Goal: Task Accomplishment & Management: Manage account settings

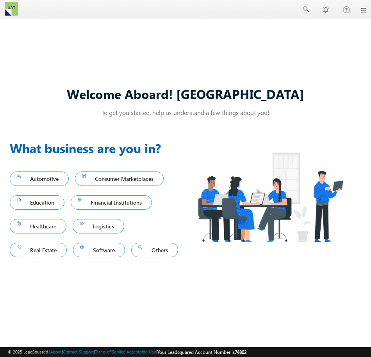
click at [362, 12] on link at bounding box center [363, 10] width 6 height 6
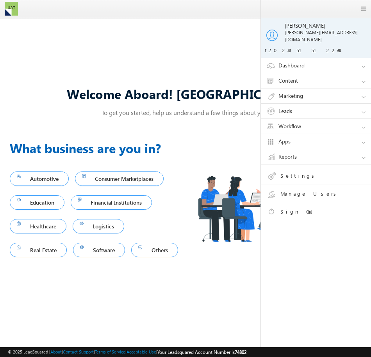
click at [305, 170] on link "Settings" at bounding box center [321, 177] width 111 height 14
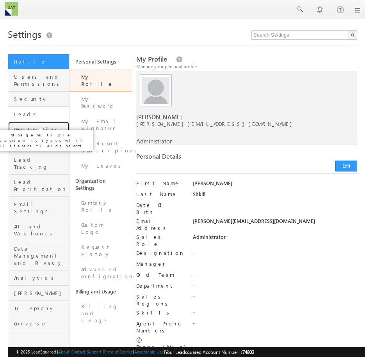
drag, startPoint x: 43, startPoint y: 122, endPoint x: 9, endPoint y: 102, distance: 39.2
click at [43, 126] on span "Opportunities" at bounding box center [40, 129] width 53 height 7
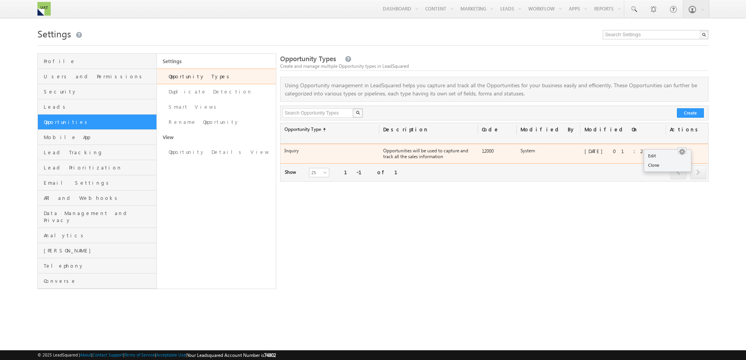
click at [370, 148] on div at bounding box center [682, 152] width 18 height 8
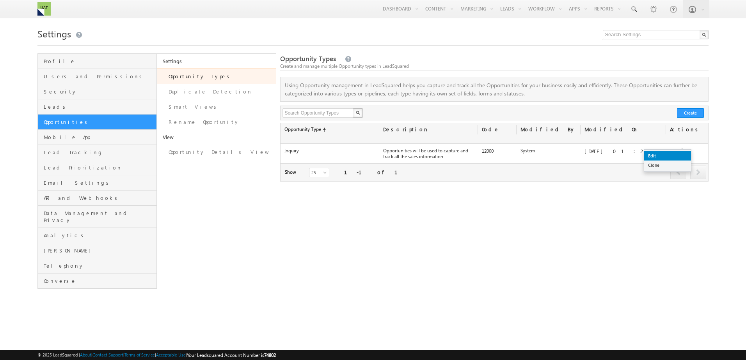
click at [370, 154] on link "Edit" at bounding box center [667, 155] width 47 height 9
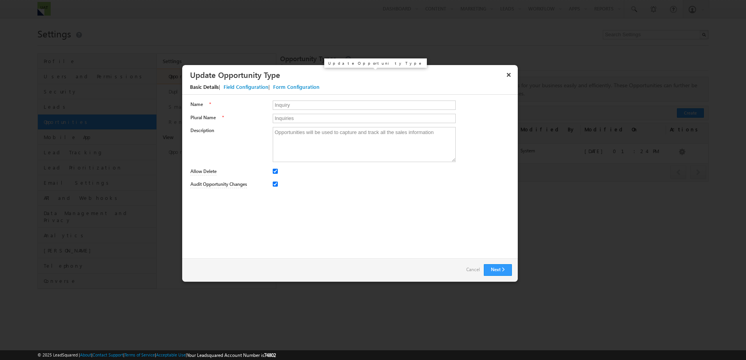
click at [245, 85] on div "Field Configuration" at bounding box center [245, 86] width 45 height 7
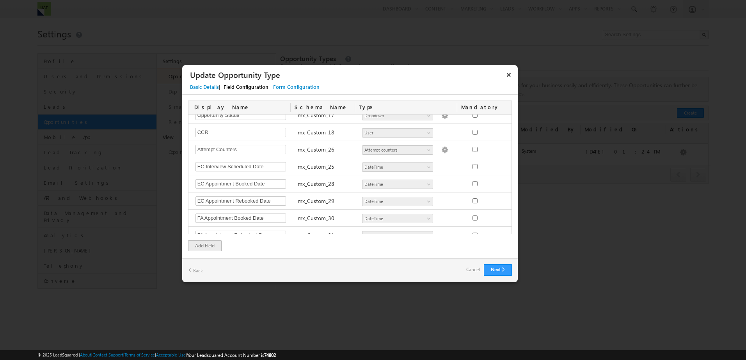
scroll to position [841, 0]
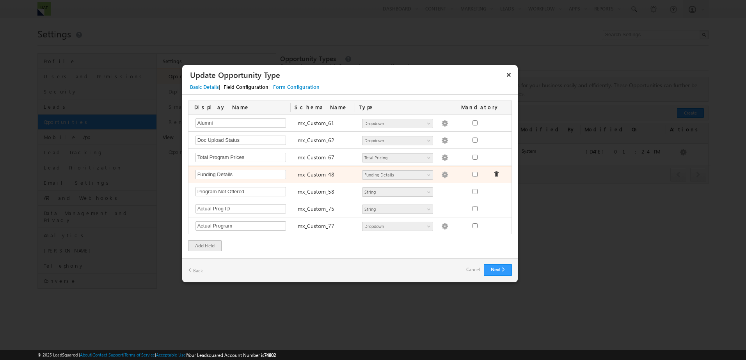
click at [370, 175] on img at bounding box center [444, 175] width 7 height 7
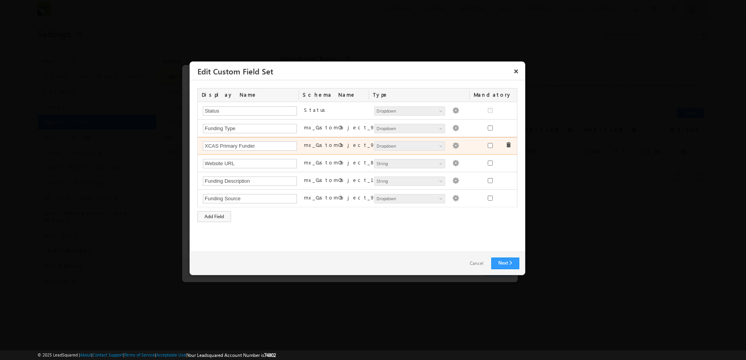
click at [370, 148] on img at bounding box center [455, 145] width 7 height 7
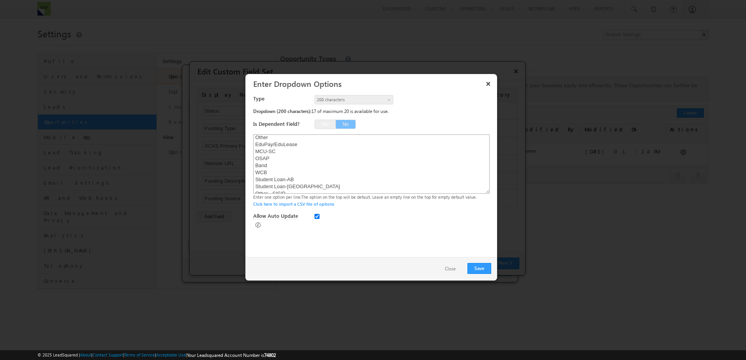
scroll to position [0, 0]
click at [370, 83] on button "×" at bounding box center [488, 84] width 12 height 14
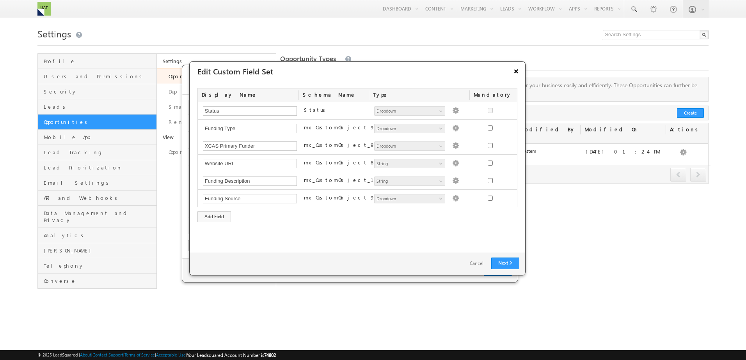
click at [370, 70] on button "×" at bounding box center [516, 71] width 12 height 14
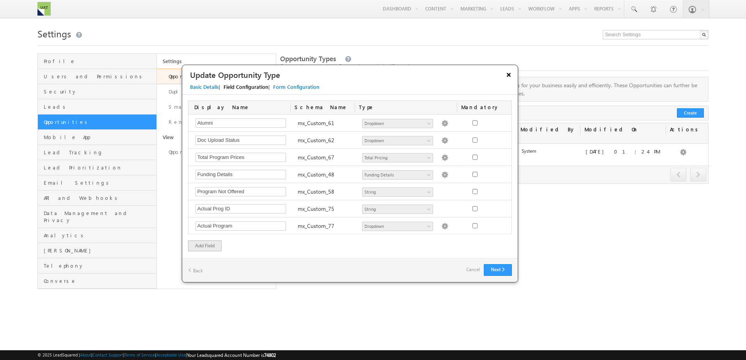
click at [370, 77] on button "×" at bounding box center [508, 75] width 12 height 14
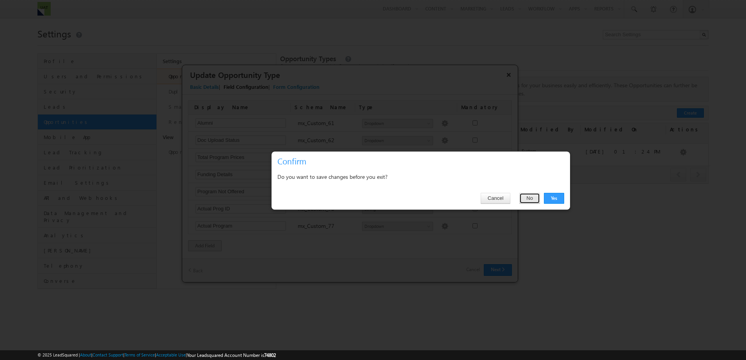
click at [370, 198] on button "No" at bounding box center [529, 198] width 21 height 11
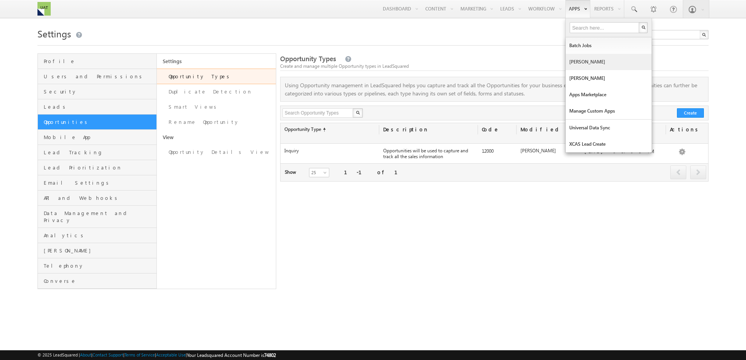
click at [587, 64] on link "[PERSON_NAME]" at bounding box center [609, 62] width 86 height 16
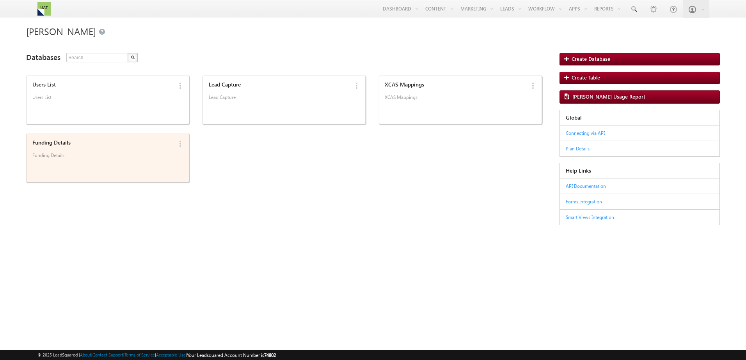
click at [136, 159] on p "Funding Details" at bounding box center [102, 159] width 140 height 12
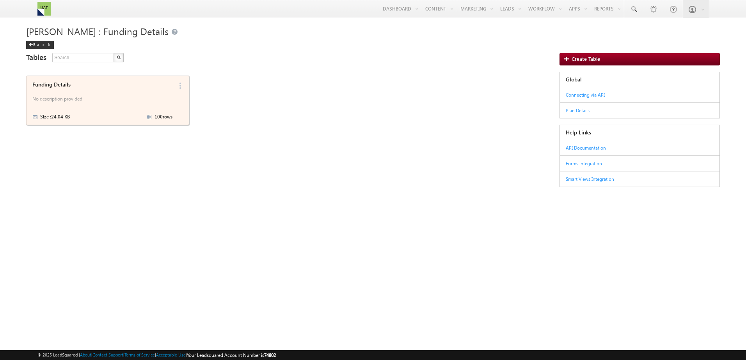
click at [111, 105] on p "No description provided" at bounding box center [102, 100] width 140 height 12
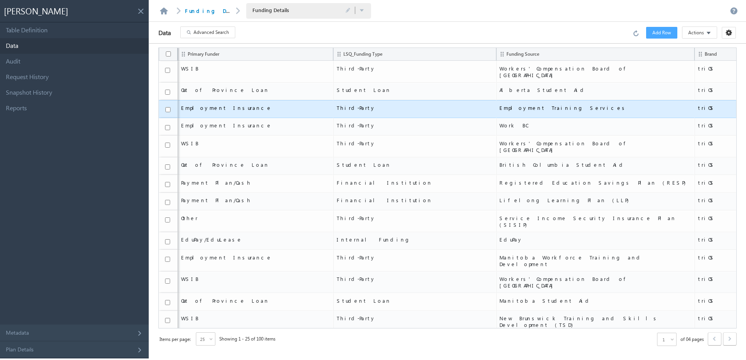
drag, startPoint x: 210, startPoint y: 30, endPoint x: 206, endPoint y: 103, distance: 73.0
click at [206, 103] on div "Data Advanced Search Error processing your request. Add Row Actions Import via …" at bounding box center [447, 190] width 597 height 337
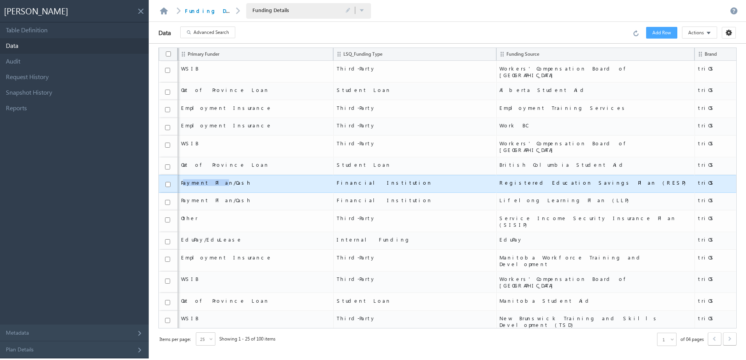
drag, startPoint x: 183, startPoint y: 175, endPoint x: 209, endPoint y: 179, distance: 26.8
click at [209, 179] on td "Payment Plan/Cash" at bounding box center [255, 184] width 156 height 18
drag, startPoint x: 209, startPoint y: 179, endPoint x: 202, endPoint y: 177, distance: 7.0
click at [208, 179] on span "Payment Plan/Cash" at bounding box center [255, 182] width 149 height 7
drag, startPoint x: 181, startPoint y: 174, endPoint x: 212, endPoint y: 174, distance: 31.2
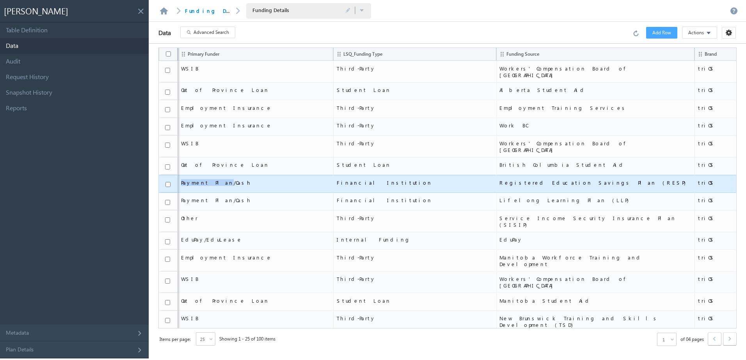
click at [212, 175] on td "Payment Plan/Cash" at bounding box center [255, 184] width 156 height 18
copy span "Payment Plan"
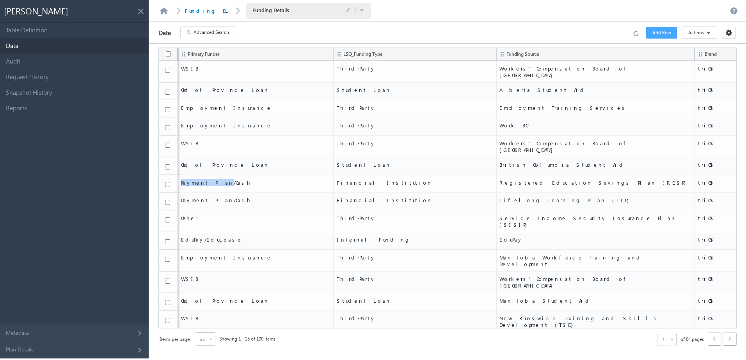
click at [223, 32] on span "Advanced Search" at bounding box center [210, 32] width 35 height 7
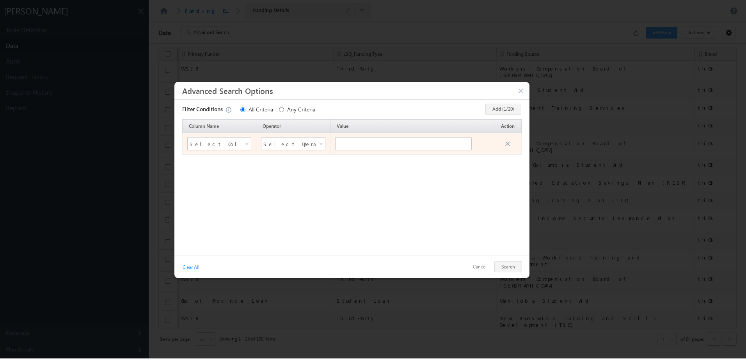
click at [216, 146] on span "Select Column Name" at bounding box center [215, 144] width 50 height 12
click at [246, 147] on span at bounding box center [248, 145] width 6 height 6
click at [230, 145] on span "Select Column Name" at bounding box center [215, 144] width 50 height 12
click at [229, 145] on span "Select Column Name" at bounding box center [215, 144] width 50 height 12
click at [221, 142] on span "Select Column Name" at bounding box center [215, 144] width 50 height 12
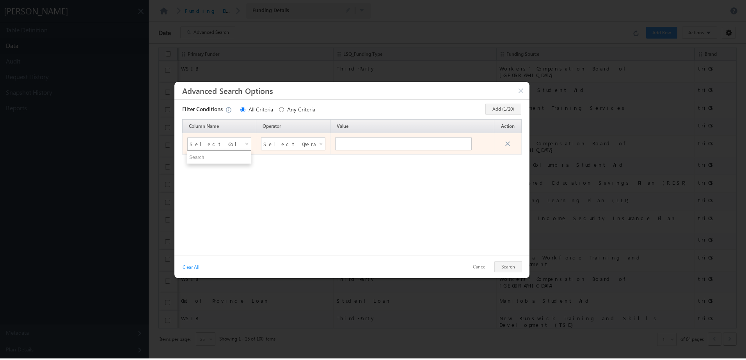
drag, startPoint x: 523, startPoint y: 90, endPoint x: 287, endPoint y: 146, distance: 242.2
click at [287, 146] on div "Advanced Search Options Filter Conditions All Criteria Any Criteria Add (1/20) …" at bounding box center [351, 180] width 355 height 197
click at [287, 146] on span "Select Operator" at bounding box center [288, 144] width 50 height 12
click at [199, 151] on td "Select Column Name" at bounding box center [219, 143] width 74 height 21
click at [210, 144] on span "Select Column Name" at bounding box center [215, 144] width 50 height 12
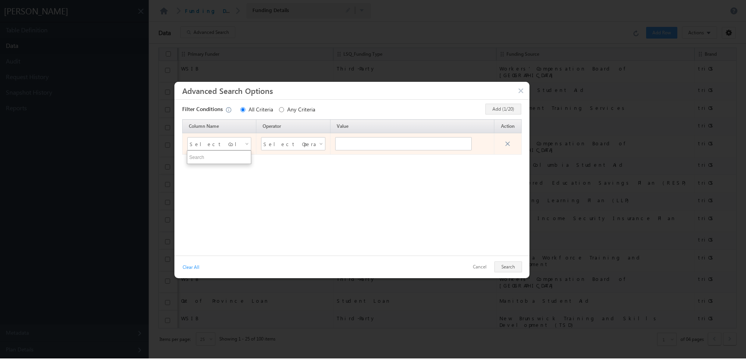
click at [244, 147] on div "Select Column Name" at bounding box center [219, 143] width 64 height 13
click at [521, 89] on button "button" at bounding box center [522, 91] width 8 height 7
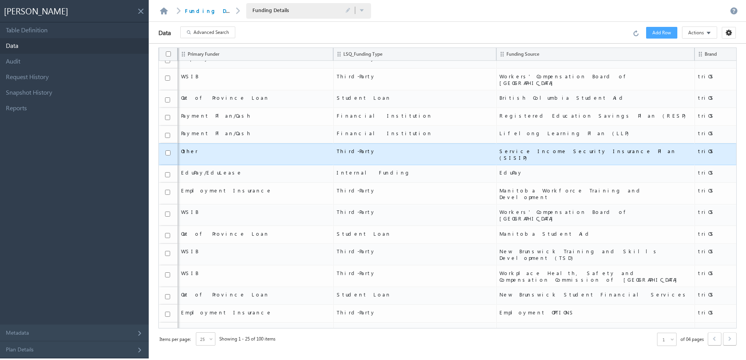
scroll to position [176, 0]
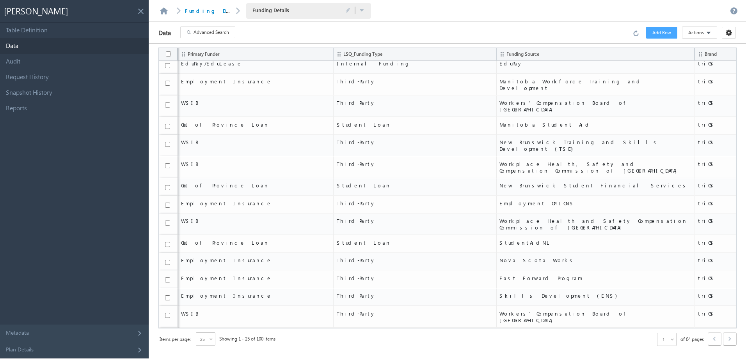
click at [209, 338] on span at bounding box center [212, 341] width 6 height 6
click at [211, 330] on li "200" at bounding box center [206, 329] width 19 height 8
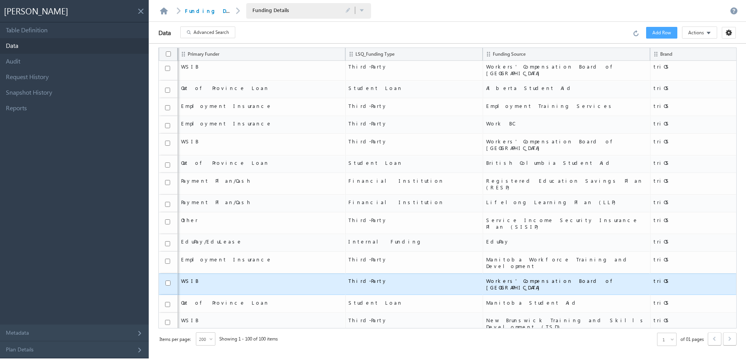
scroll to position [0, 0]
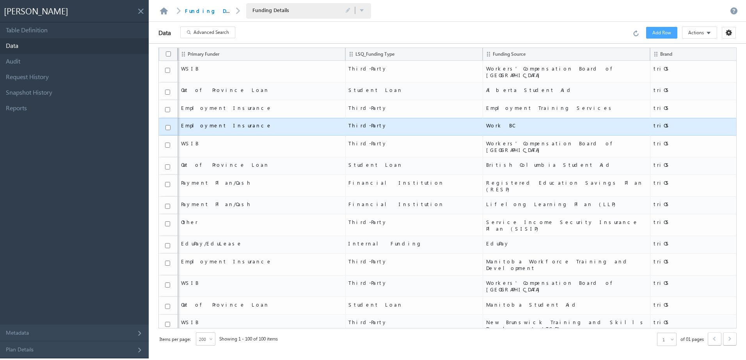
drag, startPoint x: 369, startPoint y: 271, endPoint x: 357, endPoint y: 130, distance: 142.0
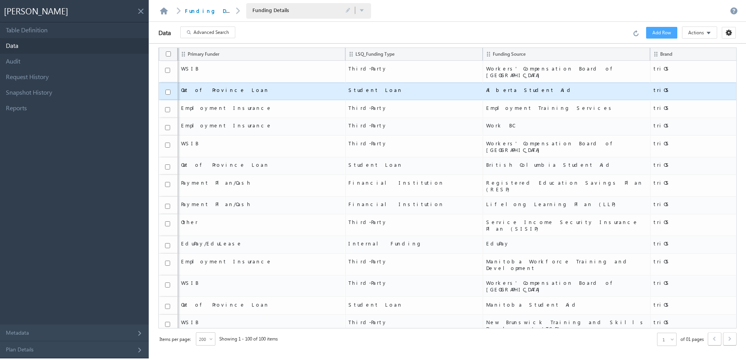
click at [223, 53] on th "Primary Funder" at bounding box center [260, 54] width 167 height 13
click at [212, 53] on span "Primary Funder" at bounding box center [204, 54] width 32 height 5
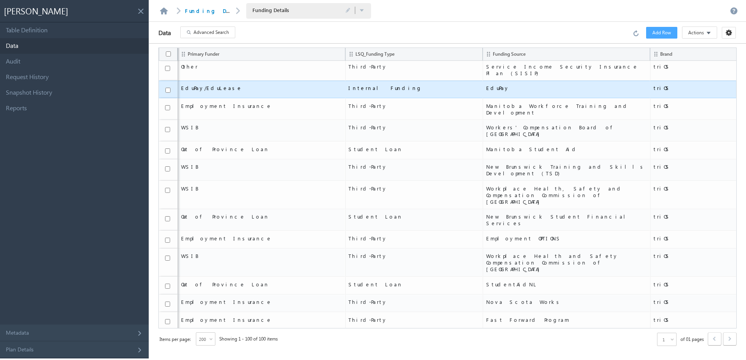
scroll to position [156, 0]
click at [297, 53] on th "Primary Funder" at bounding box center [260, 54] width 167 height 13
click at [180, 55] on th "Primary Funder" at bounding box center [260, 54] width 167 height 13
drag, startPoint x: 183, startPoint y: 55, endPoint x: 204, endPoint y: 57, distance: 21.9
click at [205, 57] on th "Primary Funder" at bounding box center [260, 54] width 167 height 13
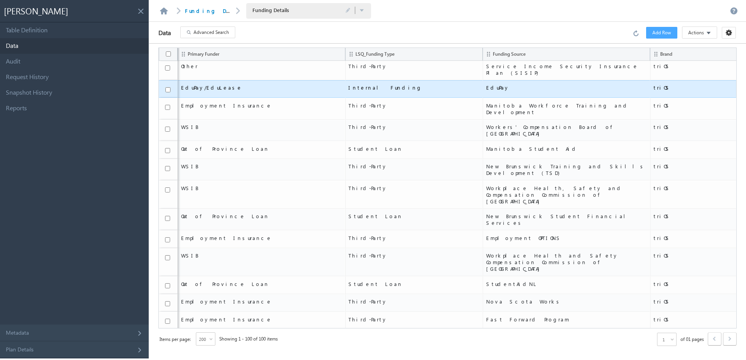
drag, startPoint x: 186, startPoint y: 58, endPoint x: 215, endPoint y: 61, distance: 28.6
click at [215, 61] on th "Primary Funder" at bounding box center [260, 54] width 167 height 13
click at [355, 52] on span "LSQ_Funding Type" at bounding box center [374, 54] width 39 height 5
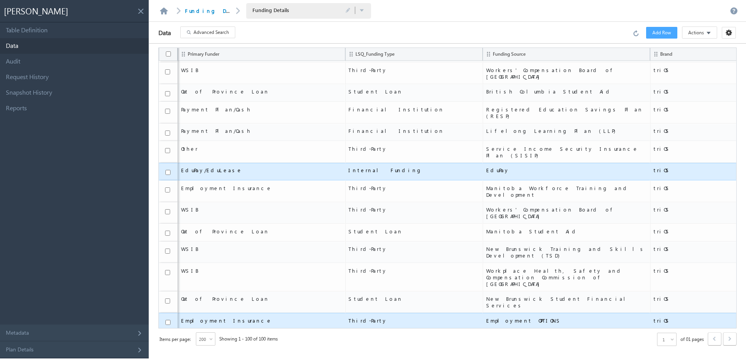
scroll to position [0, 0]
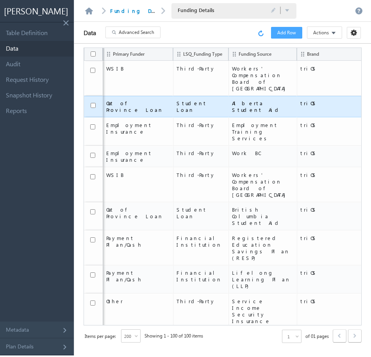
click at [261, 35] on link at bounding box center [261, 32] width 9 height 7
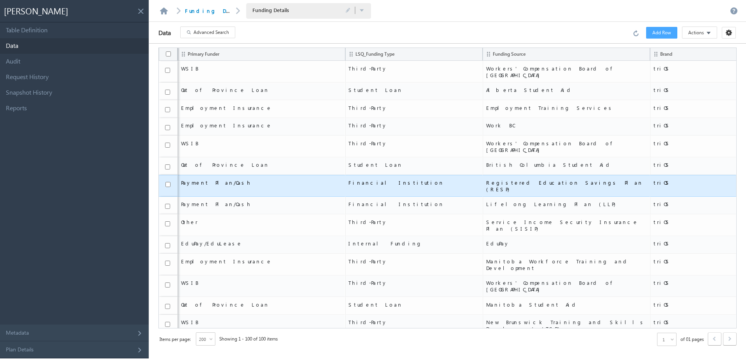
click at [507, 179] on span "Registered Education Savings Plan (RESP)" at bounding box center [566, 185] width 161 height 13
copy span "Registered Education Savings Plan (RESP)"
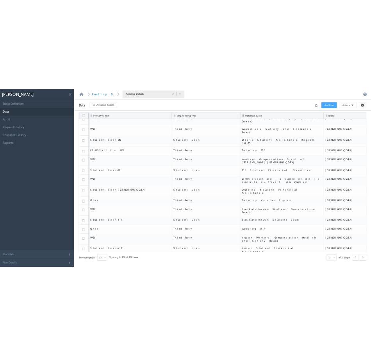
scroll to position [1749, 0]
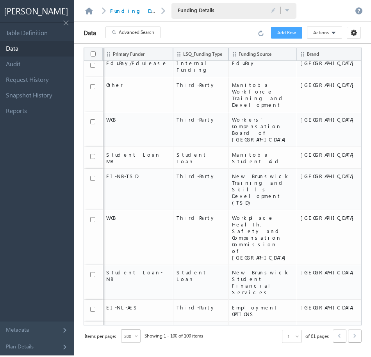
click at [64, 17] on span at bounding box center [65, 21] width 9 height 9
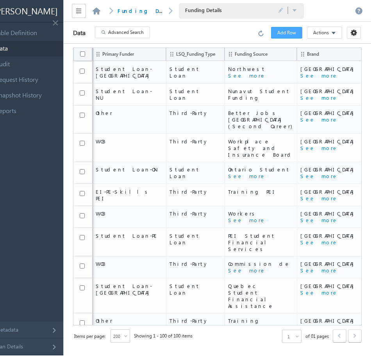
scroll to position [1735, 0]
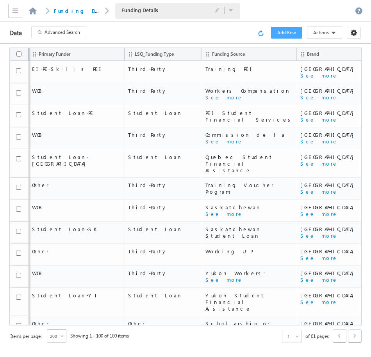
click at [263, 32] on link at bounding box center [261, 32] width 9 height 7
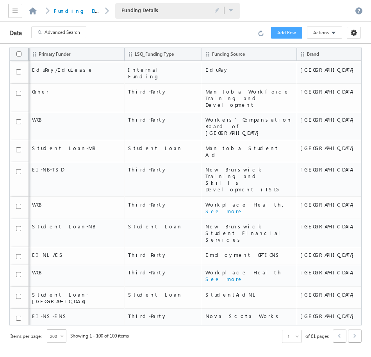
scroll to position [1545, 0]
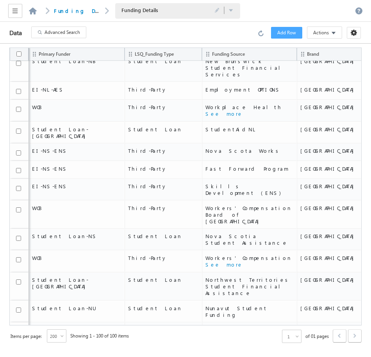
drag, startPoint x: 221, startPoint y: 287, endPoint x: 222, endPoint y: 272, distance: 14.8
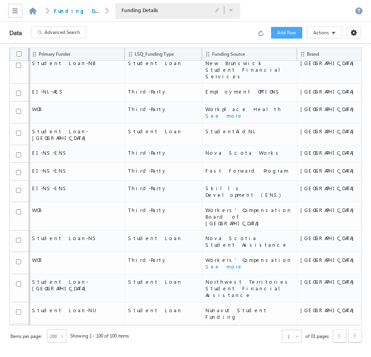
click at [276, 31] on button "Add Row" at bounding box center [286, 33] width 31 height 12
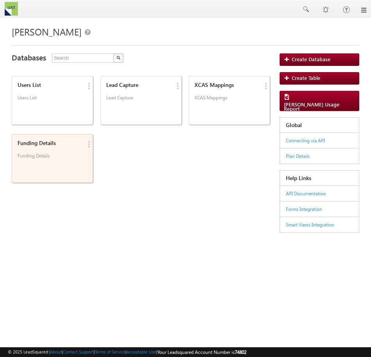
click at [48, 162] on p "Funding Details" at bounding box center [51, 159] width 66 height 12
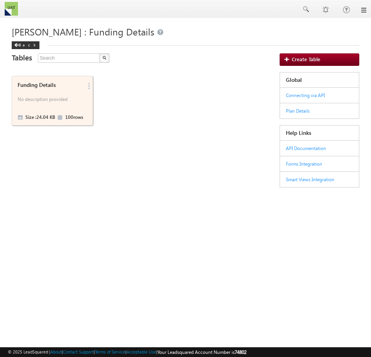
click at [53, 82] on div "Funding Details" at bounding box center [51, 85] width 66 height 7
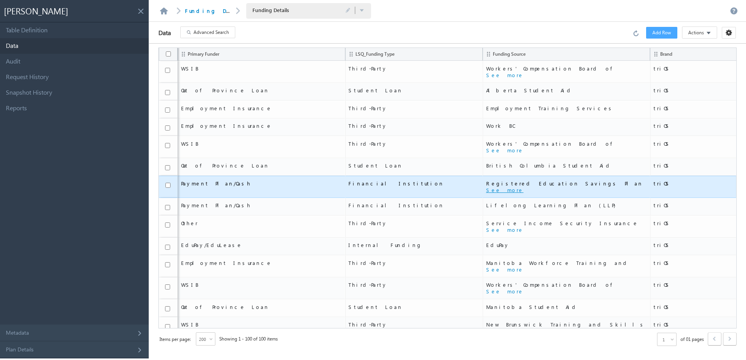
click at [370, 193] on button "See more" at bounding box center [504, 190] width 37 height 7
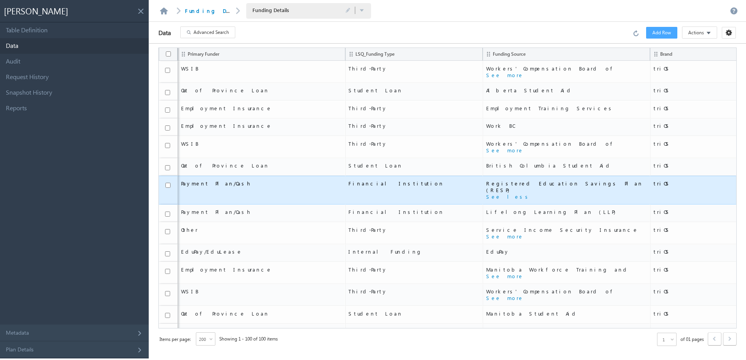
click at [370, 181] on span "Registered Education Savings Plan (RESP)" at bounding box center [566, 186] width 161 height 13
drag, startPoint x: 535, startPoint y: 182, endPoint x: 413, endPoint y: 179, distance: 121.7
click at [370, 179] on tr "Payment Plan/Cash Financial Institution Registered Education Savings Plan (RESP…" at bounding box center [447, 190] width 577 height 29
copy tr "Registered Education Savings Plan (RESP)"
click at [169, 187] on input "checkbox" at bounding box center [167, 185] width 5 height 5
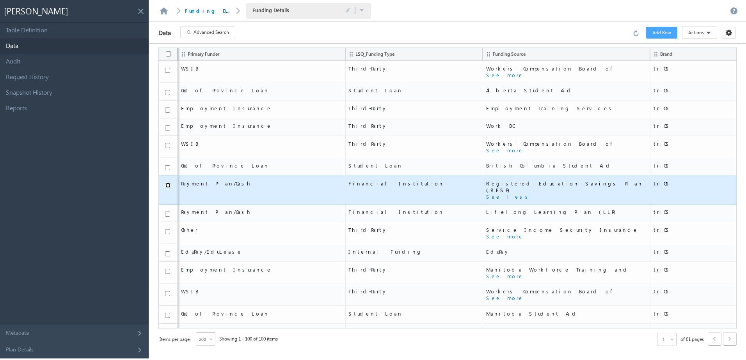
checkbox input "true"
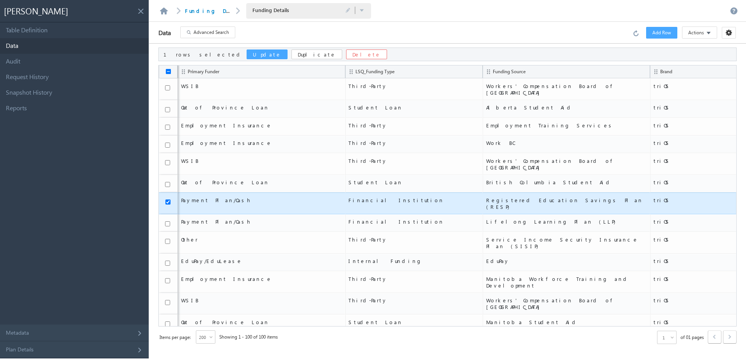
click at [247, 53] on button "Update" at bounding box center [267, 55] width 41 height 10
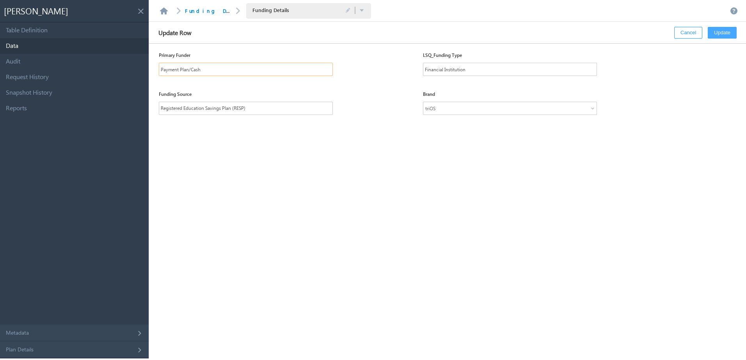
drag, startPoint x: 189, startPoint y: 71, endPoint x: 215, endPoint y: 70, distance: 25.8
click at [215, 70] on input "Payment Plan/Cash" at bounding box center [246, 69] width 174 height 13
type input "Payment Plan"
click at [370, 35] on button "Update" at bounding box center [722, 33] width 29 height 12
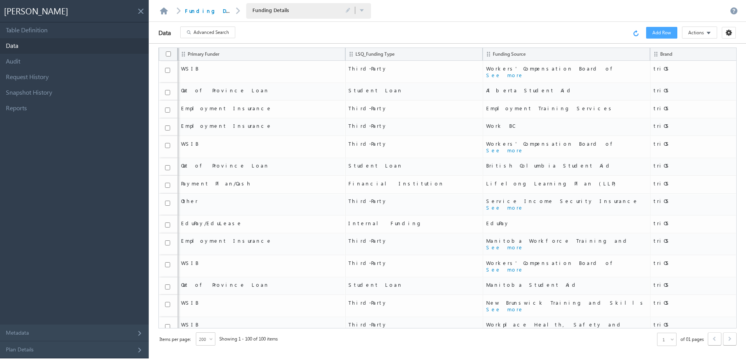
click at [370, 34] on link at bounding box center [637, 32] width 9 height 7
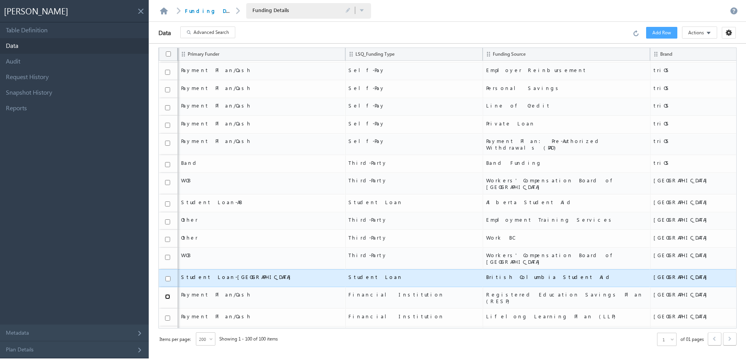
click at [169, 294] on input "checkbox" at bounding box center [167, 296] width 5 height 5
checkbox input "true"
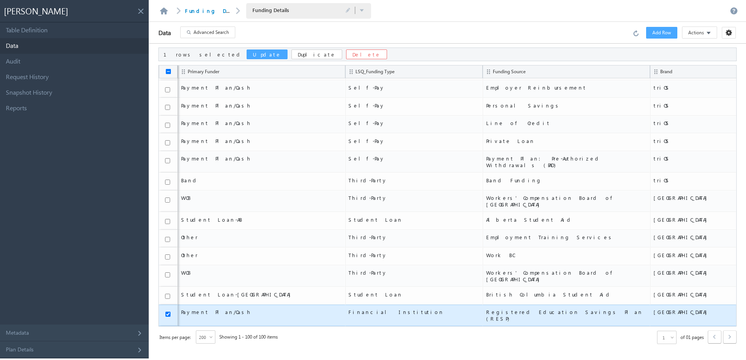
click at [247, 51] on button "Update" at bounding box center [267, 55] width 41 height 10
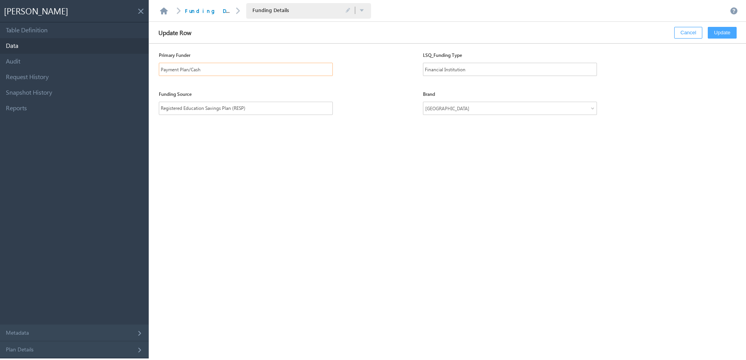
drag, startPoint x: 201, startPoint y: 68, endPoint x: 218, endPoint y: 66, distance: 16.5
click at [218, 66] on input "Payment Plan/Cash" at bounding box center [246, 69] width 174 height 13
type input "Payment Plan"
click at [370, 33] on button "Update" at bounding box center [722, 33] width 29 height 12
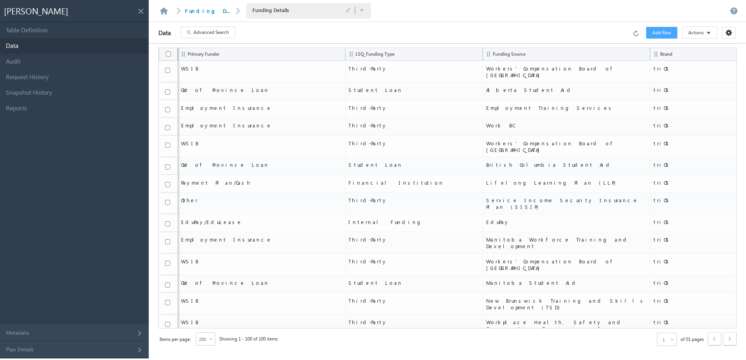
scroll to position [1507, 0]
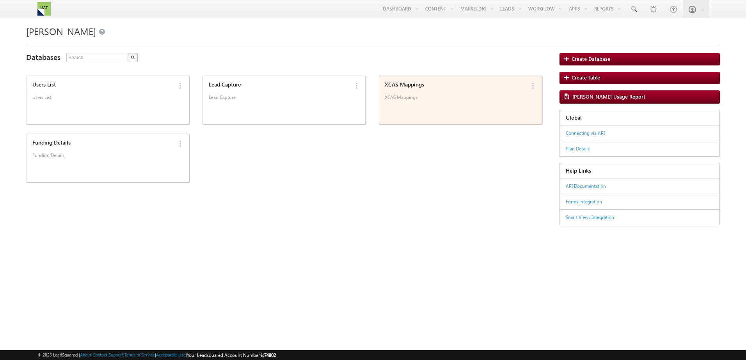
click at [430, 105] on p "XCAS Mappings" at bounding box center [455, 100] width 140 height 12
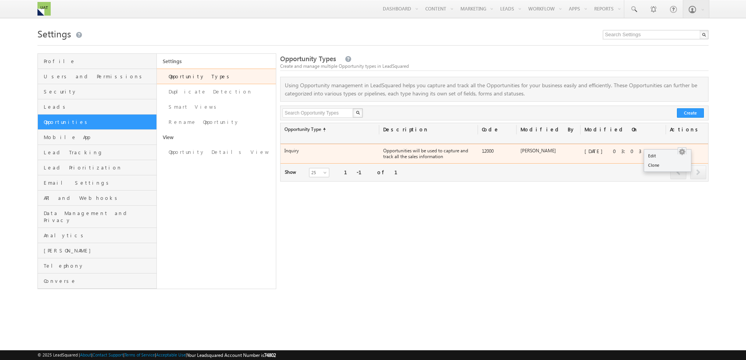
click at [681, 149] on button "button" at bounding box center [682, 152] width 8 height 8
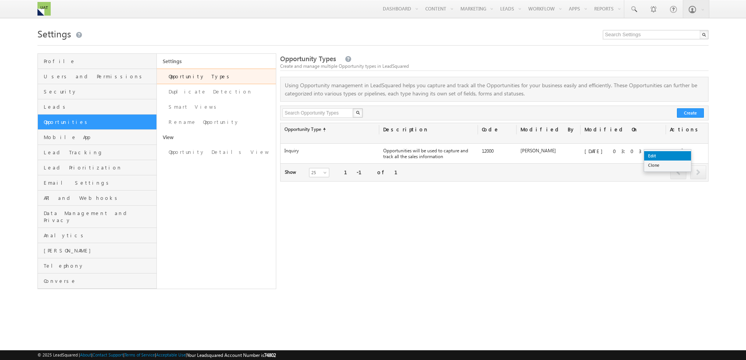
click at [670, 158] on link "Edit" at bounding box center [667, 155] width 47 height 9
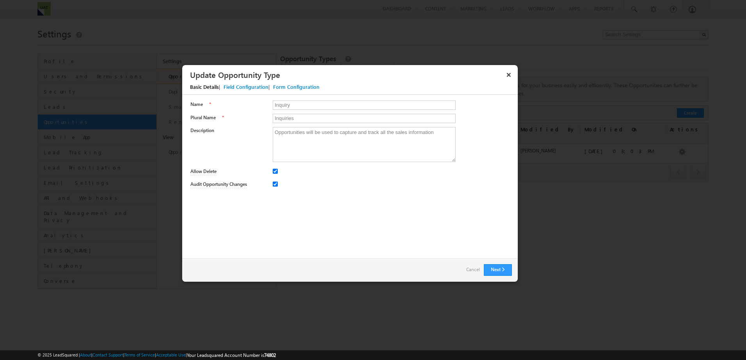
click at [248, 88] on div "Field Configuration" at bounding box center [245, 86] width 45 height 7
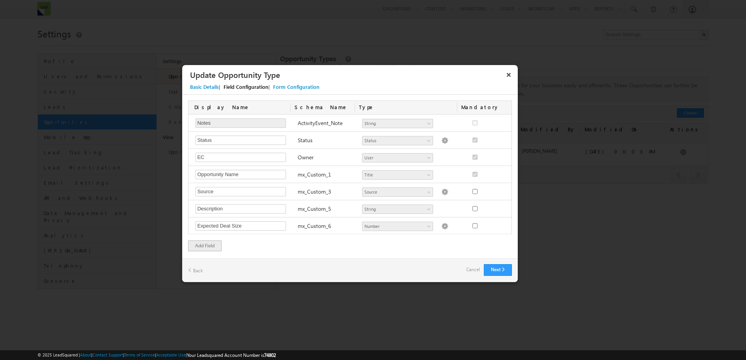
scroll to position [841, 0]
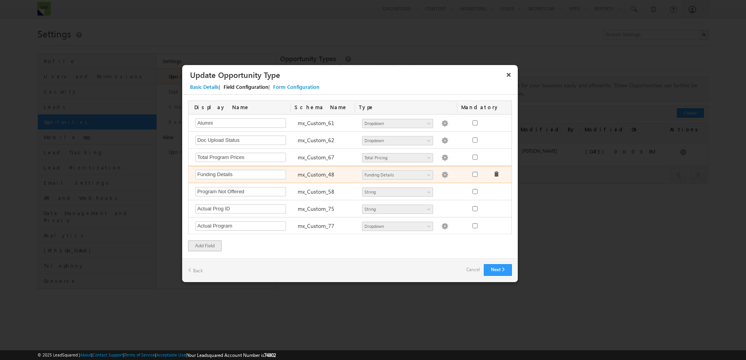
click at [441, 173] on img at bounding box center [444, 175] width 7 height 7
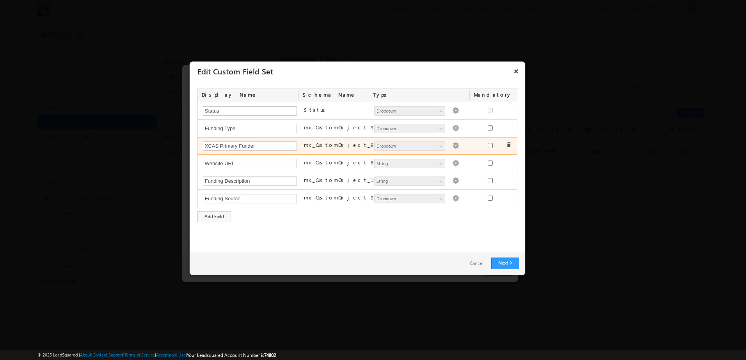
click at [452, 148] on img at bounding box center [455, 145] width 7 height 7
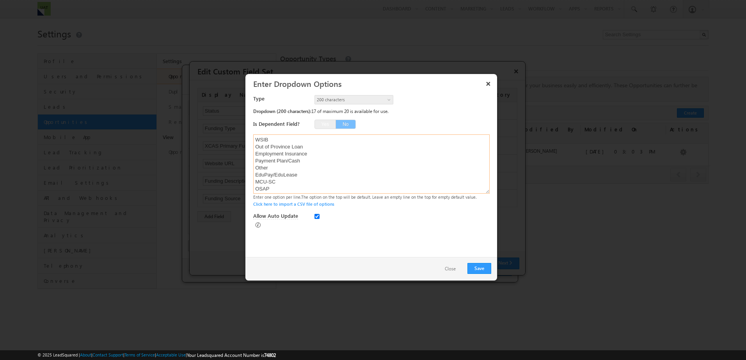
click at [278, 164] on textarea "WSIB Out of Province Loan Employment Insurance Payment Plan/Cash Other EduPay/E…" at bounding box center [371, 164] width 236 height 59
click at [277, 167] on textarea "WSIB Out of Province Loan Employment Insurance Payment Plan/Cash Other EduPay/E…" at bounding box center [371, 164] width 236 height 59
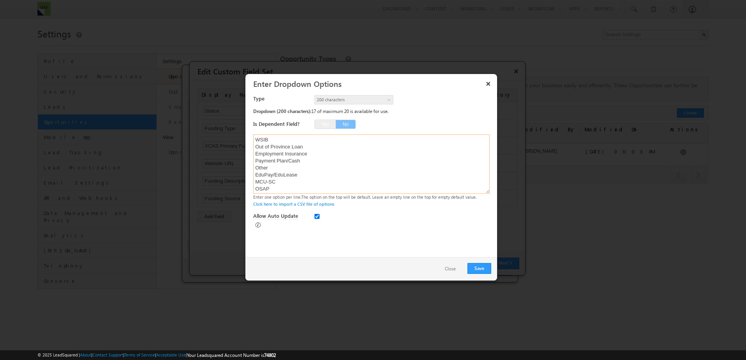
click at [277, 167] on textarea "WSIB Out of Province Loan Employment Insurance Payment Plan/Cash Other EduPay/E…" at bounding box center [371, 164] width 236 height 59
click at [476, 266] on button "Save" at bounding box center [479, 268] width 24 height 11
drag, startPoint x: 299, startPoint y: 184, endPoint x: 342, endPoint y: 193, distance: 44.4
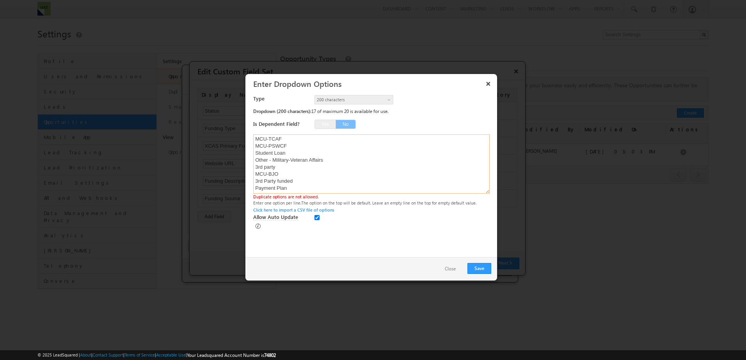
click at [342, 193] on textarea "WSIB Out of Province Loan Employment Insurance Payment Plan/Cash Other EduPay/E…" at bounding box center [371, 164] width 236 height 59
click at [300, 192] on textarea "WSIB Out of Province Loan Employment Insurance Payment Plan/Cash Other EduPay/E…" at bounding box center [371, 164] width 236 height 59
click at [284, 168] on textarea "WSIB Out of Province Loan Employment Insurance Payment Plan/Cash Other EduPay/E…" at bounding box center [371, 164] width 236 height 59
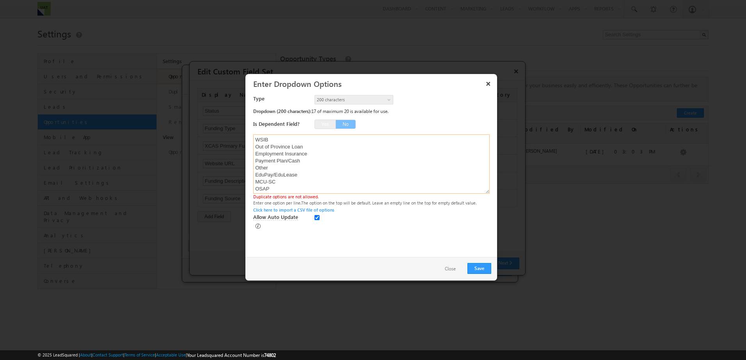
click at [284, 168] on textarea "WSIB Out of Province Loan Employment Insurance Payment Plan/Cash Other EduPay/E…" at bounding box center [371, 164] width 236 height 59
type textarea "WSIB Out of Province Loan Employment Insurance Other EduPay/EduLease MCU-SC OSA…"
click at [472, 268] on button "Save" at bounding box center [479, 268] width 24 height 11
drag, startPoint x: 258, startPoint y: 139, endPoint x: 353, endPoint y: 317, distance: 201.9
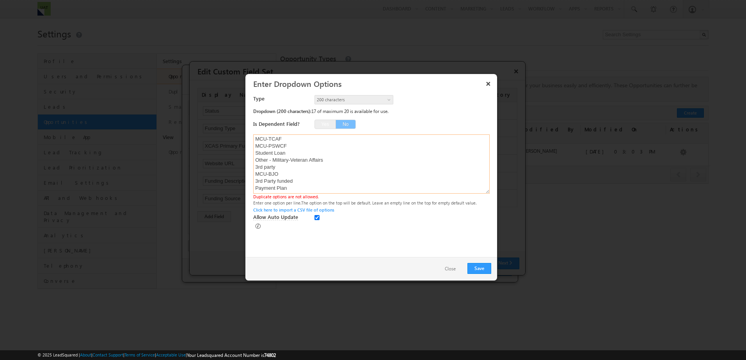
click at [353, 301] on body "Menu Manal Shkifi manal .shki fi+2@ trios .com" at bounding box center [373, 150] width 746 height 301
click at [344, 159] on textarea "WSIB Out of Province Loan Employment Insurance Other EduPay/EduLease MCU-SC OSA…" at bounding box center [371, 164] width 236 height 59
click at [476, 270] on button "Save" at bounding box center [479, 268] width 24 height 11
click at [448, 272] on button "Close" at bounding box center [450, 269] width 27 height 11
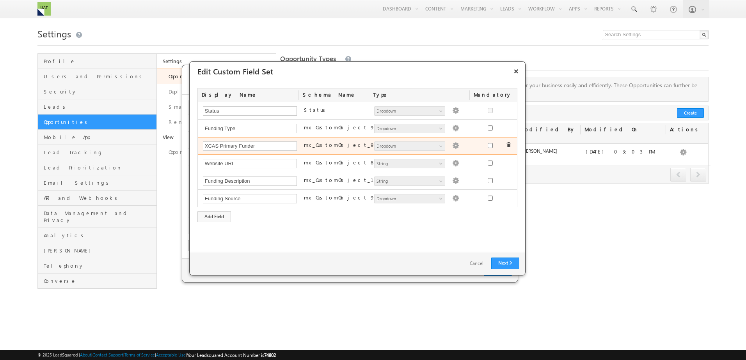
click at [452, 143] on img at bounding box center [455, 145] width 7 height 7
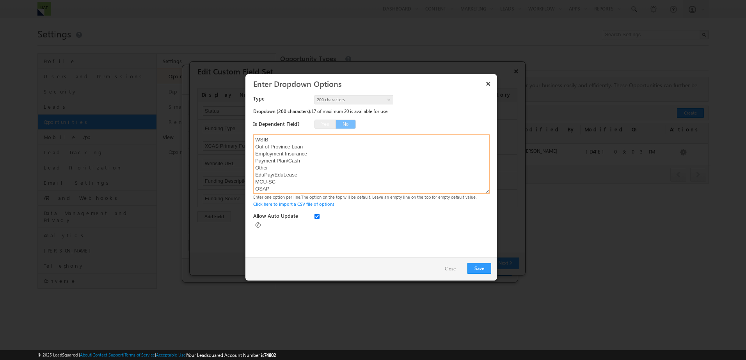
click at [291, 169] on textarea "WSIB Out of Province Loan Employment Insurance Payment Plan/Cash Other EduPay/E…" at bounding box center [371, 164] width 236 height 59
click at [481, 269] on button "Save" at bounding box center [479, 268] width 24 height 11
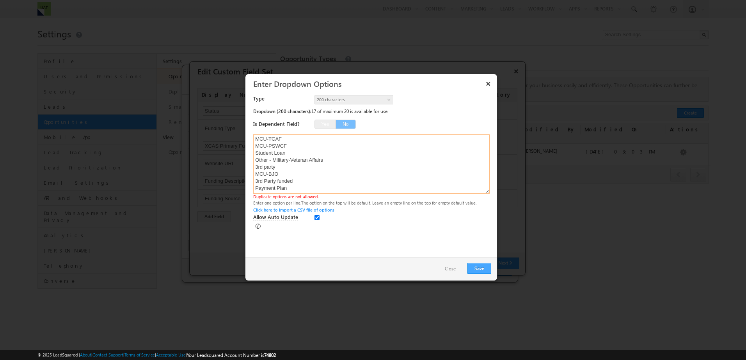
scroll to position [4, 0]
click at [343, 157] on textarea "WSIB Out of Province Loan Employment Insurance Other EduPay/EduLease MCU-SC OSA…" at bounding box center [371, 164] width 236 height 59
click at [278, 185] on textarea "WSIB Out of Province Loan Employment Insurance Other EduPay/EduLease MCU-SC OSA…" at bounding box center [371, 164] width 236 height 59
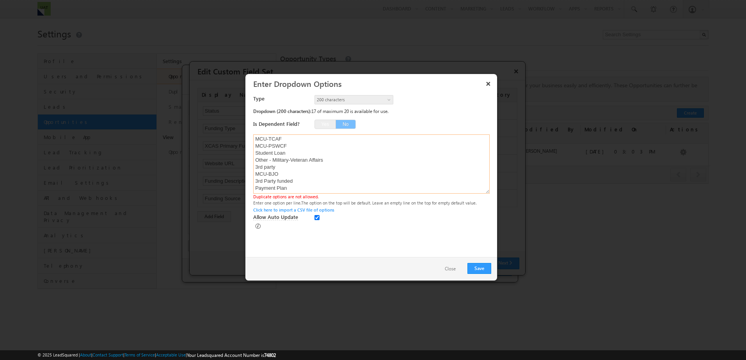
click at [278, 185] on textarea "WSIB Out of Province Loan Employment Insurance Other EduPay/EduLease MCU-SC OSA…" at bounding box center [371, 164] width 236 height 59
click at [481, 270] on button "Save" at bounding box center [479, 268] width 24 height 11
drag, startPoint x: 316, startPoint y: 109, endPoint x: 390, endPoint y: 109, distance: 74.1
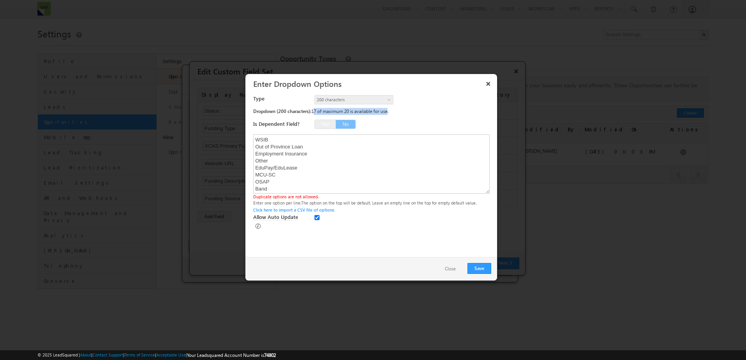
click at [388, 109] on span "17 of maximum 20 is available for use." at bounding box center [349, 111] width 77 height 6
drag, startPoint x: 390, startPoint y: 109, endPoint x: 385, endPoint y: 126, distance: 18.1
click at [385, 126] on div "Yes No" at bounding box center [402, 125] width 177 height 11
click at [295, 180] on textarea "WSIB Out of Province Loan Employment Insurance Other EduPay/EduLease MCU-SC OSA…" at bounding box center [371, 164] width 236 height 59
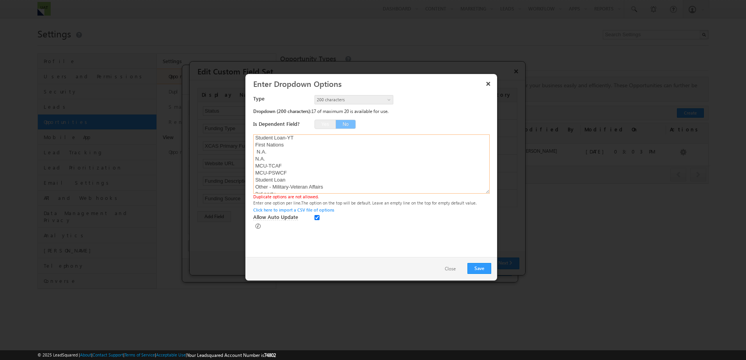
scroll to position [172, 0]
click at [270, 177] on textarea "WSIB Out of Province Loan Employment Insurance Other EduPay/EduLease MCU-SC OSA…" at bounding box center [371, 164] width 236 height 59
type textarea "WSIB Out of Province Loan Employment Insurance Other EduPay/EduLease MCU-SC OSA…"
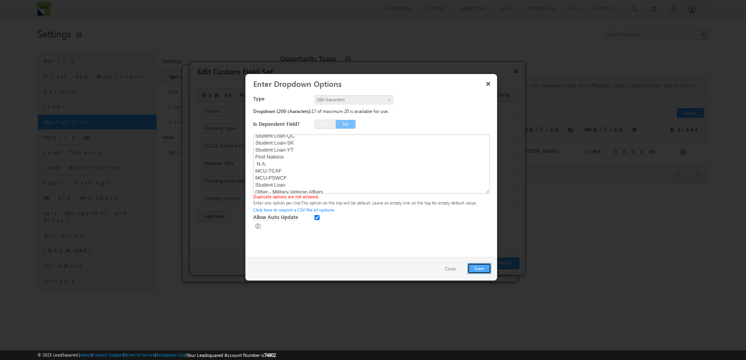
click at [484, 266] on button "Save" at bounding box center [479, 268] width 24 height 11
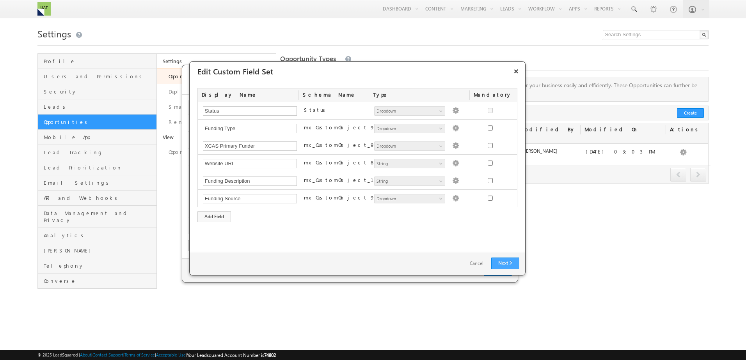
click at [502, 266] on link "Next" at bounding box center [505, 264] width 28 height 12
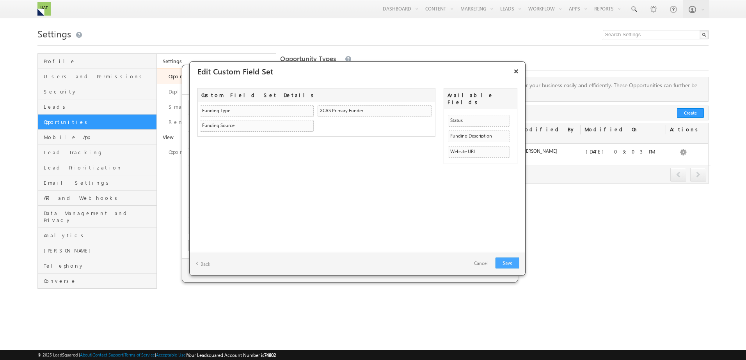
click at [501, 264] on link "Save" at bounding box center [507, 263] width 24 height 11
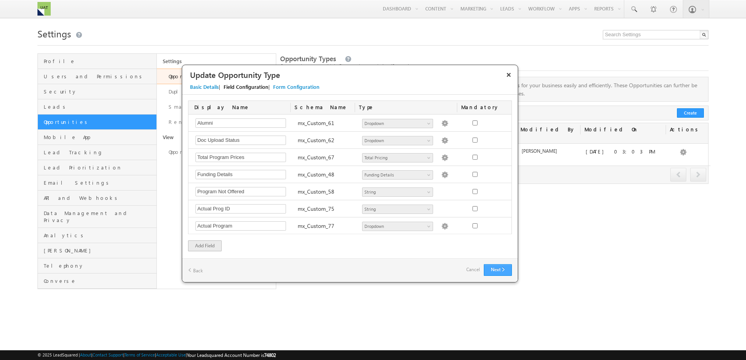
click at [505, 272] on button "Next" at bounding box center [498, 270] width 28 height 12
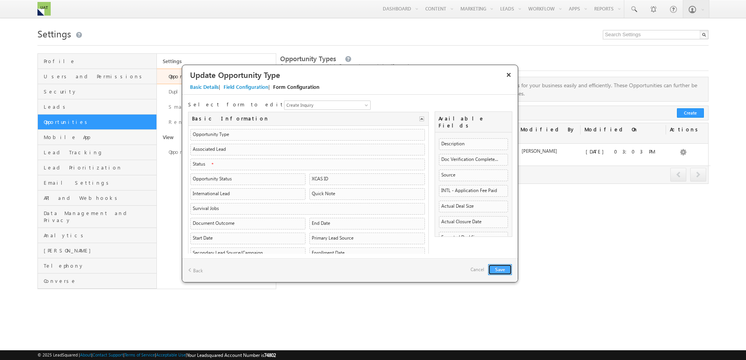
click at [503, 265] on button "Save" at bounding box center [500, 269] width 24 height 11
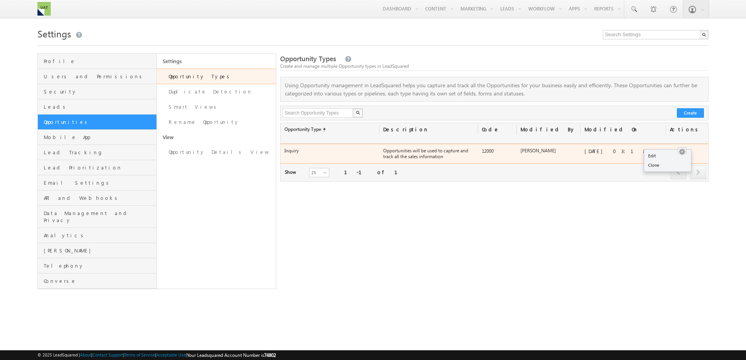
click at [683, 148] on button "button" at bounding box center [682, 152] width 8 height 8
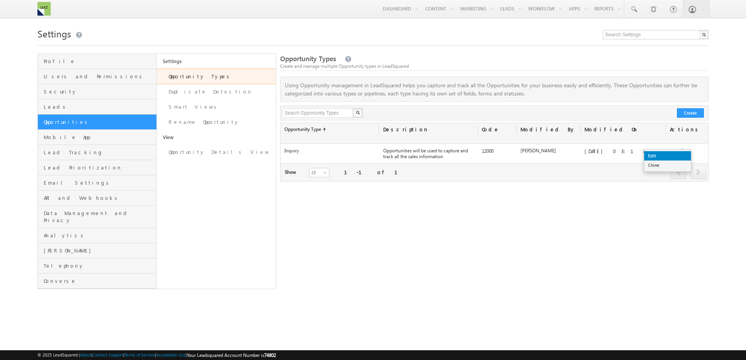
click at [667, 154] on link "Edit" at bounding box center [667, 155] width 47 height 9
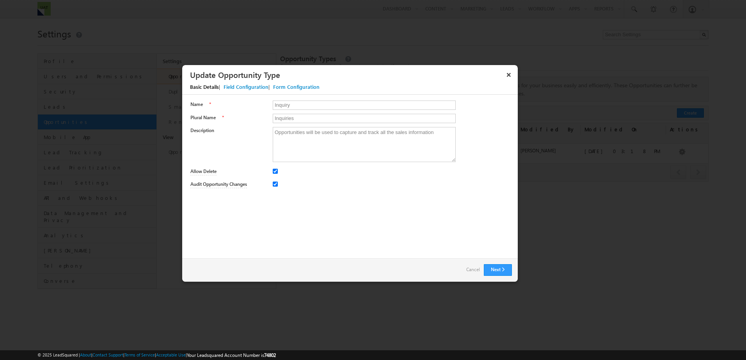
click at [243, 82] on div "Basic Details | Field Configuration | Form Configuration" at bounding box center [353, 88] width 343 height 13
click at [242, 84] on div "Field Configuration" at bounding box center [245, 86] width 45 height 7
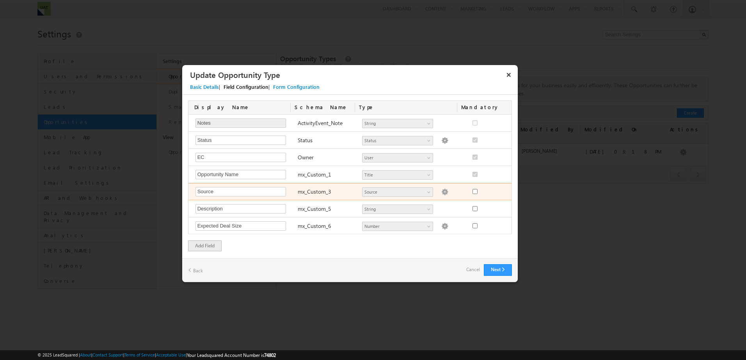
scroll to position [841, 0]
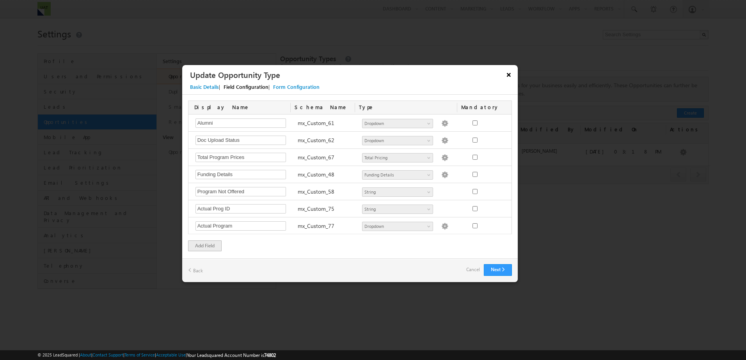
click at [506, 74] on button "×" at bounding box center [508, 75] width 12 height 14
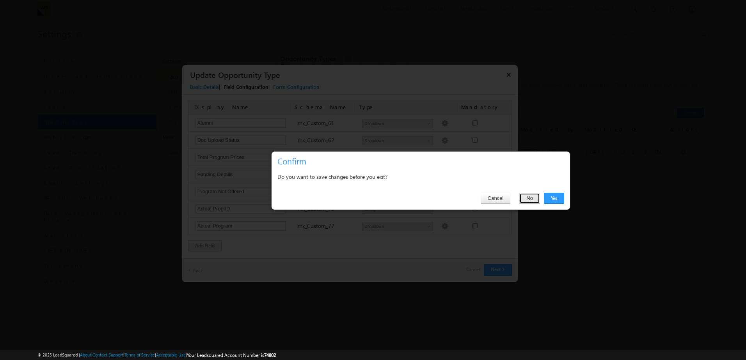
click at [528, 200] on button "No" at bounding box center [529, 198] width 21 height 11
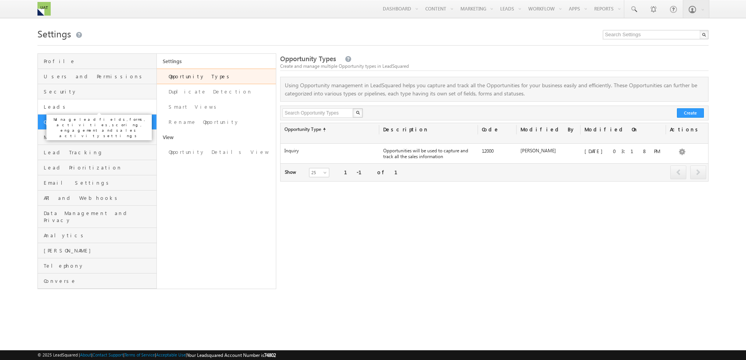
click at [83, 105] on span "Leads" at bounding box center [99, 106] width 111 height 7
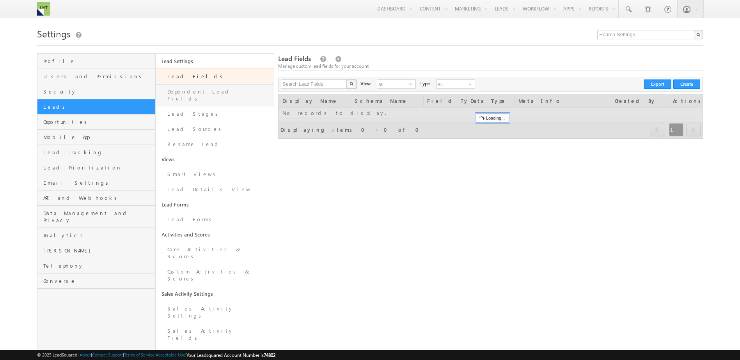
click at [232, 91] on link "Dependent Lead Fields" at bounding box center [215, 95] width 118 height 22
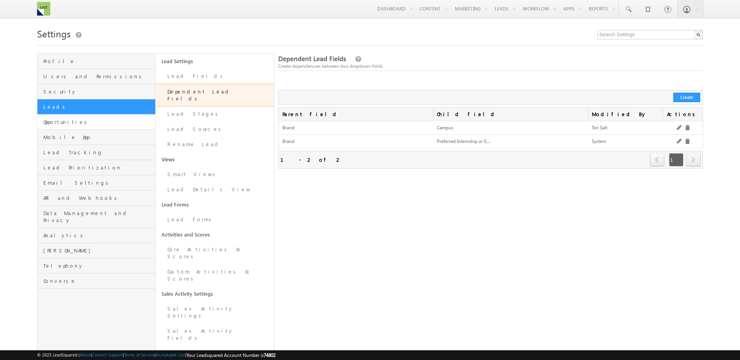
click at [101, 118] on link "Opportunities" at bounding box center [96, 122] width 118 height 15
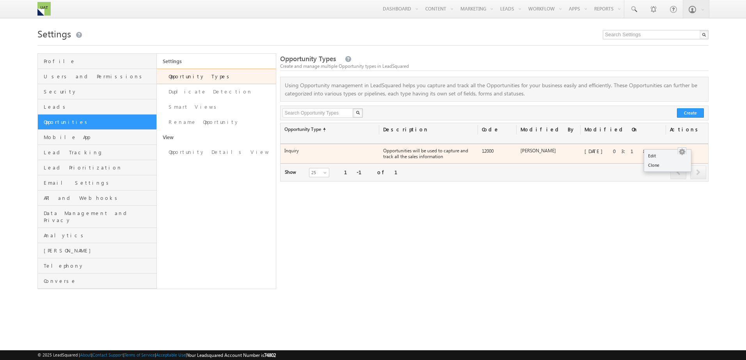
click at [682, 148] on button "button" at bounding box center [682, 152] width 8 height 8
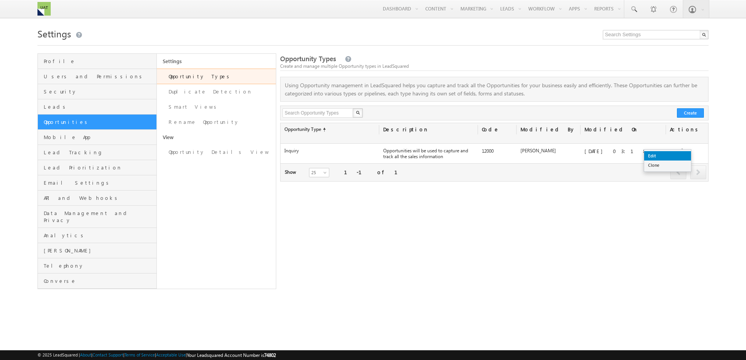
click at [670, 155] on link "Edit" at bounding box center [667, 155] width 47 height 9
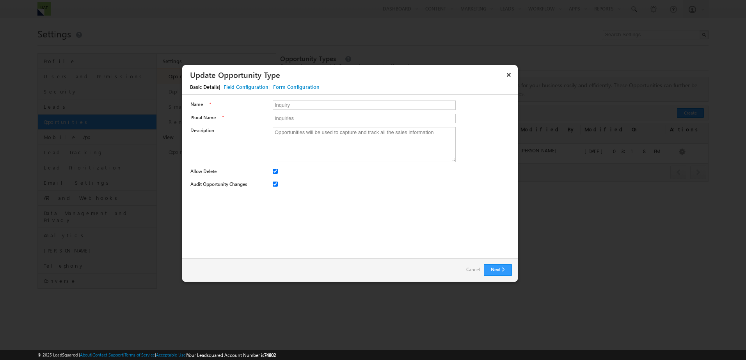
click at [251, 91] on div "Basic Details | Field Configuration | Form Configuration" at bounding box center [353, 88] width 343 height 13
click at [250, 88] on div "Field Configuration" at bounding box center [245, 86] width 45 height 7
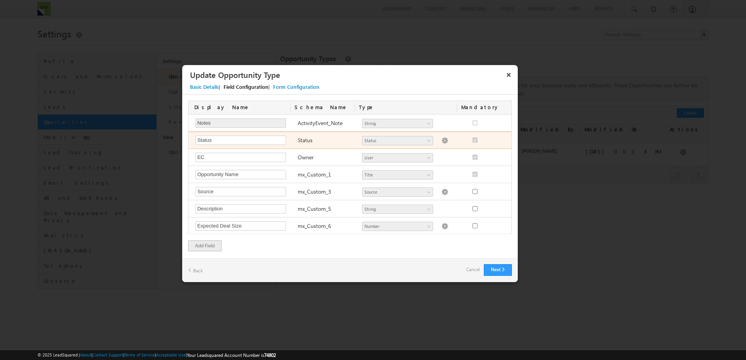
scroll to position [841, 0]
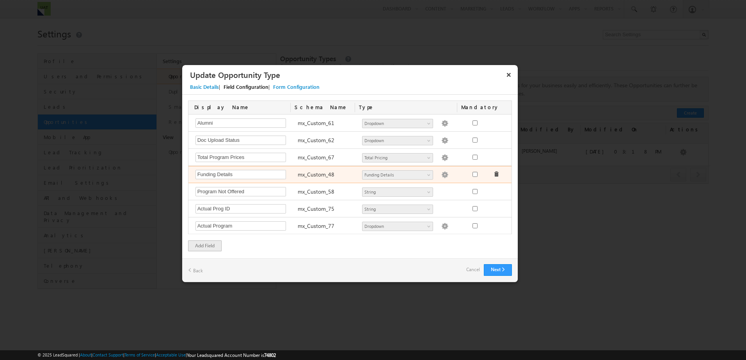
click at [441, 172] on img at bounding box center [444, 175] width 7 height 7
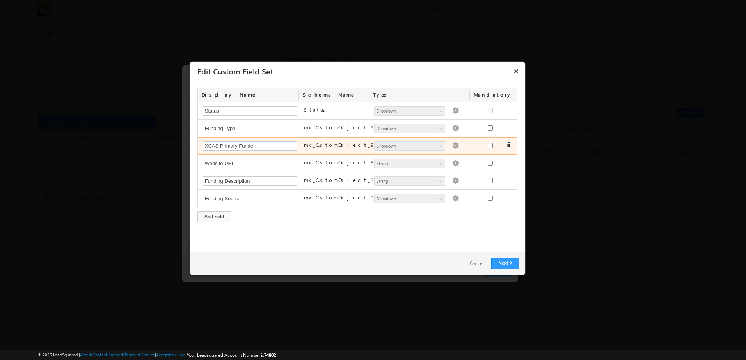
click at [453, 147] on img at bounding box center [455, 145] width 7 height 7
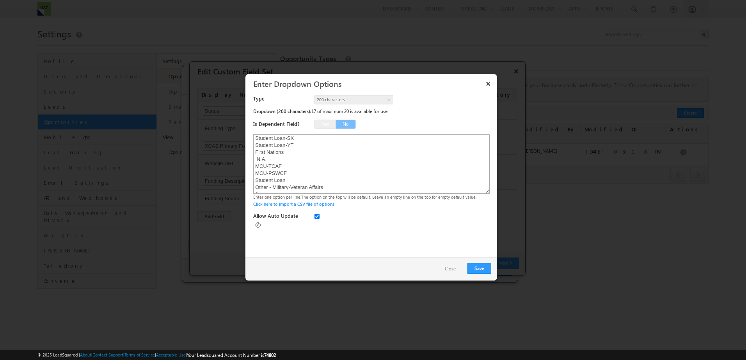
scroll to position [165, 0]
drag, startPoint x: 278, startPoint y: 178, endPoint x: 245, endPoint y: 178, distance: 33.5
click at [245, 178] on div "× Enter Dropdown Options Type 50 characters 200 characters 200 characters Dropd…" at bounding box center [371, 177] width 252 height 207
click at [292, 178] on textarea "WSIB Out of Province Loan Employment Insurance Other EduPay/EduLease MCU-SC OSA…" at bounding box center [371, 164] width 236 height 59
paste textarea "N.A."
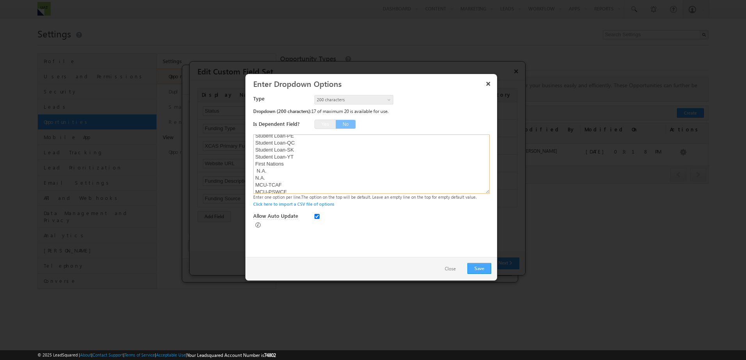
type textarea "WSIB Out of Province Loan Employment Insurance Other EduPay/EduLease MCU-SC OSA…"
click at [471, 268] on button "Save" at bounding box center [479, 268] width 24 height 11
click at [485, 83] on button "×" at bounding box center [488, 84] width 12 height 14
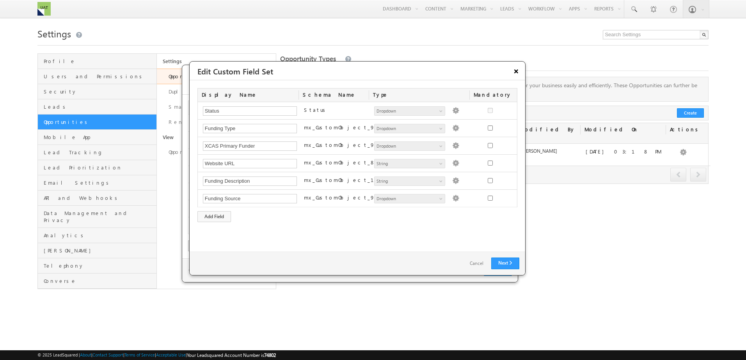
click at [516, 71] on button "×" at bounding box center [516, 71] width 12 height 14
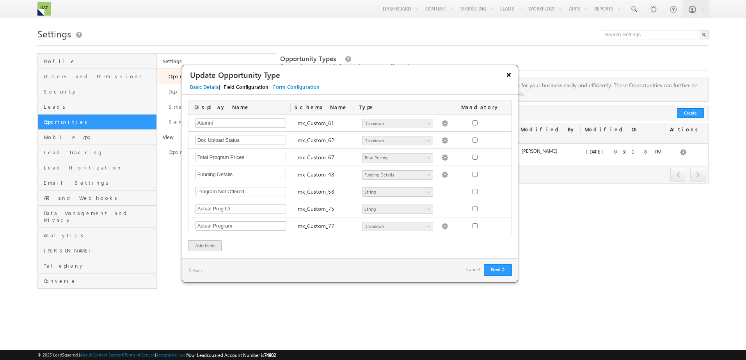
click at [509, 71] on button "×" at bounding box center [508, 75] width 12 height 14
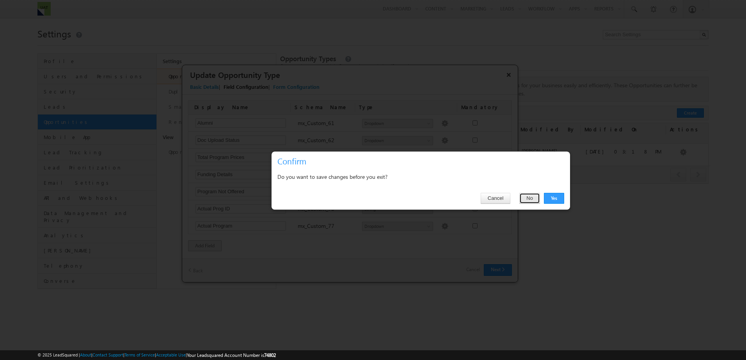
click at [530, 199] on button "No" at bounding box center [529, 198] width 21 height 11
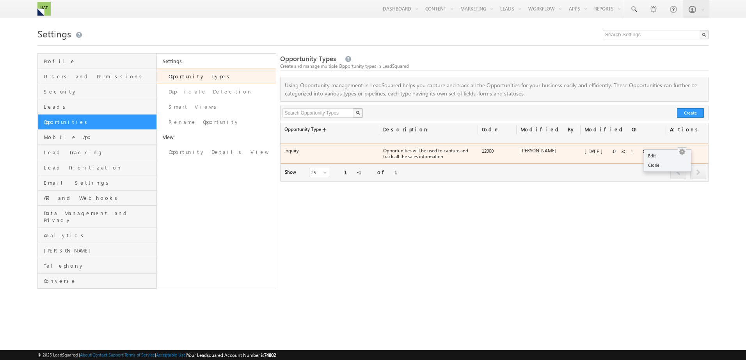
click at [683, 148] on button "button" at bounding box center [682, 152] width 8 height 8
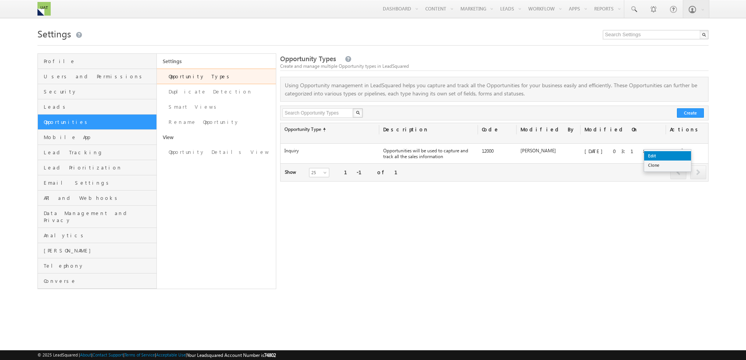
click at [678, 155] on link "Edit" at bounding box center [667, 155] width 47 height 9
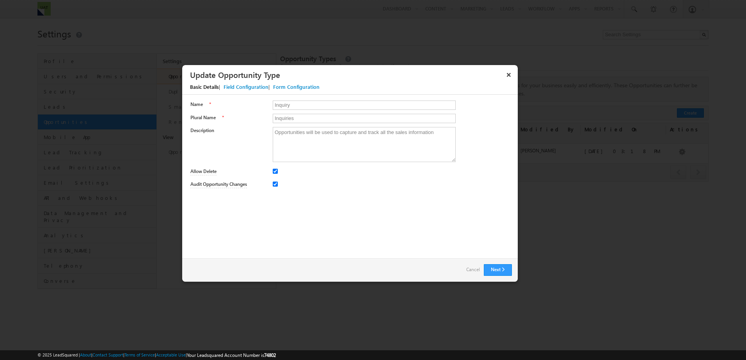
click at [233, 86] on div "Field Configuration" at bounding box center [245, 86] width 45 height 7
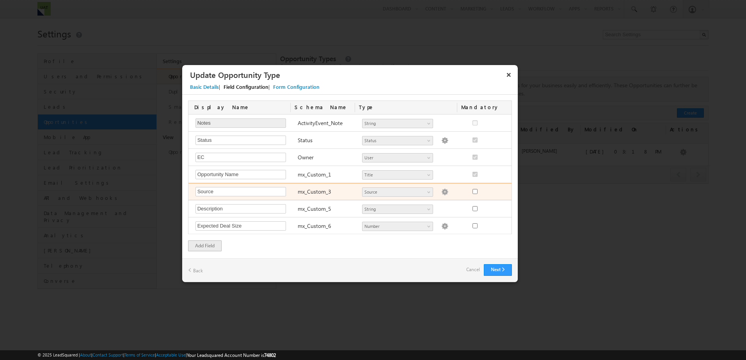
click at [310, 191] on label "mx_Custom_3" at bounding box center [315, 191] width 34 height 7
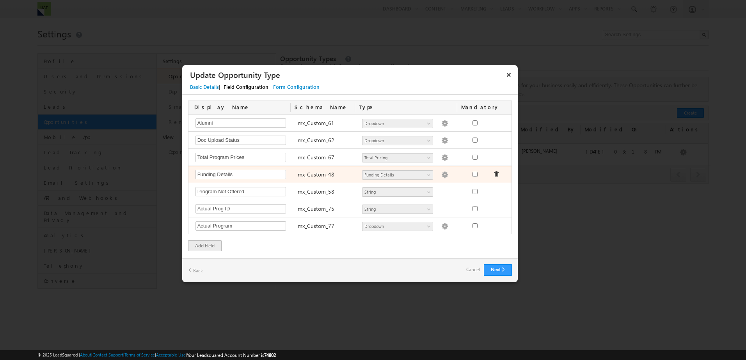
click at [441, 177] on img at bounding box center [444, 175] width 7 height 7
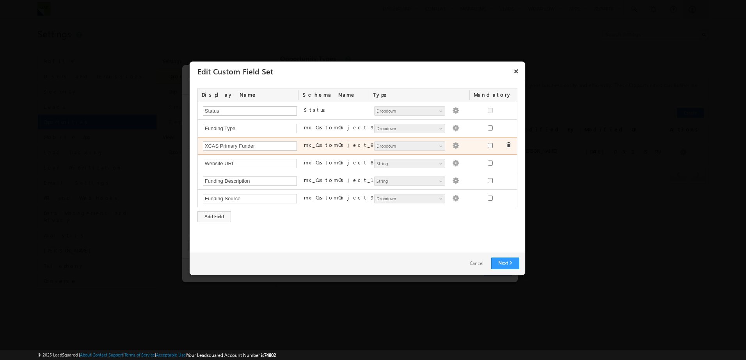
click at [452, 147] on img at bounding box center [455, 145] width 7 height 7
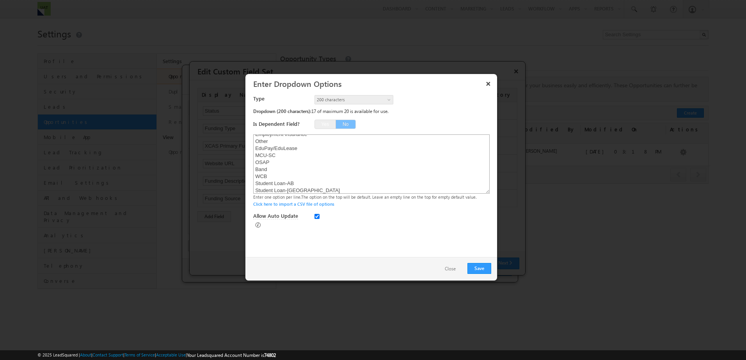
scroll to position [204, 0]
click at [307, 191] on textarea "WSIB Out of Province Loan Employment Insurance Other EduPay/EduLease MCU-SC OSA…" at bounding box center [371, 164] width 236 height 59
paste textarea "Payment Plan"
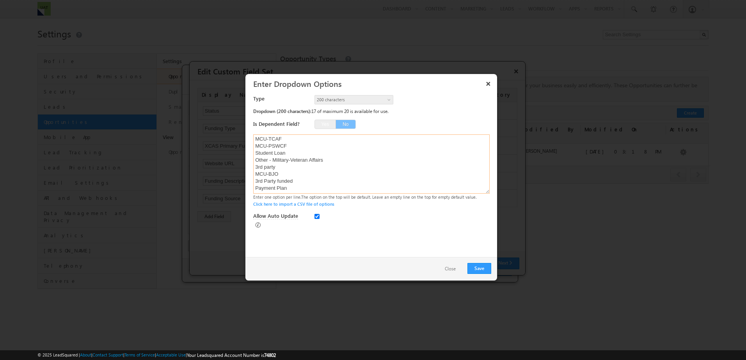
paste textarea "Payment Plan"
click at [260, 192] on textarea "WSIB Out of Province Loan Employment Insurance Other EduPay/EduLease MCU-SC OSA…" at bounding box center [371, 164] width 236 height 59
type textarea "WSIB Out of Province Loan Employment Insurance Other EduPay/EduLease MCU-SC OSA…"
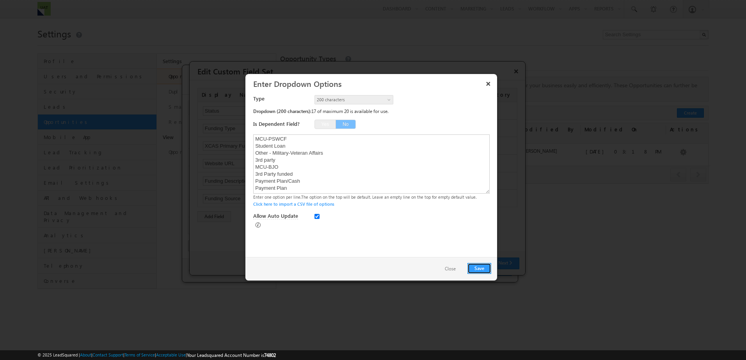
click at [483, 268] on button "Save" at bounding box center [479, 268] width 24 height 11
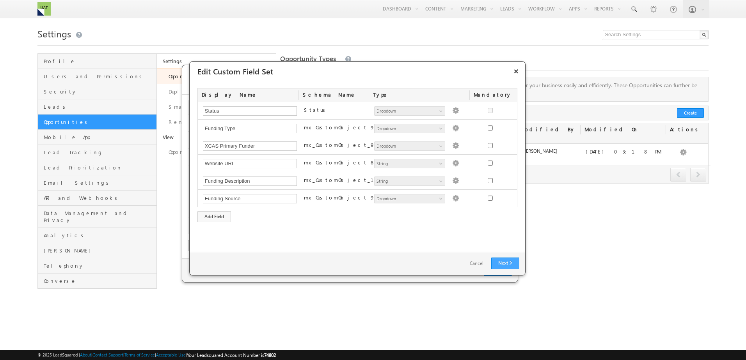
click at [499, 266] on link "Next" at bounding box center [505, 264] width 28 height 12
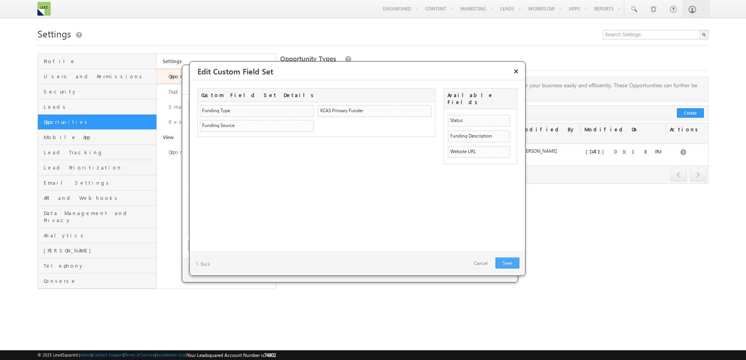
click at [503, 268] on link "Save" at bounding box center [507, 263] width 24 height 11
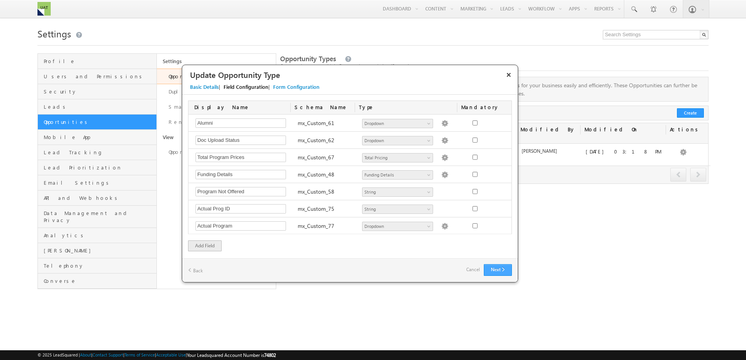
click at [500, 266] on button "Next" at bounding box center [498, 270] width 28 height 12
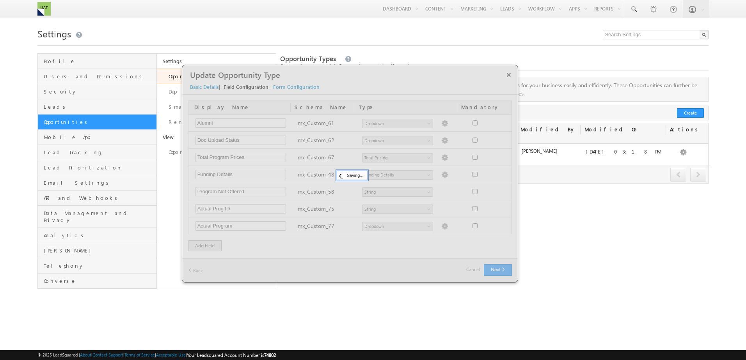
click at [496, 267] on div at bounding box center [349, 173] width 335 height 217
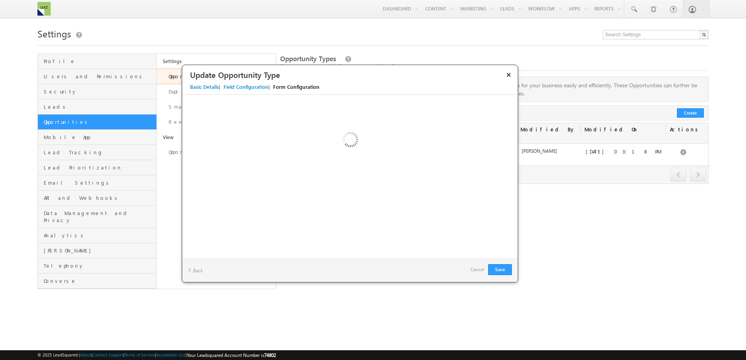
click at [497, 262] on div "Save Back Cancel" at bounding box center [349, 271] width 335 height 24
click at [497, 271] on button "Save" at bounding box center [500, 269] width 24 height 11
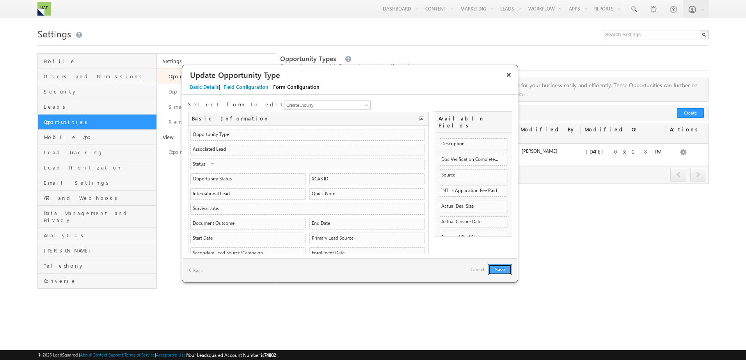
click at [497, 269] on button "Save" at bounding box center [500, 269] width 24 height 11
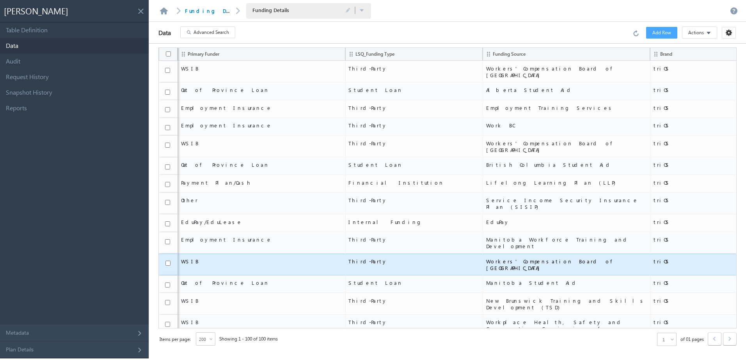
click at [598, 254] on td "Workers' Compensation Board of [GEOGRAPHIC_DATA]" at bounding box center [565, 265] width 167 height 22
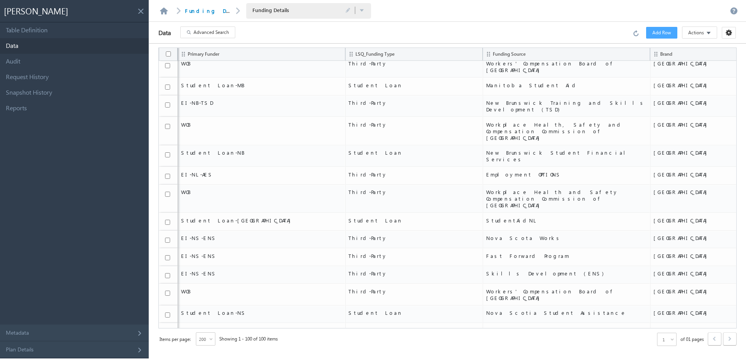
scroll to position [1507, 0]
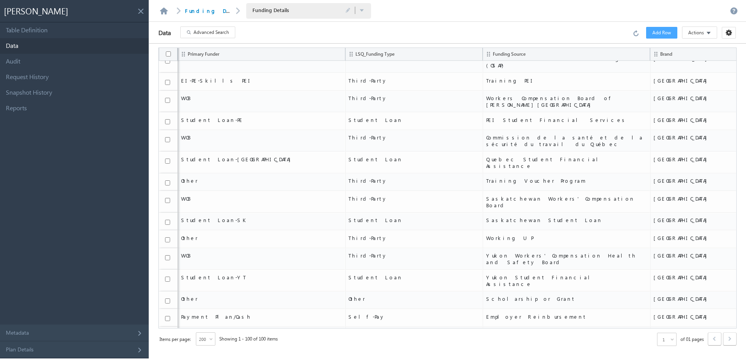
drag, startPoint x: 218, startPoint y: 321, endPoint x: 176, endPoint y: 321, distance: 42.1
drag, startPoint x: 176, startPoint y: 321, endPoint x: 321, endPoint y: 257, distance: 158.9
drag, startPoint x: 201, startPoint y: 301, endPoint x: 169, endPoint y: 302, distance: 32.0
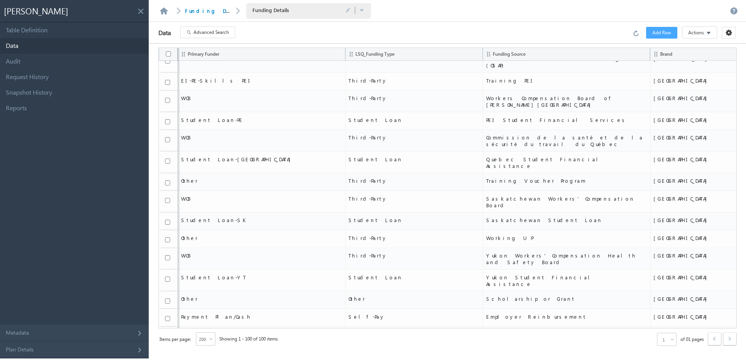
drag, startPoint x: 378, startPoint y: 299, endPoint x: 306, endPoint y: 298, distance: 71.8
drag, startPoint x: 306, startPoint y: 298, endPoint x: 299, endPoint y: 321, distance: 23.6
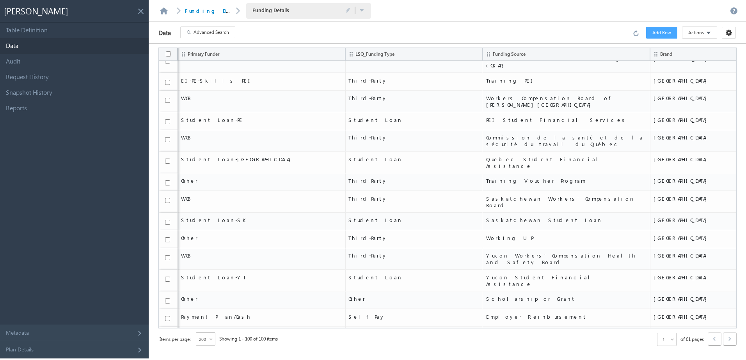
drag, startPoint x: 522, startPoint y: 301, endPoint x: 390, endPoint y: 305, distance: 132.7
drag, startPoint x: 454, startPoint y: 325, endPoint x: 390, endPoint y: 325, distance: 63.2
drag, startPoint x: 224, startPoint y: 328, endPoint x: 181, endPoint y: 319, distance: 43.8
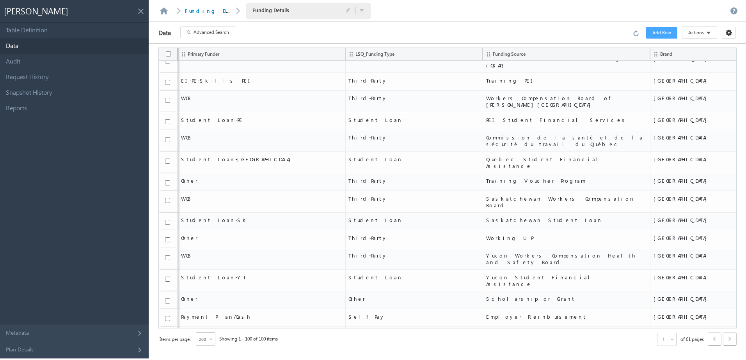
drag, startPoint x: 426, startPoint y: 308, endPoint x: 529, endPoint y: 313, distance: 103.1
drag, startPoint x: 194, startPoint y: 296, endPoint x: 581, endPoint y: 305, distance: 386.6
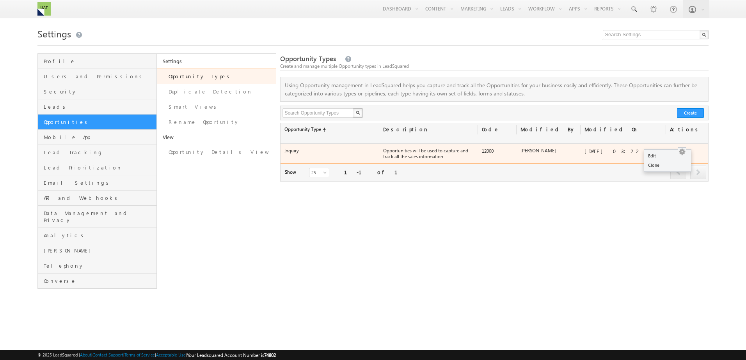
click at [680, 148] on button "button" at bounding box center [682, 152] width 8 height 8
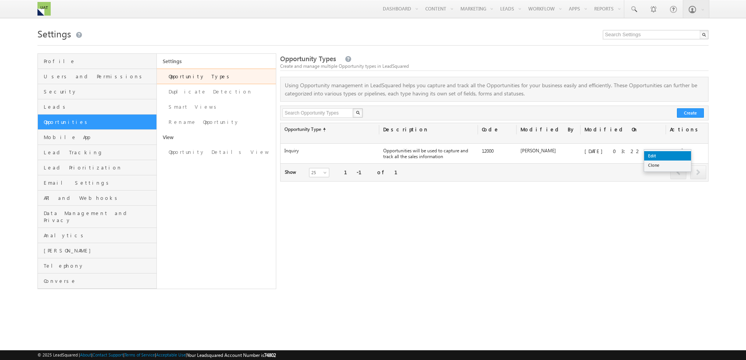
click at [674, 156] on link "Edit" at bounding box center [667, 155] width 47 height 9
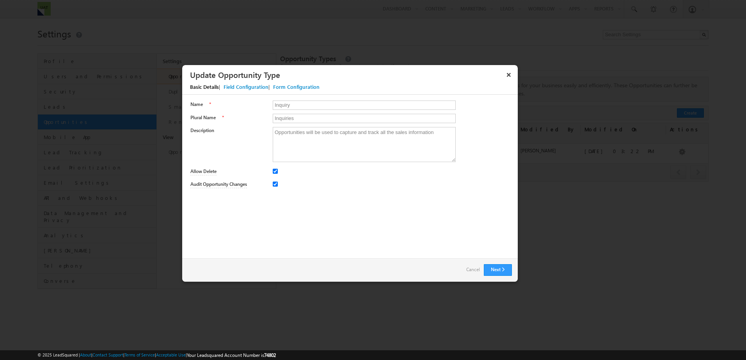
click at [256, 88] on div "Field Configuration" at bounding box center [245, 86] width 45 height 7
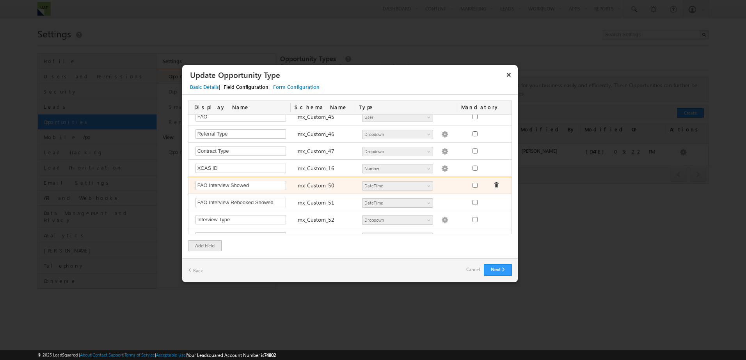
scroll to position [841, 0]
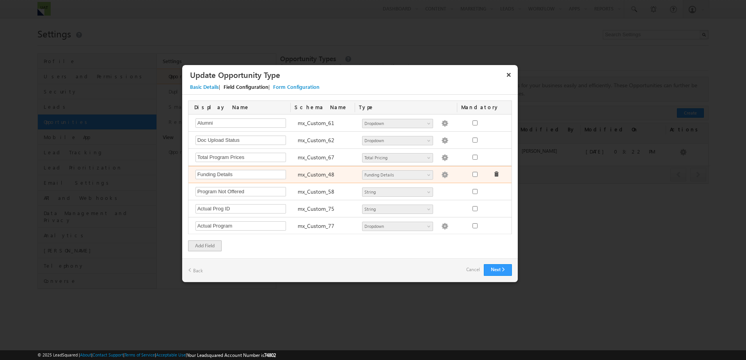
click at [441, 174] on img at bounding box center [444, 175] width 7 height 7
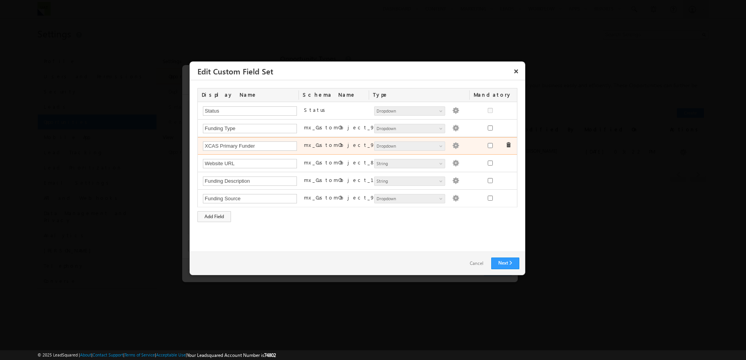
click at [452, 149] on img at bounding box center [455, 145] width 7 height 7
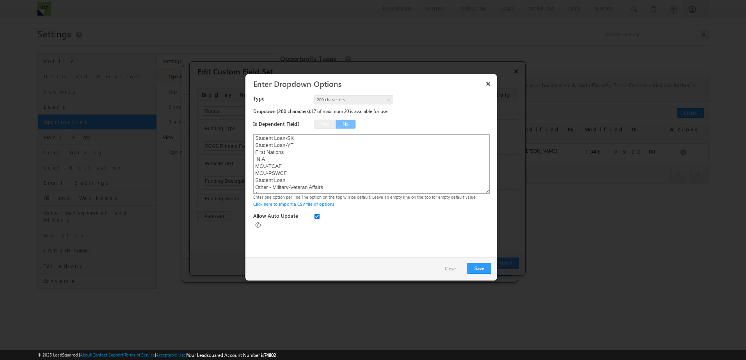
scroll to position [218, 0]
click at [277, 182] on textarea "WSIB Out of Province Loan Employment Insurance Other EduPay/EduLease MCU-SC OSA…" at bounding box center [371, 164] width 236 height 59
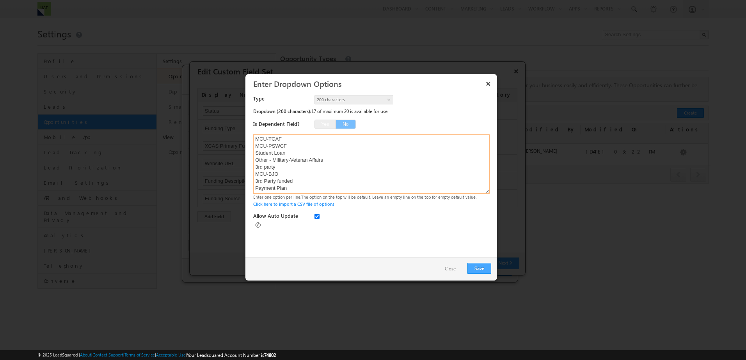
type textarea "WSIB Out of Province Loan Employment Insurance Other EduPay/EduLease MCU-SC OSA…"
click at [476, 267] on button "Save" at bounding box center [479, 268] width 24 height 11
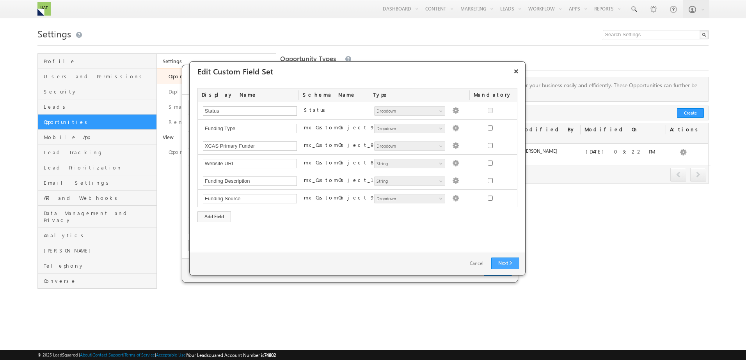
click at [505, 261] on link "Next" at bounding box center [505, 264] width 28 height 12
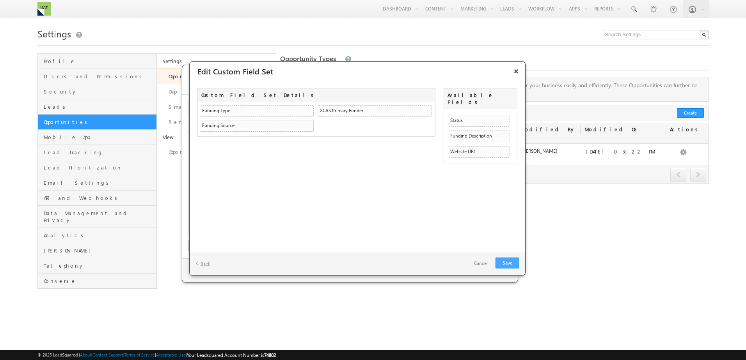
click at [505, 263] on link "Save" at bounding box center [507, 263] width 24 height 11
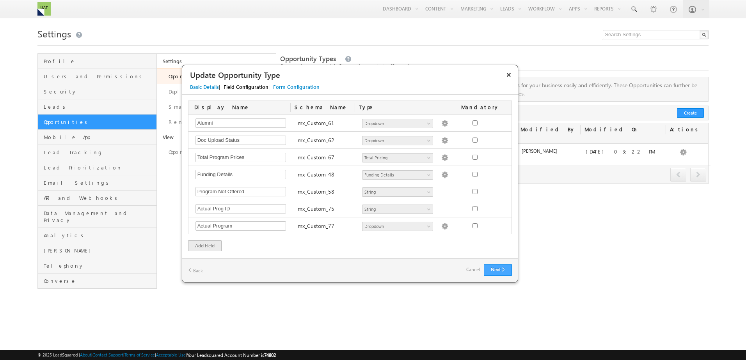
click at [500, 268] on button "Next" at bounding box center [498, 270] width 28 height 12
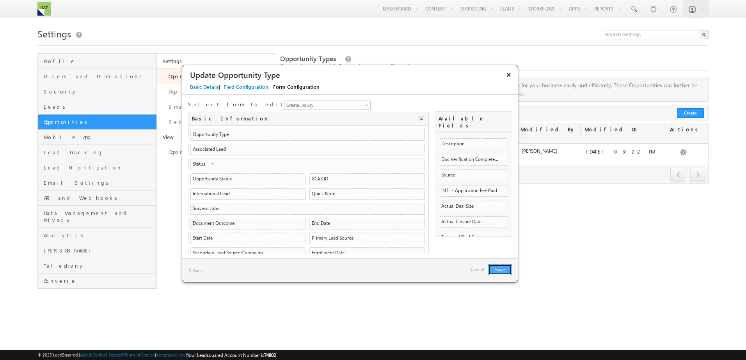
click at [497, 272] on button "Save" at bounding box center [500, 269] width 24 height 11
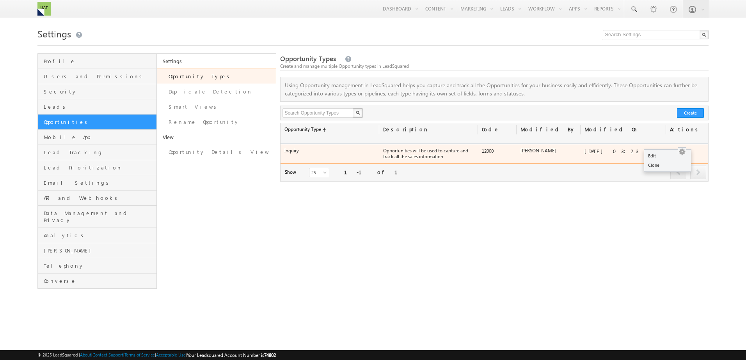
click at [682, 148] on button "button" at bounding box center [682, 152] width 8 height 8
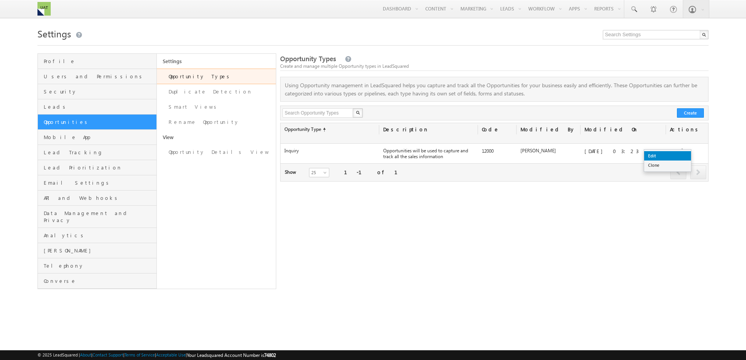
click at [671, 151] on link "Edit" at bounding box center [667, 155] width 47 height 9
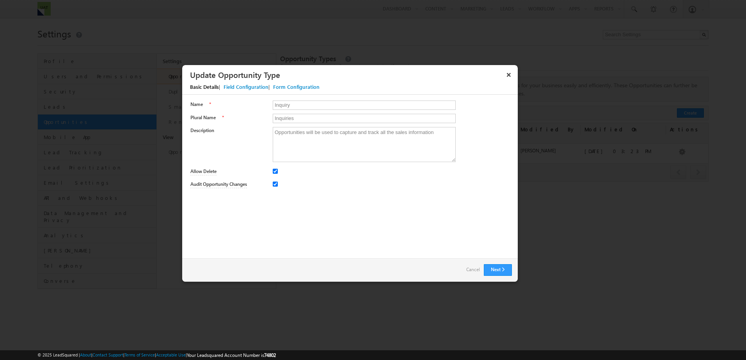
click at [270, 87] on div "Basic Details | Field Configuration | Form Configuration" at bounding box center [353, 88] width 343 height 13
click at [266, 87] on div "Basic Details | Field Configuration | Form Configuration" at bounding box center [353, 88] width 343 height 13
click at [266, 87] on div "Field Configuration" at bounding box center [245, 86] width 45 height 7
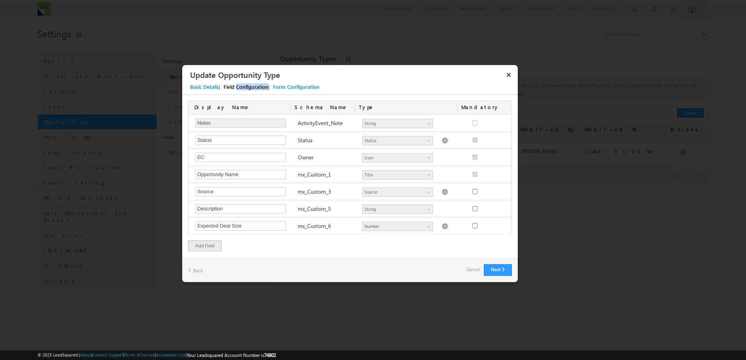
scroll to position [312, 0]
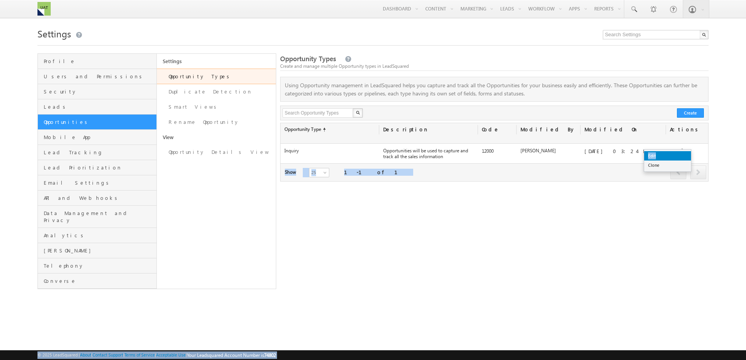
drag, startPoint x: 677, startPoint y: 148, endPoint x: 674, endPoint y: 153, distance: 4.9
click at [674, 153] on body "Menu [PERSON_NAME] Shkifi [PERSON_NAME] .shki fi+2@ trios .com" at bounding box center [373, 150] width 746 height 301
click at [674, 153] on link "Edit" at bounding box center [667, 155] width 47 height 9
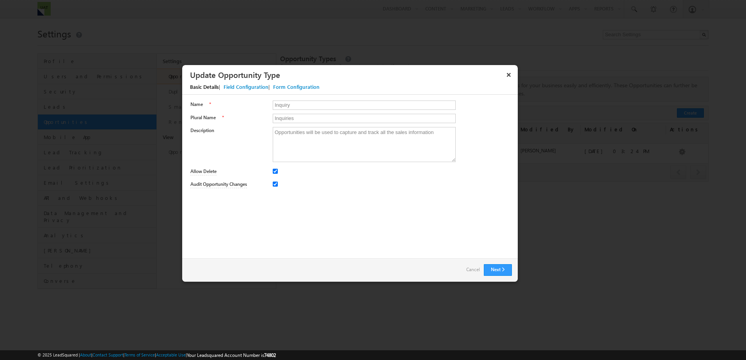
click at [240, 88] on div "Field Configuration" at bounding box center [245, 86] width 45 height 7
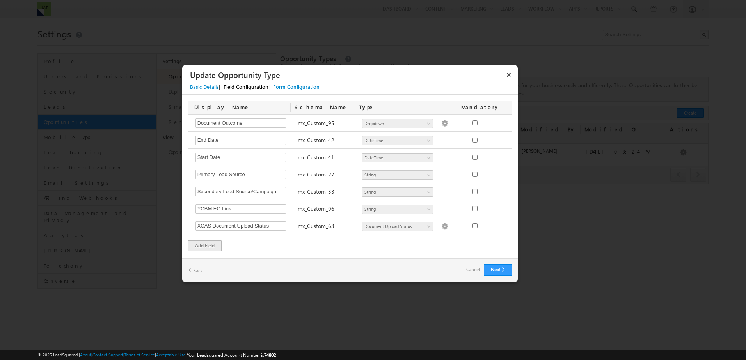
scroll to position [841, 0]
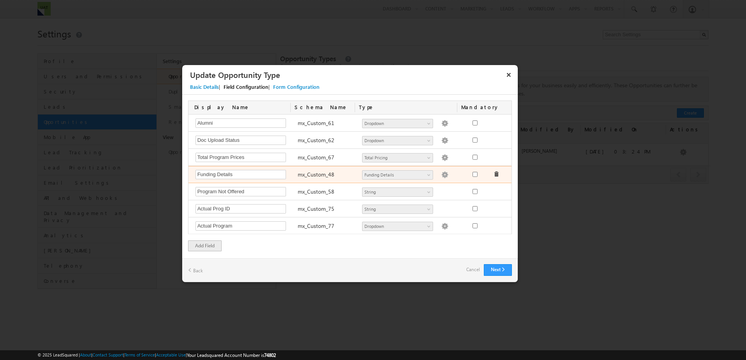
click at [441, 174] on img at bounding box center [444, 175] width 7 height 7
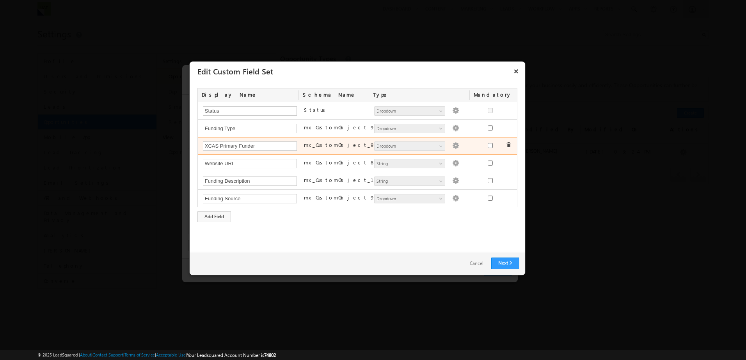
click at [452, 145] on img at bounding box center [455, 145] width 7 height 7
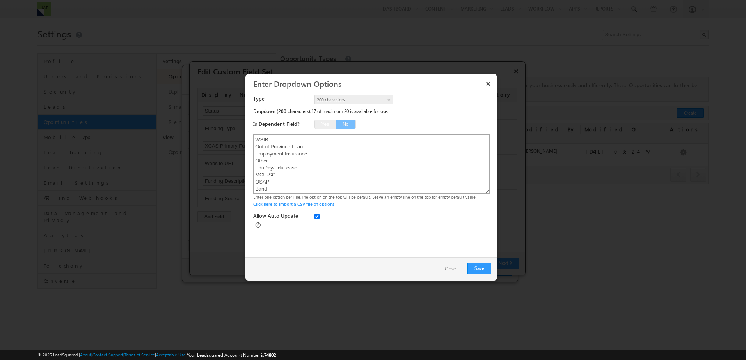
scroll to position [211, 0]
click at [294, 191] on textarea "WSIB Out of Province Loan Employment Insurance Other EduPay/EduLease MCU-SC OSA…" at bounding box center [371, 164] width 236 height 59
type textarea "WSIB Out of Province Loan Employment Insurance Other EduPay/EduLease MCU-SC OSA…"
click at [482, 264] on button "Save" at bounding box center [479, 268] width 24 height 11
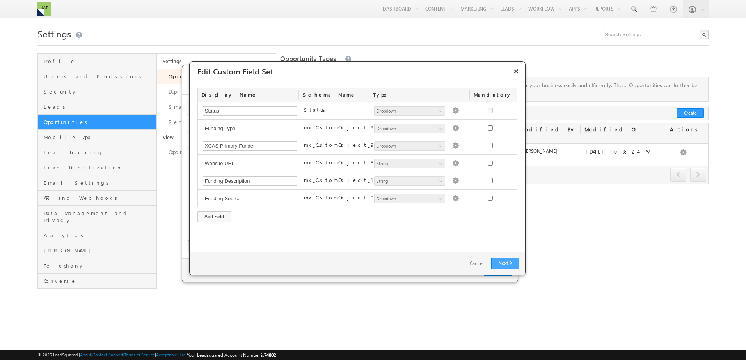
click at [507, 261] on link "Next" at bounding box center [505, 264] width 28 height 12
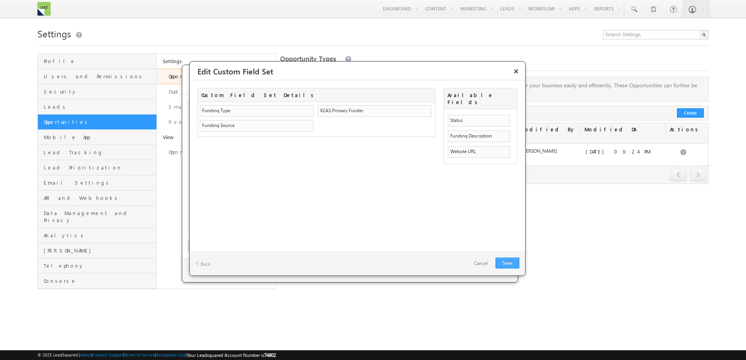
click at [508, 263] on link "Save" at bounding box center [507, 263] width 24 height 11
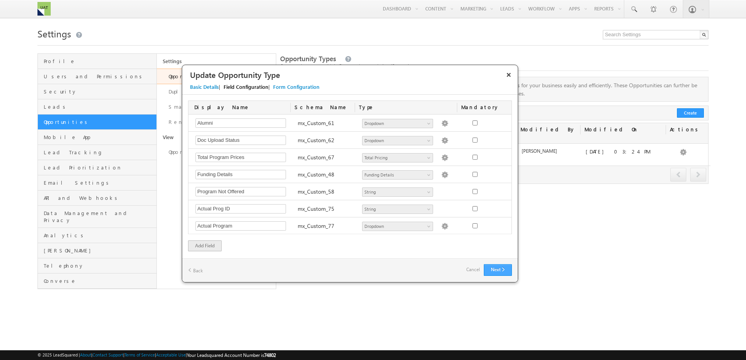
click at [503, 265] on button "Next" at bounding box center [498, 270] width 28 height 12
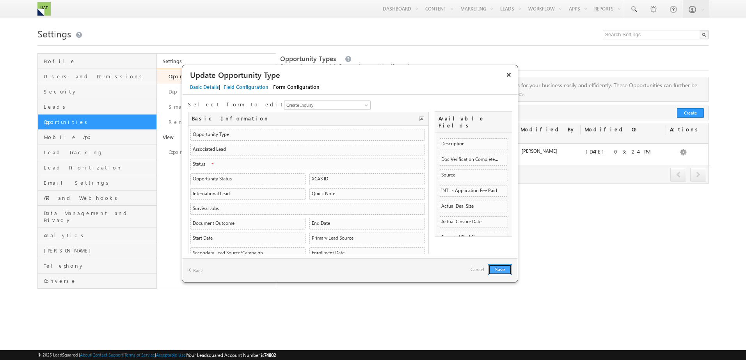
click at [500, 270] on button "Save" at bounding box center [500, 269] width 24 height 11
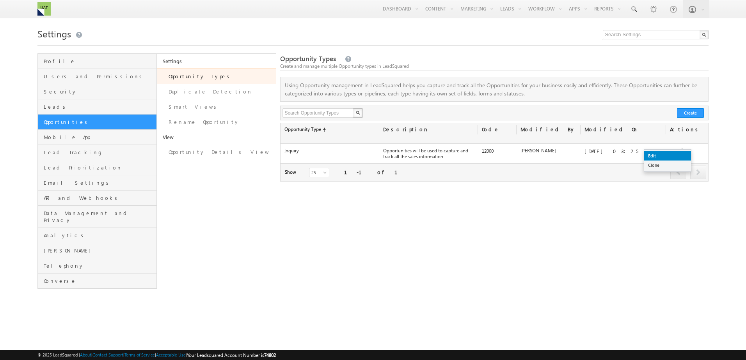
click at [674, 154] on link "Edit" at bounding box center [667, 155] width 47 height 9
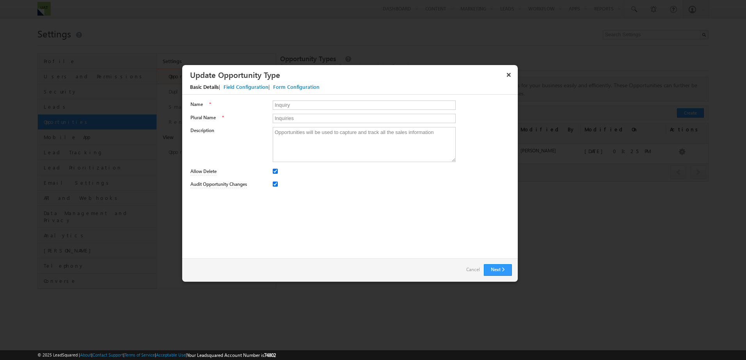
click at [290, 87] on div "Form Configuration" at bounding box center [296, 86] width 46 height 7
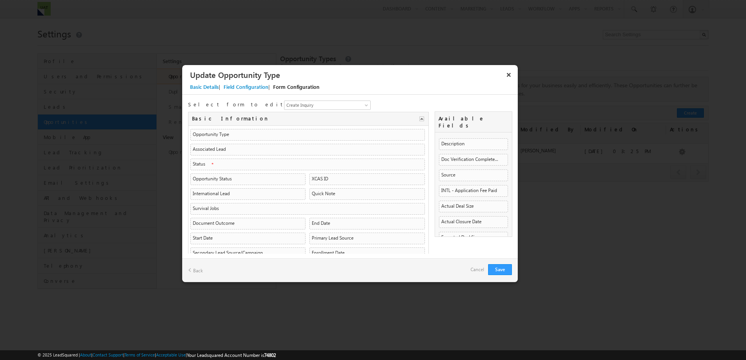
click at [249, 86] on div "Field Configuration" at bounding box center [245, 86] width 45 height 7
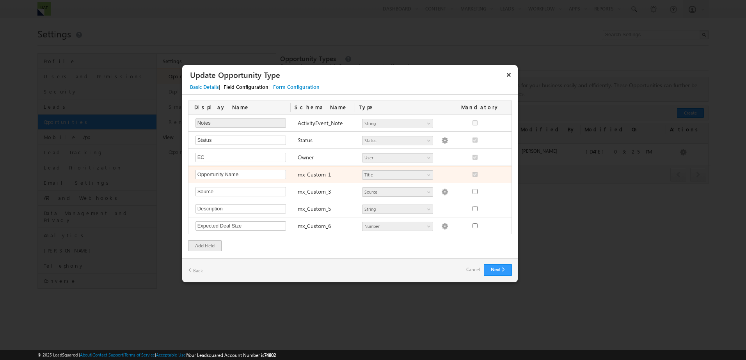
click at [298, 179] on div "mx_Custom_1" at bounding box center [326, 175] width 65 height 11
click at [441, 177] on img at bounding box center [444, 175] width 7 height 7
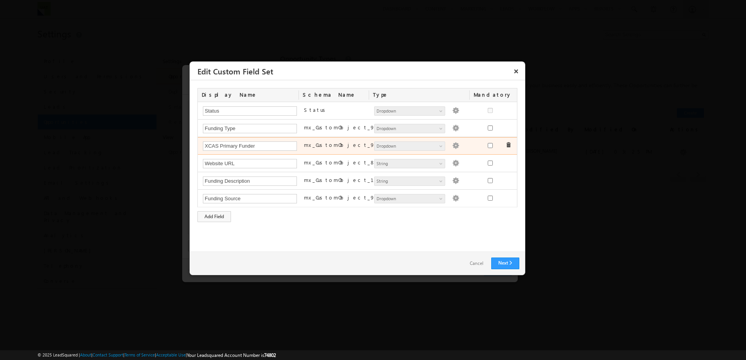
click at [452, 145] on img at bounding box center [455, 145] width 7 height 7
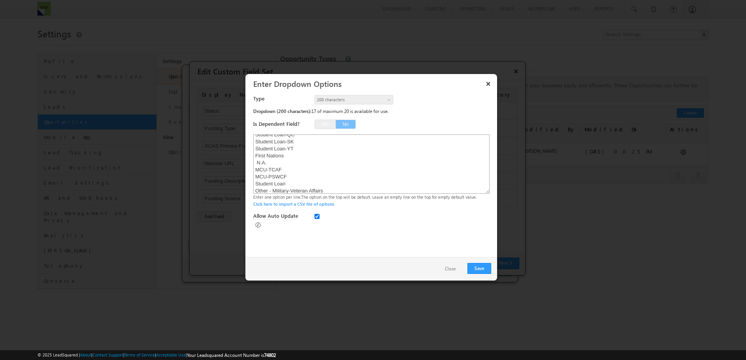
scroll to position [211, 0]
drag, startPoint x: 305, startPoint y: 188, endPoint x: 288, endPoint y: 187, distance: 16.8
click at [288, 187] on textarea "WSIB Out of Province Loan Employment Insurance Other EduPay/EduLease MCU-SC OSA…" at bounding box center [371, 164] width 236 height 59
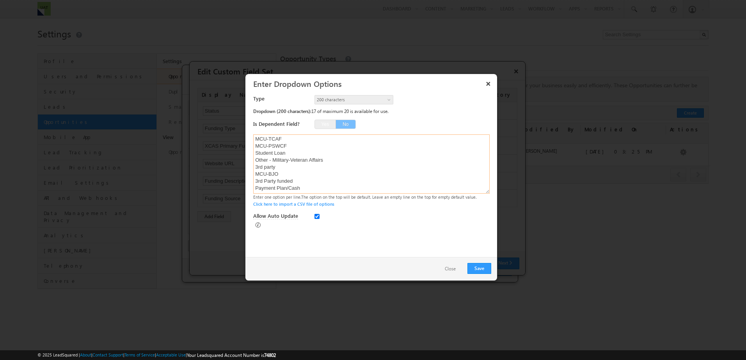
click at [288, 187] on textarea "WSIB Out of Province Loan Employment Insurance Other EduPay/EduLease MCU-SC OSA…" at bounding box center [371, 164] width 236 height 59
click at [318, 184] on textarea "WSIB Out of Province Loan Employment Insurance Other EduPay/EduLease MCU-SC OSA…" at bounding box center [371, 164] width 236 height 59
click at [318, 191] on textarea "WSIB Out of Province Loan Employment Insurance Other EduPay/EduLease MCU-SC OSA…" at bounding box center [371, 164] width 236 height 59
paste textarea "Payment Plan/Cash"
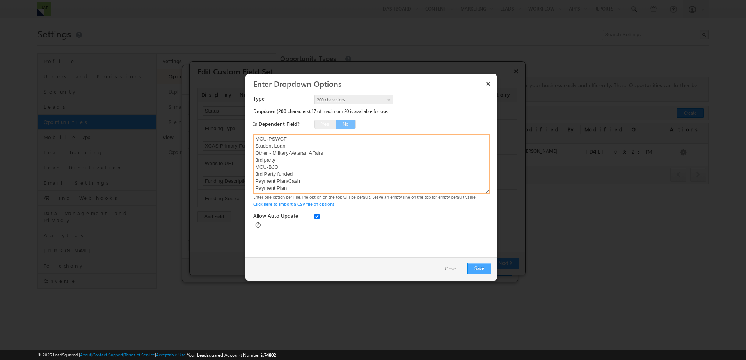
type textarea "WSIB Out of Province Loan Employment Insurance Other EduPay/EduLease MCU-SC OSA…"
click at [481, 270] on button "Save" at bounding box center [479, 268] width 24 height 11
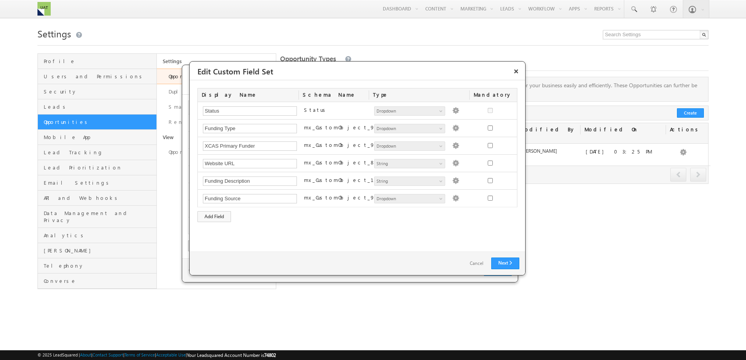
click at [491, 261] on link "Next" at bounding box center [505, 264] width 28 height 12
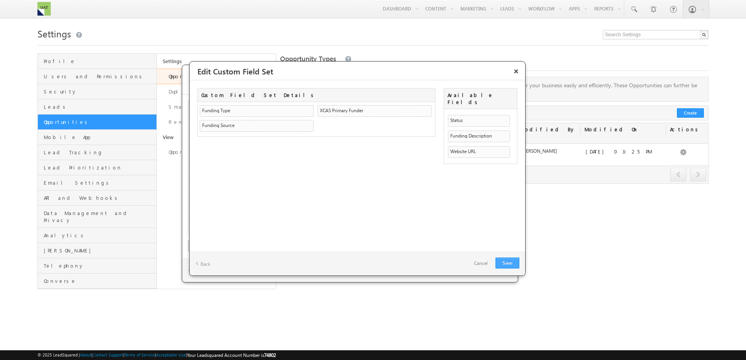
click at [505, 261] on link "Save" at bounding box center [507, 263] width 24 height 11
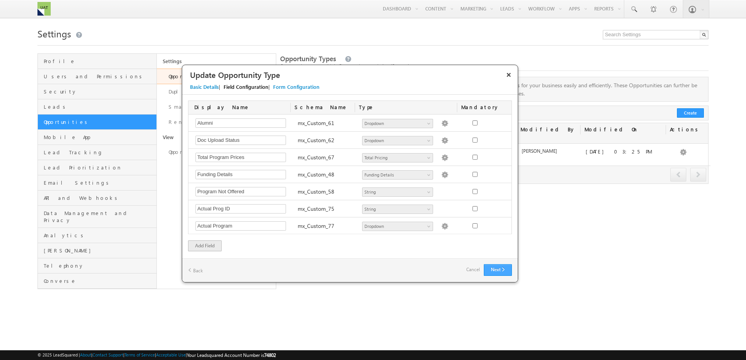
click at [495, 267] on button "Next" at bounding box center [498, 270] width 28 height 12
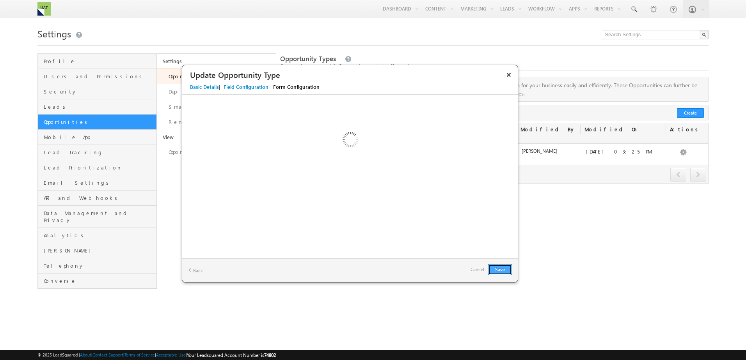
click at [495, 267] on button "Save" at bounding box center [500, 269] width 24 height 11
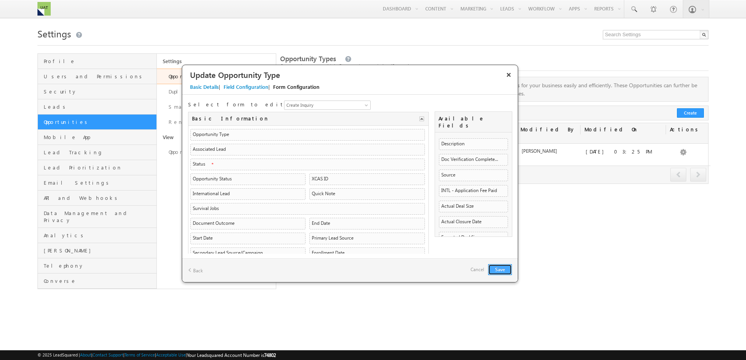
click at [499, 268] on button "Save" at bounding box center [500, 269] width 24 height 11
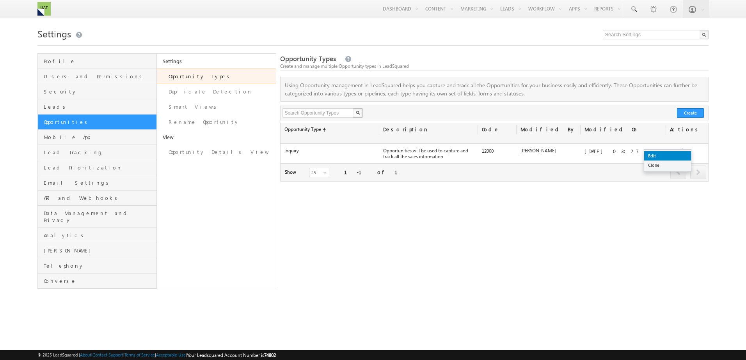
click at [672, 153] on link "Edit" at bounding box center [667, 155] width 47 height 9
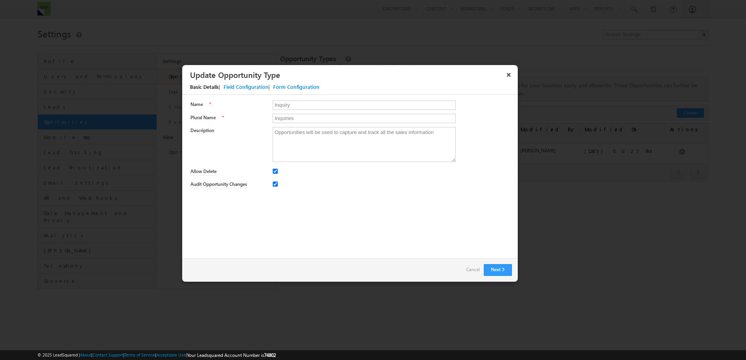
click at [249, 85] on div "Field Configuration" at bounding box center [245, 86] width 45 height 7
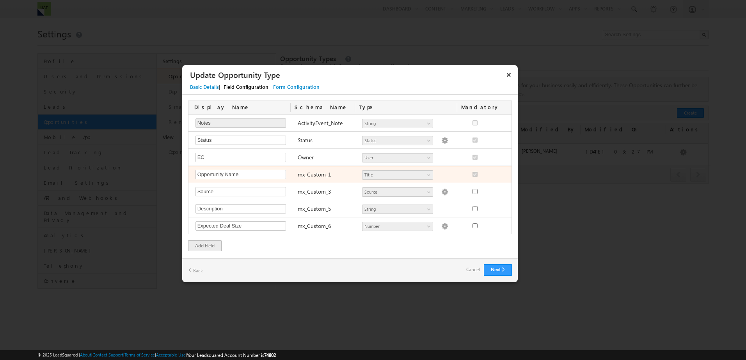
scroll to position [841, 0]
click at [441, 174] on img at bounding box center [444, 175] width 7 height 7
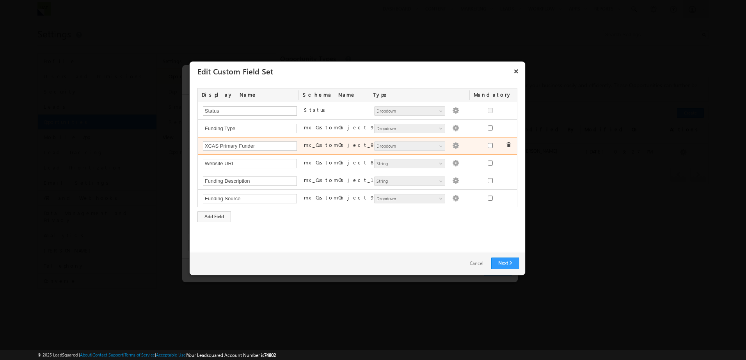
click at [452, 145] on img at bounding box center [455, 145] width 7 height 7
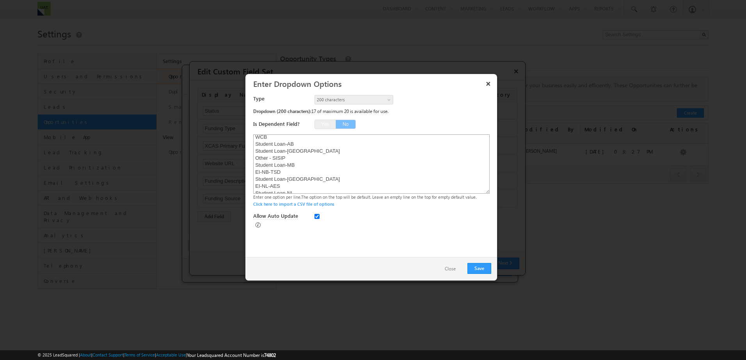
scroll to position [218, 0]
click at [274, 181] on textarea "WSIB Out of Province Loan Employment Insurance Other EduPay/EduLease MCU-SC OSA…" at bounding box center [371, 164] width 236 height 59
click at [273, 182] on textarea "WSIB Out of Province Loan Employment Insurance Other EduPay/EduLease MCU-SC OSA…" at bounding box center [371, 164] width 236 height 59
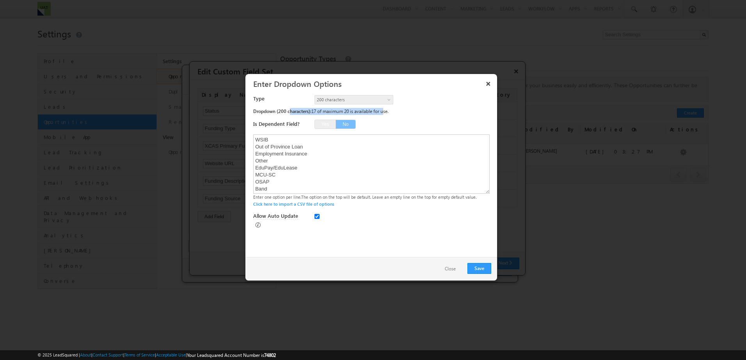
drag, startPoint x: 290, startPoint y: 113, endPoint x: 387, endPoint y: 111, distance: 96.4
click at [387, 111] on span "Dropdown (200 characters): 17 of maximum 20 is available for use." at bounding box center [320, 111] width 135 height 6
click at [487, 80] on button "×" at bounding box center [488, 84] width 12 height 14
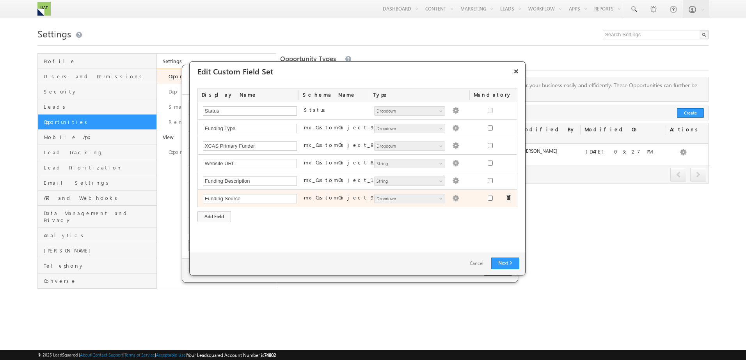
click at [452, 201] on img at bounding box center [455, 198] width 7 height 7
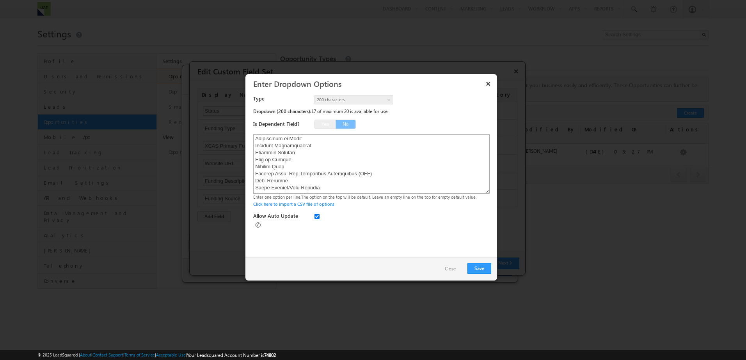
scroll to position [317, 0]
click at [489, 81] on button "×" at bounding box center [488, 84] width 12 height 14
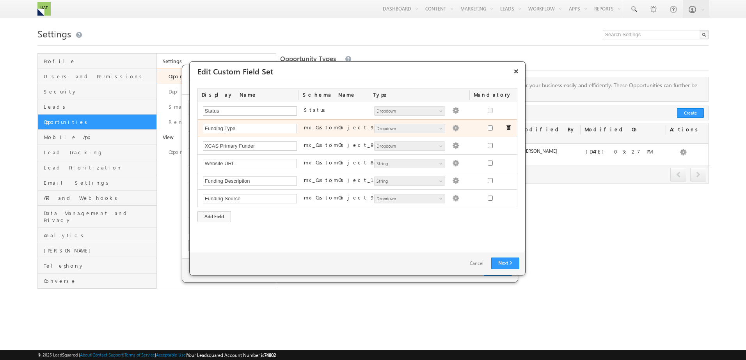
click at [452, 129] on img at bounding box center [455, 128] width 7 height 7
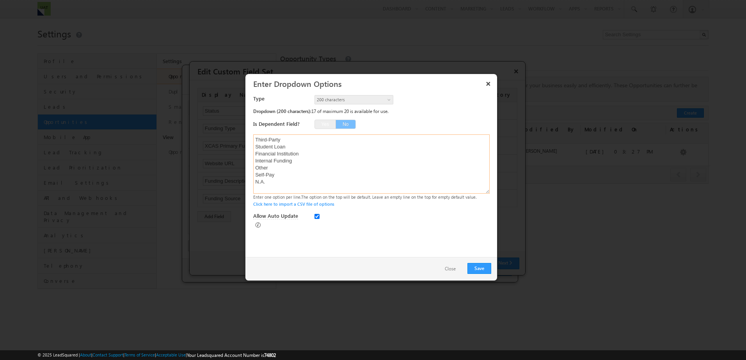
scroll to position [0, 0]
drag, startPoint x: 265, startPoint y: 138, endPoint x: 298, endPoint y: 141, distance: 33.3
click at [298, 141] on textarea "Third-Party Student Loan Financial Institution Internal Funding Other Self-Pay …" at bounding box center [371, 164] width 236 height 59
click at [452, 270] on button "Close" at bounding box center [450, 269] width 27 height 11
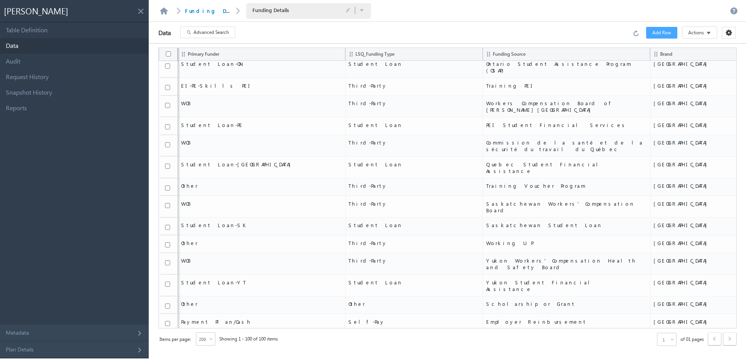
scroll to position [1507, 0]
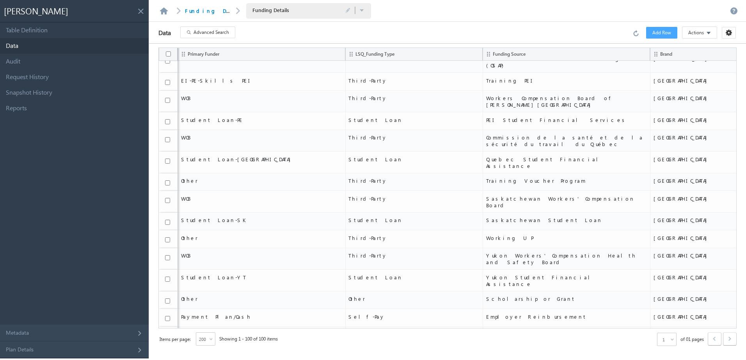
drag, startPoint x: 180, startPoint y: 301, endPoint x: 489, endPoint y: 302, distance: 308.9
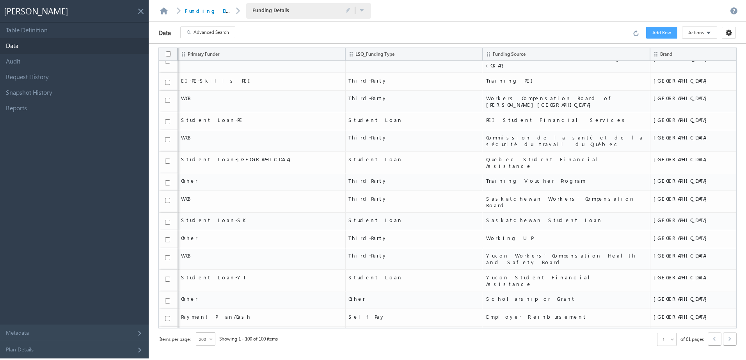
click at [664, 32] on span "Add Row" at bounding box center [661, 32] width 19 height 7
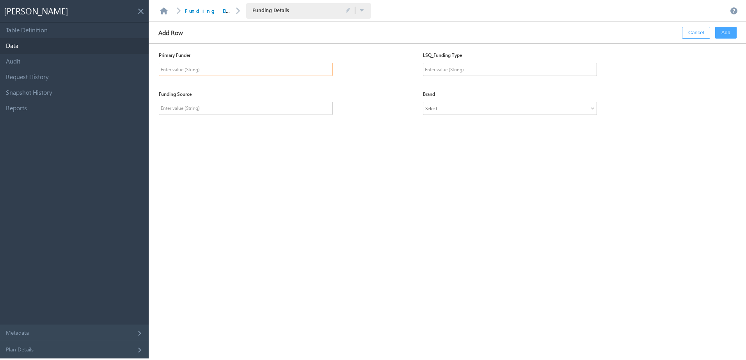
click at [218, 72] on input "text" at bounding box center [246, 69] width 174 height 13
click at [168, 67] on input "text" at bounding box center [246, 69] width 174 height 13
click at [191, 70] on input "text" at bounding box center [246, 69] width 174 height 13
paste input "Payment Plan/Cash"
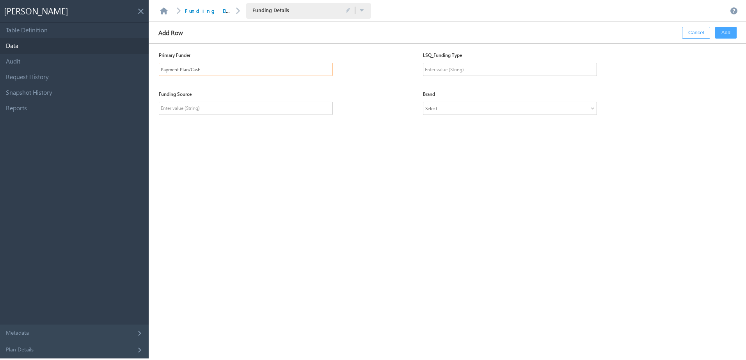
drag, startPoint x: 192, startPoint y: 67, endPoint x: 216, endPoint y: 73, distance: 25.2
click at [216, 73] on input "Payment Plan/Cash" at bounding box center [246, 69] width 174 height 13
type input "Payment Plan"
click at [482, 66] on input "text" at bounding box center [510, 69] width 174 height 13
click at [479, 66] on input "text" at bounding box center [510, 69] width 174 height 13
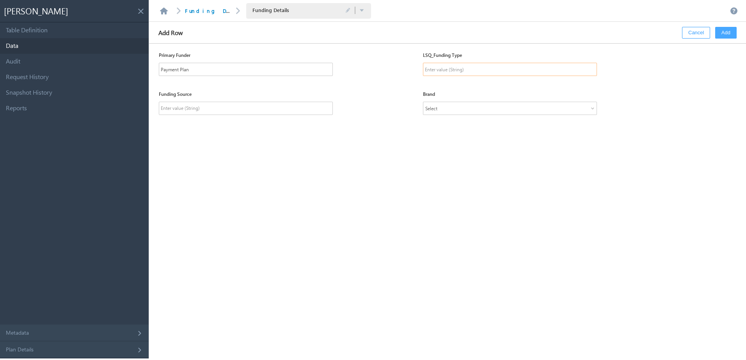
paste input "Financial Institution"
type input "Financial Institution"
click at [245, 105] on input "text" at bounding box center [246, 108] width 174 height 13
paste input "Registered Education Savings Plan (RESP)"
type input "Registered Education Savings Plan (RESP)"
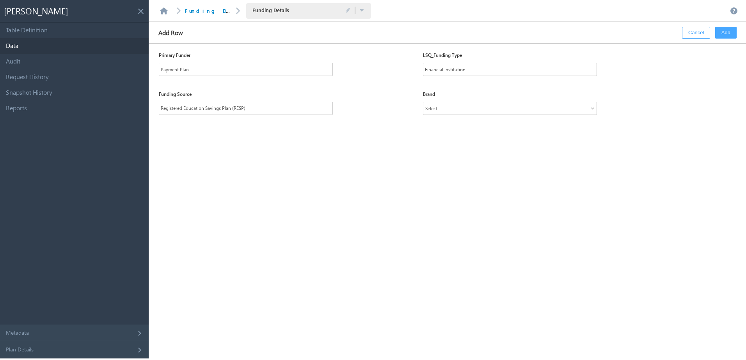
click at [496, 117] on div "Funding Source Registered Education Savings Plan (RESP) Brand Select" at bounding box center [452, 108] width 587 height 39
click at [497, 112] on div "Select" at bounding box center [510, 108] width 174 height 13
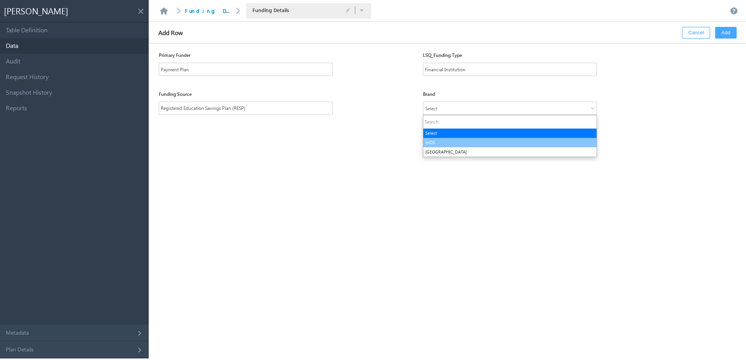
click at [486, 146] on li "triOS" at bounding box center [509, 142] width 173 height 9
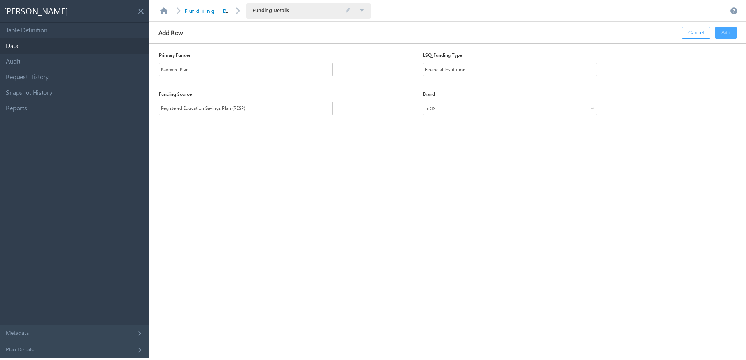
click at [720, 30] on button "Add" at bounding box center [725, 33] width 21 height 12
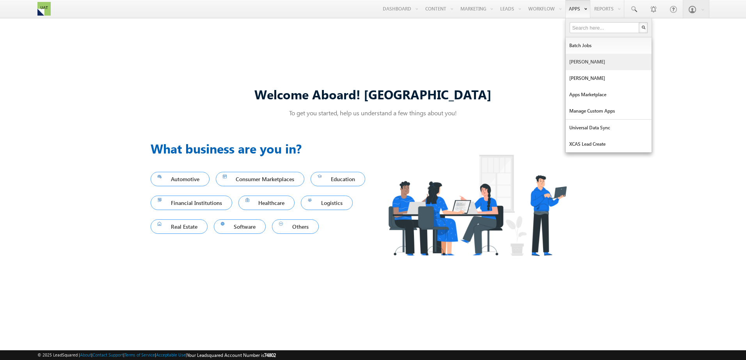
click at [572, 61] on link "[PERSON_NAME]" at bounding box center [609, 62] width 86 height 16
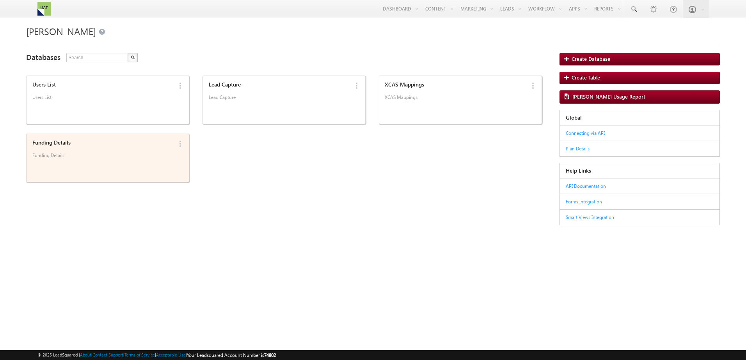
click at [59, 162] on p "Funding Details" at bounding box center [102, 159] width 140 height 12
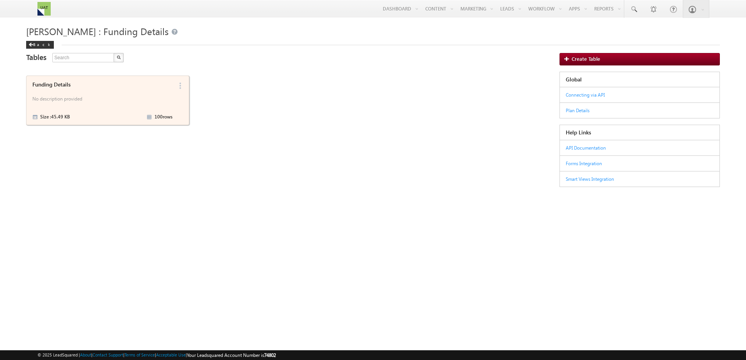
click at [80, 101] on p "No description provided" at bounding box center [102, 100] width 140 height 12
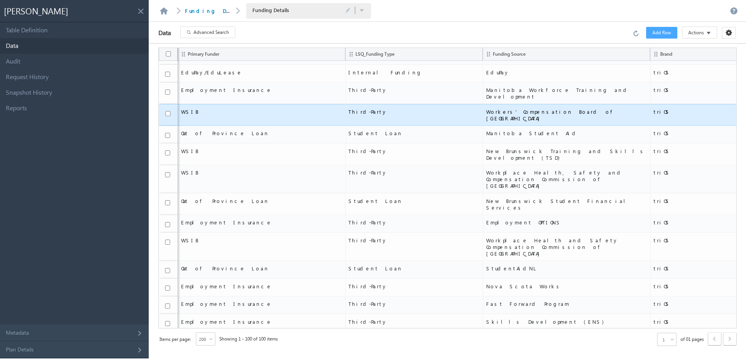
scroll to position [273, 0]
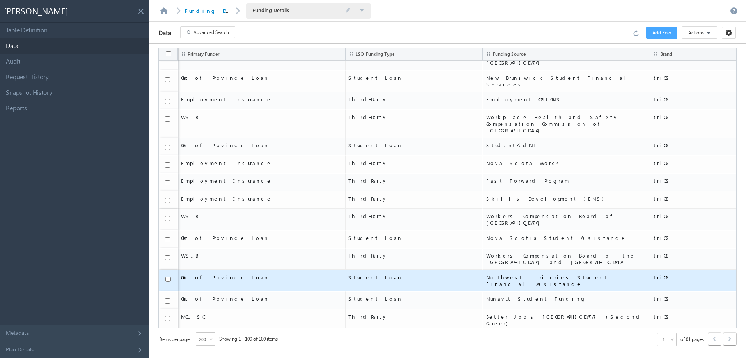
click at [525, 274] on span "Northwest Territories Student Financial Assistance" at bounding box center [566, 280] width 161 height 13
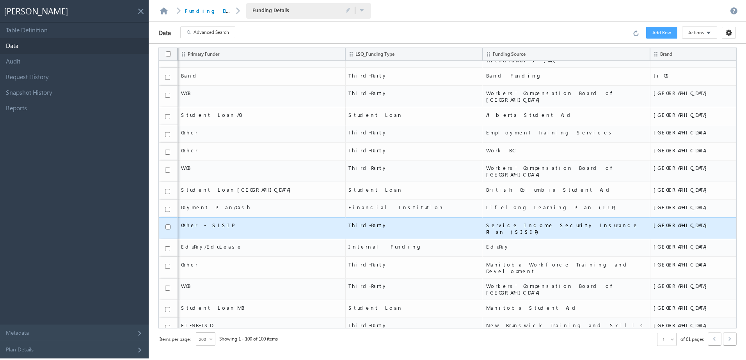
scroll to position [0, 0]
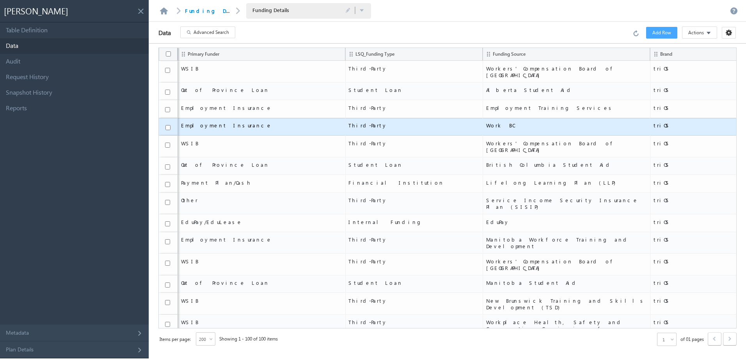
drag, startPoint x: 653, startPoint y: 254, endPoint x: 636, endPoint y: 115, distance: 139.8
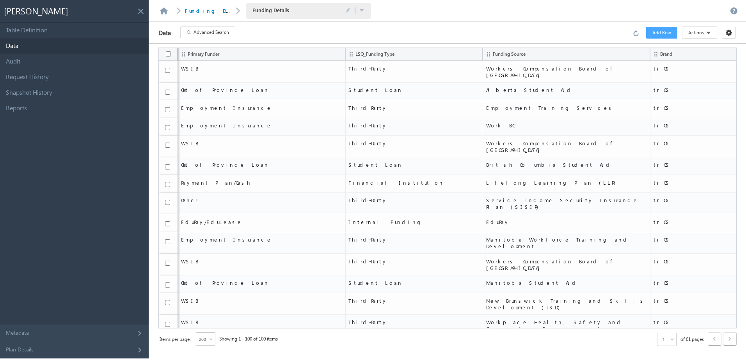
click at [672, 29] on button "Add Row" at bounding box center [661, 33] width 31 height 12
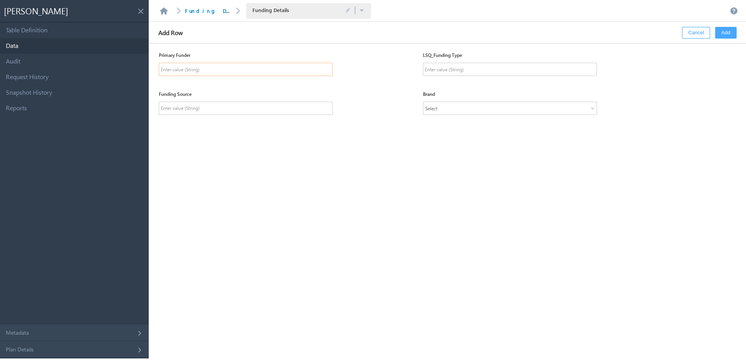
click at [219, 66] on input "text" at bounding box center [246, 69] width 174 height 13
paste input "Payment Plan/Cash"
type input "Payment Plan"
click at [476, 76] on div "Primary Funder Payment Plan LSQ_Funding Type" at bounding box center [452, 69] width 587 height 39
click at [475, 73] on input "text" at bounding box center [510, 69] width 174 height 13
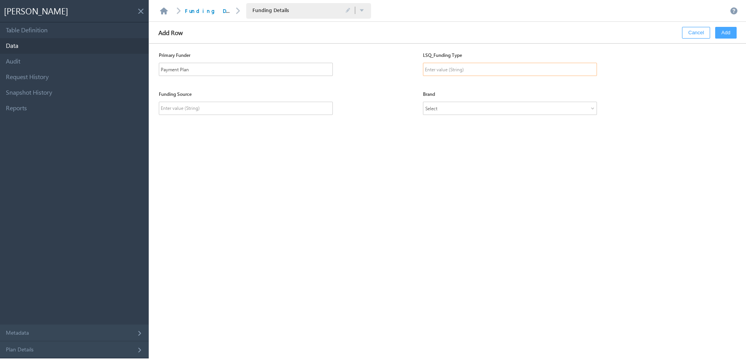
paste input "Financial Institution"
click at [248, 108] on input "text" at bounding box center [246, 108] width 174 height 13
drag, startPoint x: 469, startPoint y: 70, endPoint x: 500, endPoint y: 72, distance: 31.7
click at [500, 72] on input "Financial Institution" at bounding box center [510, 69] width 174 height 13
type input "Financial Institution"
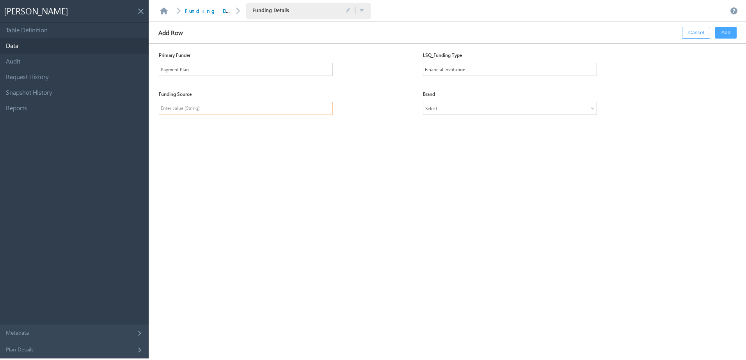
click at [216, 108] on input "text" at bounding box center [246, 108] width 174 height 13
paste input "Registered Education Savings Plan (RESP)"
type input "Registered Education Savings Plan (RESP)"
click at [540, 95] on div "Brand" at bounding box center [510, 96] width 174 height 11
click at [532, 108] on span "Select" at bounding box center [505, 108] width 164 height 7
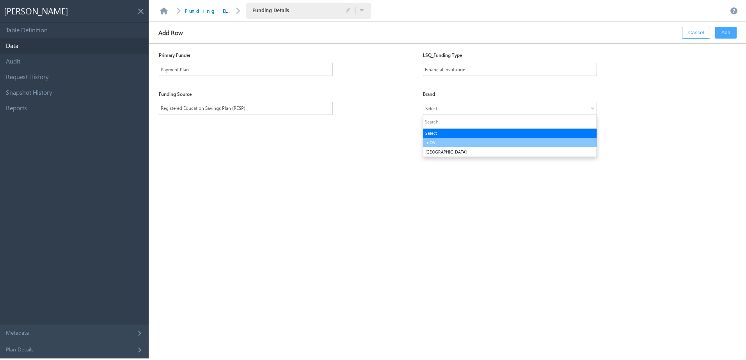
click at [502, 141] on li "triOS" at bounding box center [509, 142] width 173 height 9
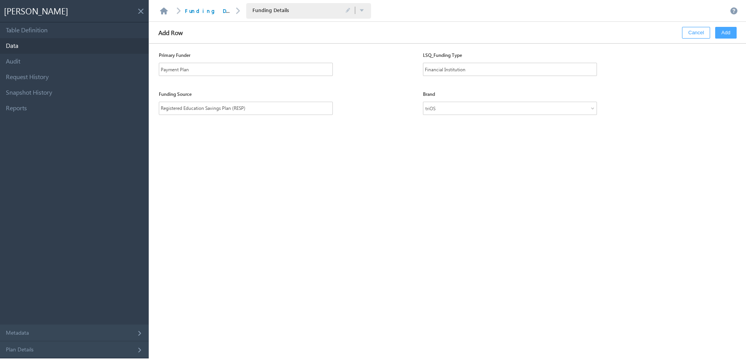
click at [725, 35] on button "Add" at bounding box center [725, 33] width 21 height 12
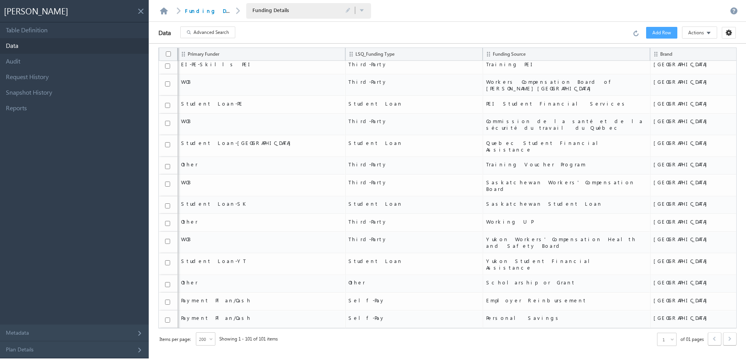
scroll to position [1525, 0]
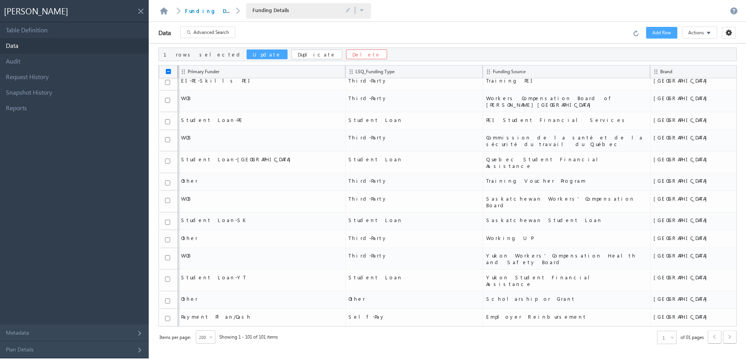
click at [346, 55] on button "Delete" at bounding box center [366, 55] width 41 height 10
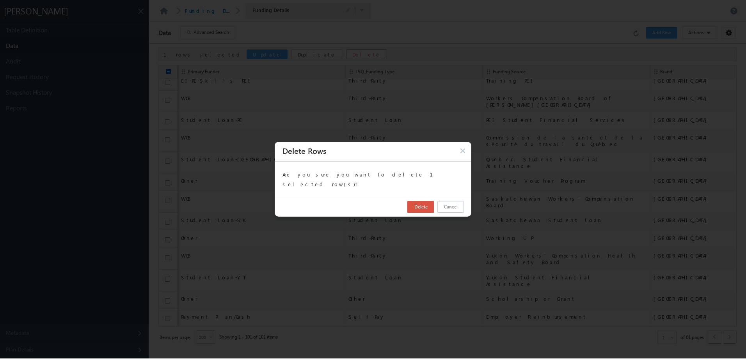
click at [419, 201] on button "Delete" at bounding box center [420, 207] width 27 height 12
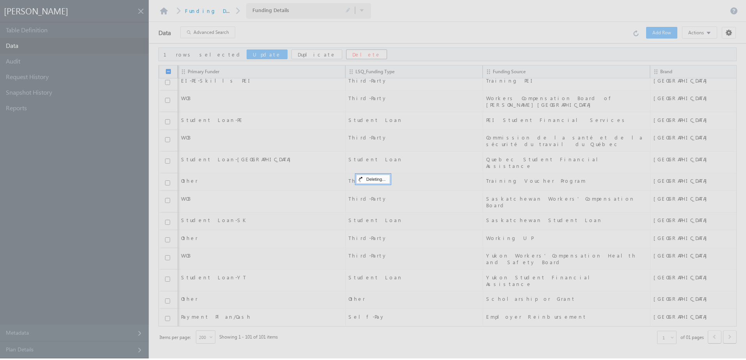
checkbox input "false"
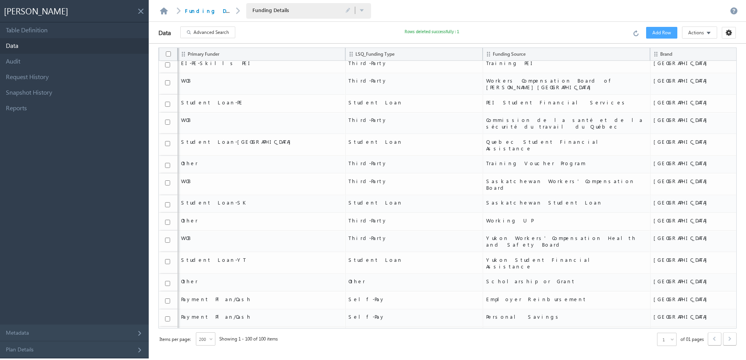
scroll to position [1507, 0]
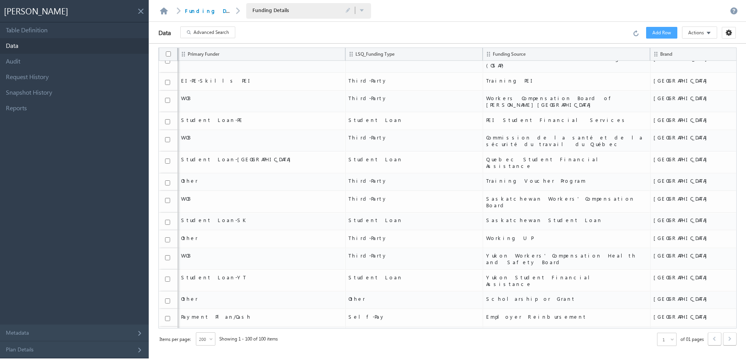
drag, startPoint x: 529, startPoint y: 306, endPoint x: 196, endPoint y: 312, distance: 332.8
drag, startPoint x: 196, startPoint y: 312, endPoint x: 195, endPoint y: 321, distance: 8.3
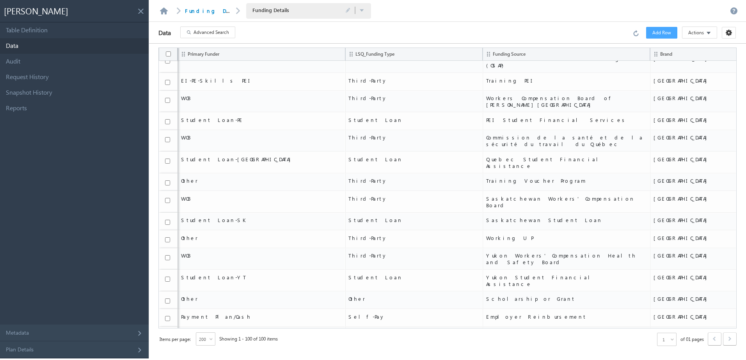
drag, startPoint x: 539, startPoint y: 316, endPoint x: 180, endPoint y: 322, distance: 359.7
click at [342, 331] on div "Items per page: 200 Showing 1 - 100 of 100 items 1 of 01 pages ‹ Previous › Nex…" at bounding box center [447, 340] width 578 height 22
drag, startPoint x: 364, startPoint y: 319, endPoint x: 376, endPoint y: 320, distance: 12.6
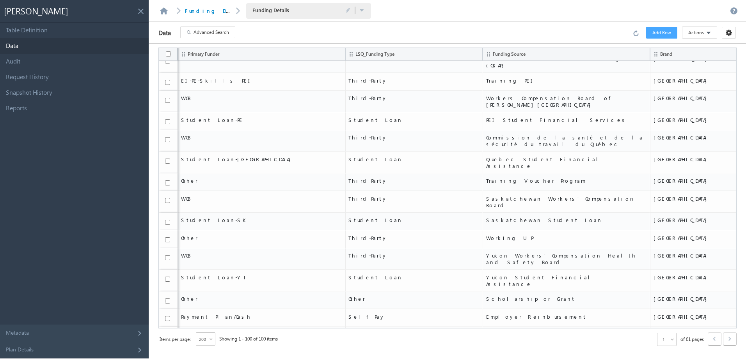
drag, startPoint x: 369, startPoint y: 322, endPoint x: 352, endPoint y: 325, distance: 17.3
drag, startPoint x: 367, startPoint y: 319, endPoint x: 318, endPoint y: 317, distance: 49.2
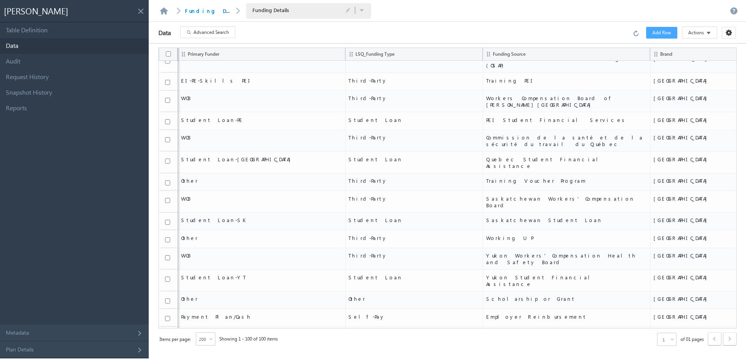
drag, startPoint x: 318, startPoint y: 317, endPoint x: 259, endPoint y: 301, distance: 61.0
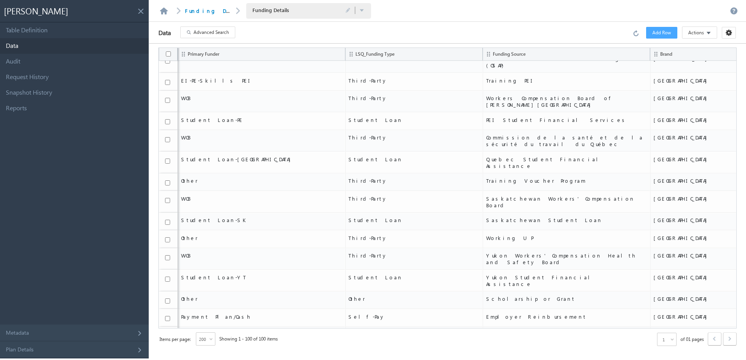
drag, startPoint x: 321, startPoint y: 317, endPoint x: 666, endPoint y: 317, distance: 344.8
click at [44, 62] on link "Audit" at bounding box center [74, 62] width 149 height 16
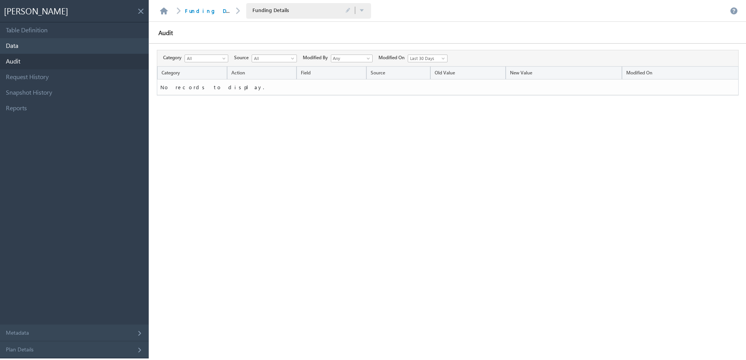
click at [62, 44] on link "Data" at bounding box center [74, 46] width 149 height 16
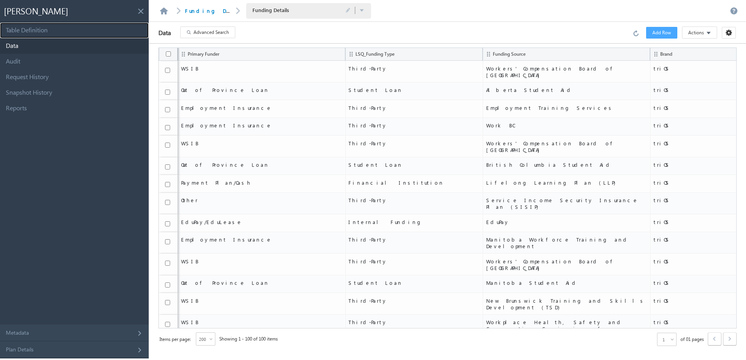
click at [62, 32] on link "Table Definition" at bounding box center [74, 31] width 149 height 16
click at [162, 13] on link at bounding box center [163, 10] width 9 height 7
click at [57, 54] on link "Audit" at bounding box center [74, 62] width 149 height 16
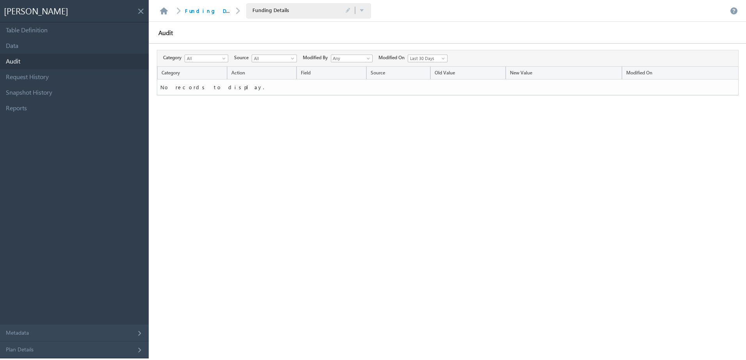
click at [353, 55] on input "Any" at bounding box center [349, 59] width 36 height 8
click at [356, 59] on input "Any" at bounding box center [349, 59] width 36 height 8
click at [372, 59] on span at bounding box center [369, 60] width 6 height 6
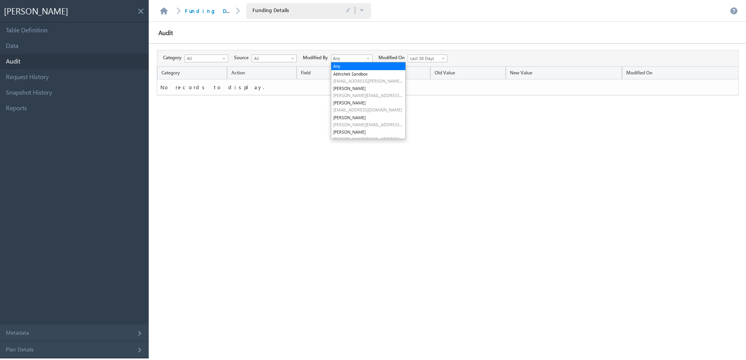
click at [218, 161] on div "Category Action Field Source Old Value New Value Modified On No records to disp…" at bounding box center [448, 202] width 582 height 272
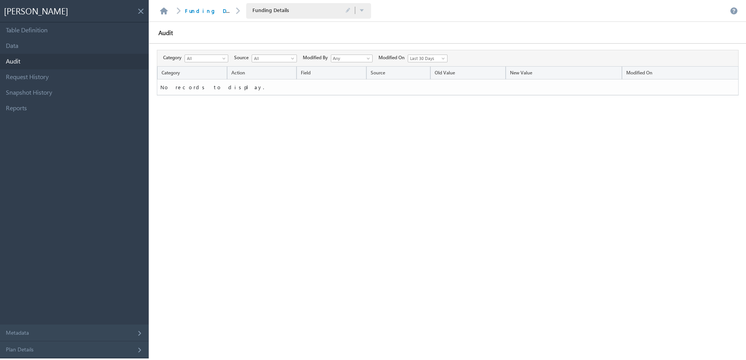
click at [226, 59] on span at bounding box center [225, 60] width 6 height 6
click at [292, 59] on span at bounding box center [293, 60] width 6 height 6
click at [371, 57] on span at bounding box center [369, 60] width 6 height 6
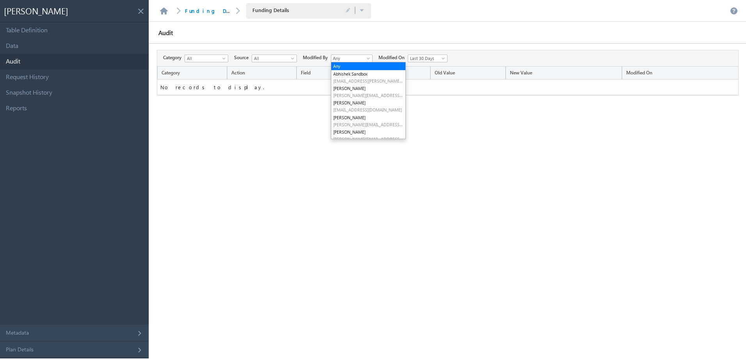
click at [386, 34] on div at bounding box center [444, 32] width 441 height 21
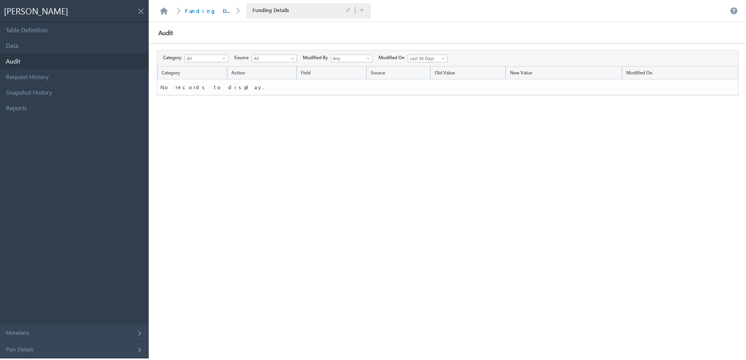
click at [447, 58] on span at bounding box center [444, 60] width 6 height 6
click at [517, 111] on div "Category Action Field Source Old Value New Value Modified On No records to disp…" at bounding box center [448, 202] width 582 height 272
click at [55, 86] on link "Snapshot History" at bounding box center [74, 93] width 149 height 16
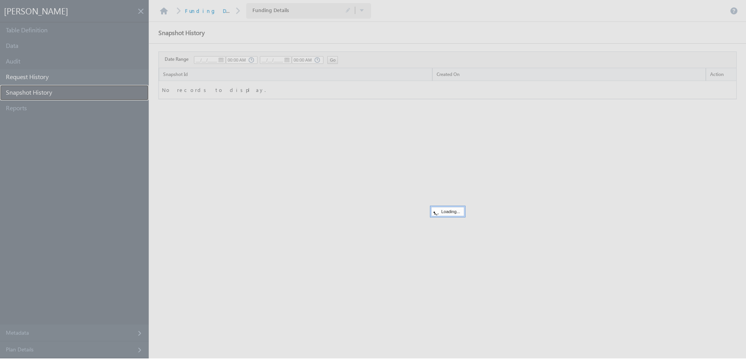
type input "09/30/25"
type input "03:40 PM"
type input "10/01/25"
type input "03:40 PM"
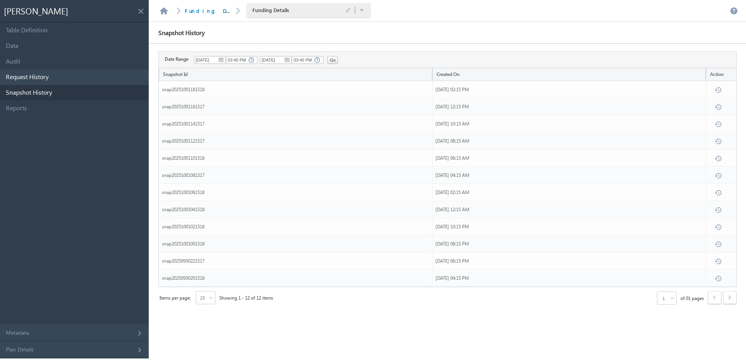
click at [50, 76] on link "Request History" at bounding box center [74, 77] width 149 height 16
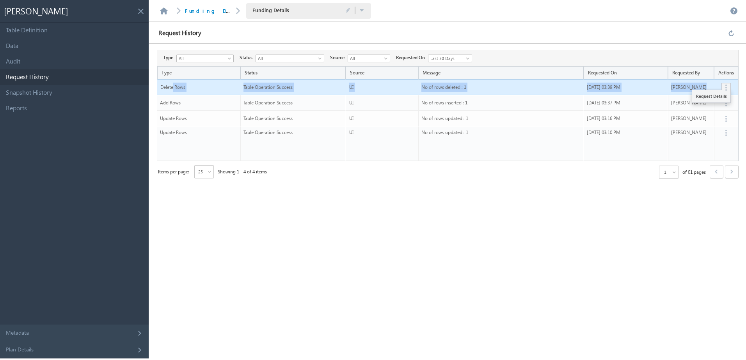
drag, startPoint x: 174, startPoint y: 92, endPoint x: 730, endPoint y: 87, distance: 555.8
click at [730, 87] on tr "Delete Rows Table Operation Success UI No of rows deleted : 1 10/01/25 03:39 PM…" at bounding box center [447, 88] width 581 height 16
click at [648, 87] on td "10/01/25 03:39 PM" at bounding box center [625, 88] width 84 height 16
click at [726, 87] on button "button" at bounding box center [726, 87] width 6 height 7
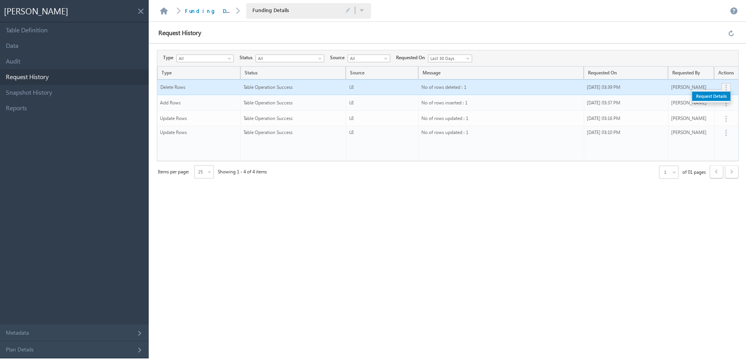
click at [708, 99] on link "Request Details" at bounding box center [711, 96] width 38 height 9
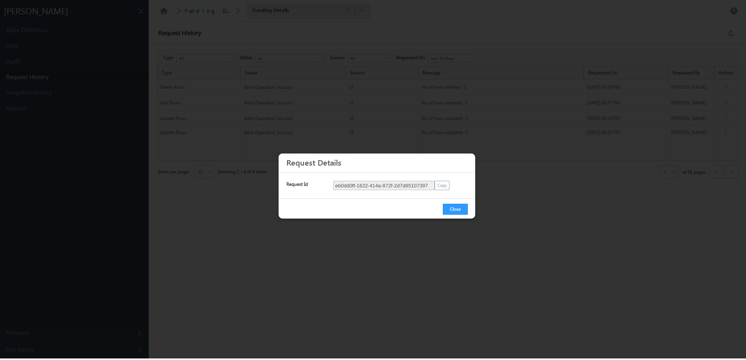
drag, startPoint x: 372, startPoint y: 183, endPoint x: 461, endPoint y: 179, distance: 88.2
click at [461, 179] on div "Request Id eb0dd0ff-1622-414a-872f-2d7d85107397 Copy Copied" at bounding box center [376, 185] width 197 height 25
drag, startPoint x: 461, startPoint y: 179, endPoint x: 461, endPoint y: 172, distance: 7.0
click at [461, 172] on div "Request Details" at bounding box center [376, 163] width 197 height 19
click at [457, 211] on button "Close" at bounding box center [455, 209] width 25 height 11
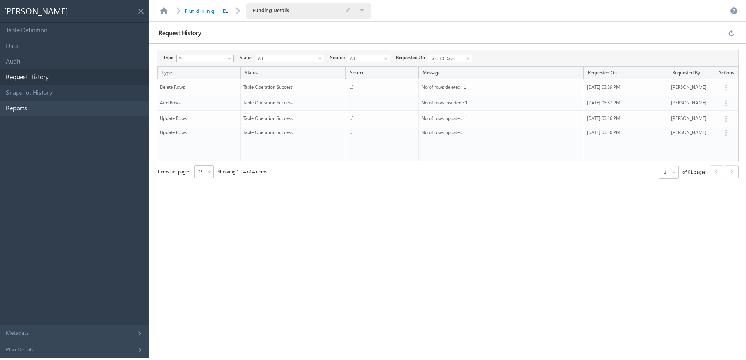
click at [50, 106] on link "Reports" at bounding box center [74, 109] width 149 height 16
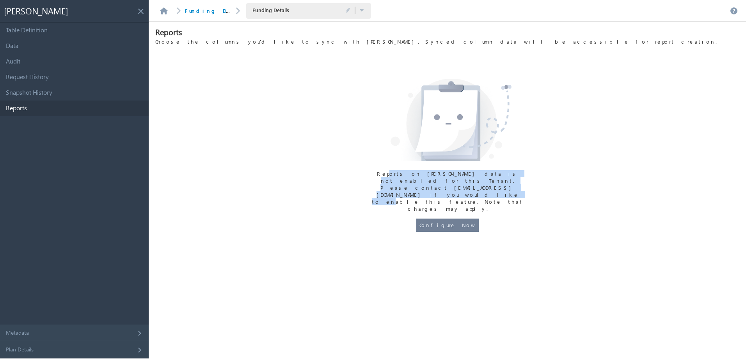
drag, startPoint x: 381, startPoint y: 172, endPoint x: 512, endPoint y: 180, distance: 131.3
click at [512, 180] on li "Reports on Mavis data is not enabled for this Tenant. Please contact support@le…" at bounding box center [447, 191] width 156 height 42
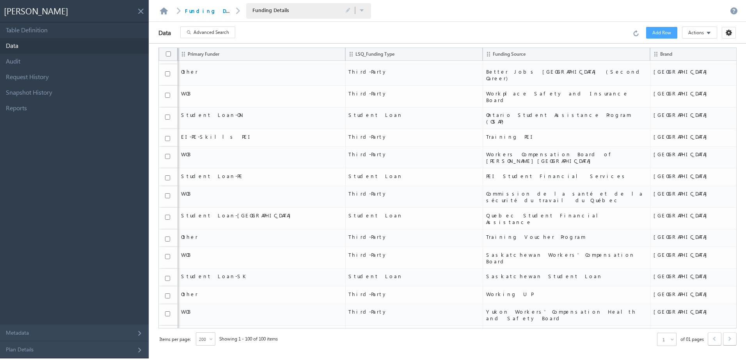
scroll to position [1507, 0]
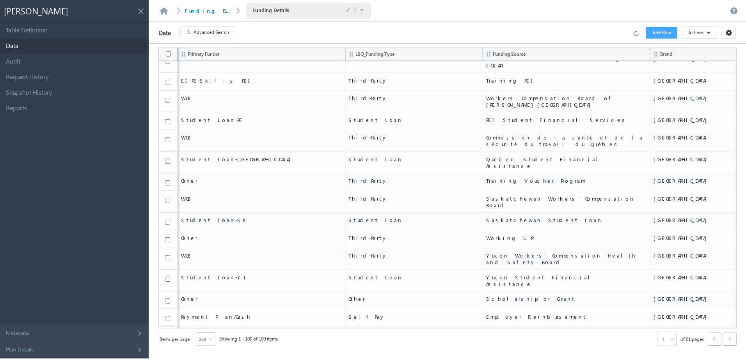
drag, startPoint x: 532, startPoint y: 325, endPoint x: 305, endPoint y: 318, distance: 227.9
drag, startPoint x: 305, startPoint y: 318, endPoint x: 312, endPoint y: 310, distance: 10.8
drag, startPoint x: 312, startPoint y: 310, endPoint x: 301, endPoint y: 322, distance: 15.5
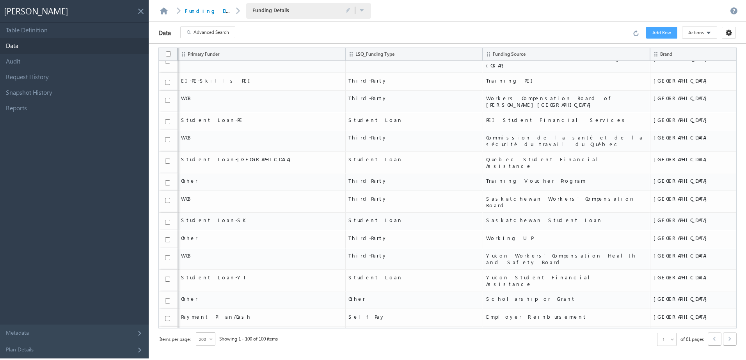
drag, startPoint x: 301, startPoint y: 322, endPoint x: 376, endPoint y: 298, distance: 78.5
drag, startPoint x: 376, startPoint y: 299, endPoint x: 295, endPoint y: 301, distance: 81.2
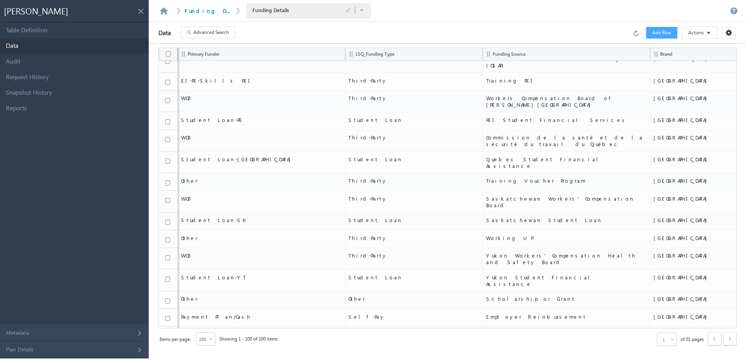
drag, startPoint x: 216, startPoint y: 300, endPoint x: 178, endPoint y: 305, distance: 38.9
drag, startPoint x: 178, startPoint y: 305, endPoint x: 178, endPoint y: 323, distance: 18.3
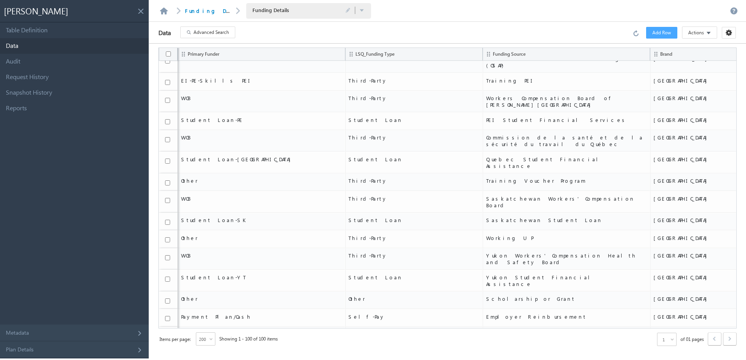
copy span "Registered Education Savings Plan (RESP)"
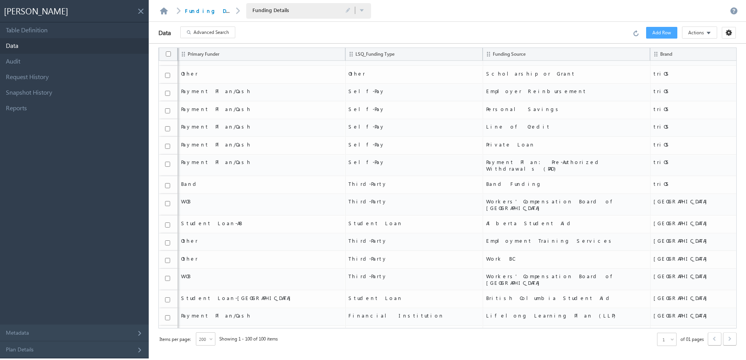
scroll to position [610, 0]
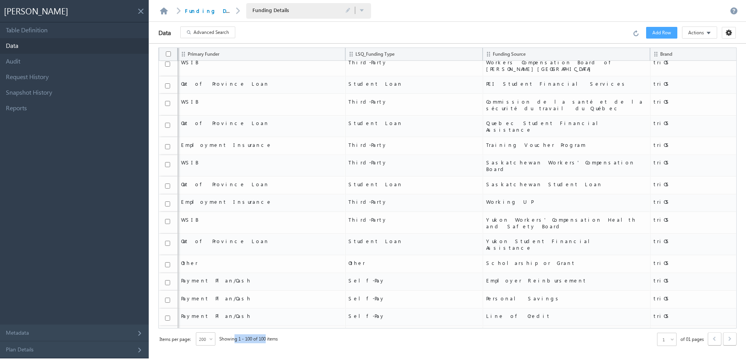
drag, startPoint x: 236, startPoint y: 339, endPoint x: 268, endPoint y: 341, distance: 31.6
click at [268, 341] on span "Showing 1 - 100 of 100 items" at bounding box center [248, 339] width 59 height 9
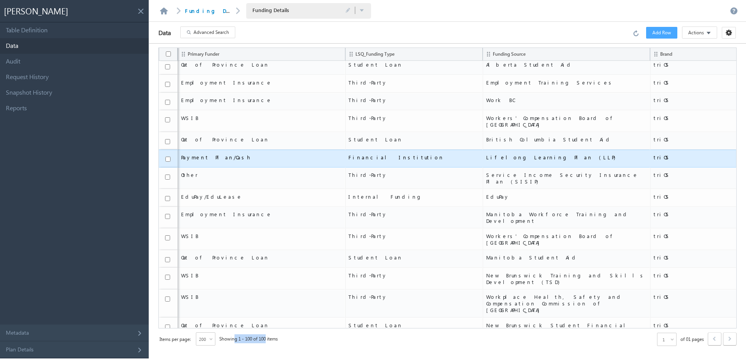
scroll to position [0, 0]
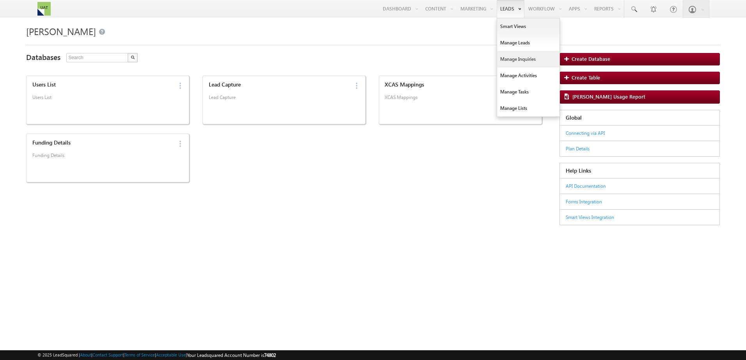
click at [534, 64] on link "Manage Inquiries" at bounding box center [528, 59] width 62 height 16
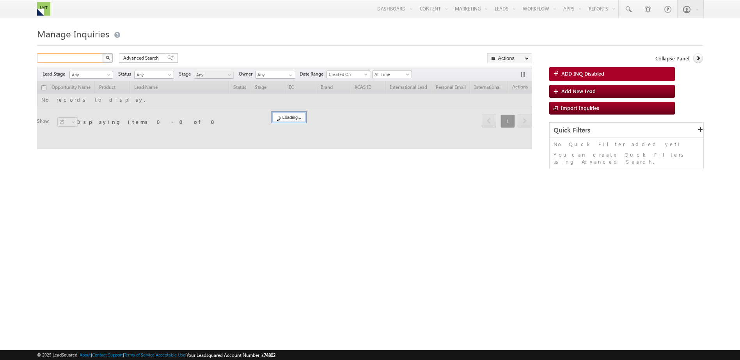
click at [75, 60] on input "text" at bounding box center [70, 57] width 67 height 9
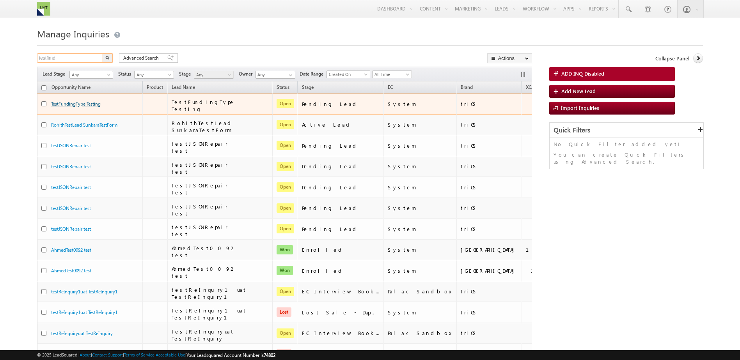
type input "testfimd"
click at [92, 100] on span "TestFundingType Testing" at bounding box center [76, 103] width 50 height 7
click at [91, 101] on link "TestFundingType Testing" at bounding box center [76, 104] width 50 height 6
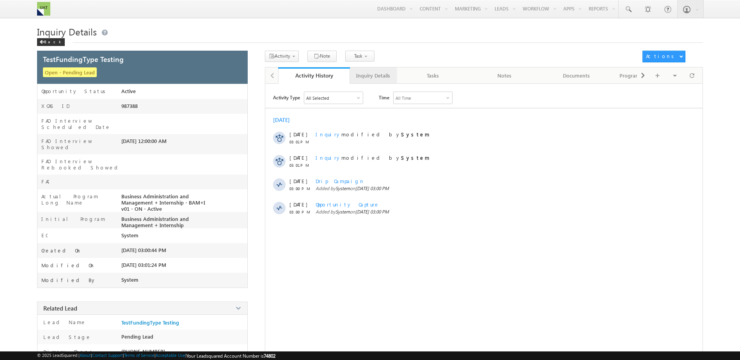
click at [384, 80] on div "Inquiry Details" at bounding box center [373, 75] width 34 height 9
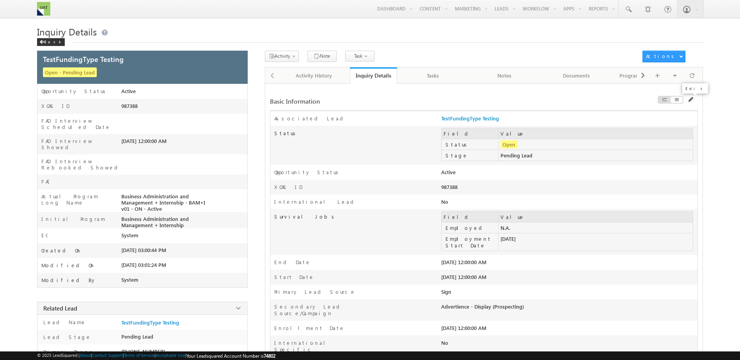
click at [689, 98] on span at bounding box center [690, 99] width 5 height 5
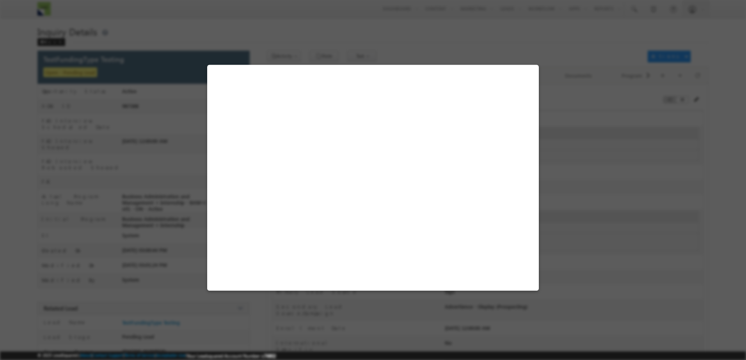
select select "Pending Lead"
select select "[DEMOGRAPHIC_DATA] Citizen"
select select "N.A."
select select "false"
select select "N.A."
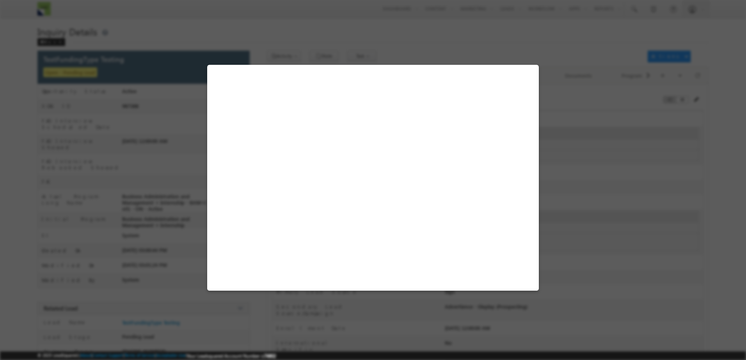
select select "in-person interview"
select select "Manual"
select select "N.A."
select select "triOS"
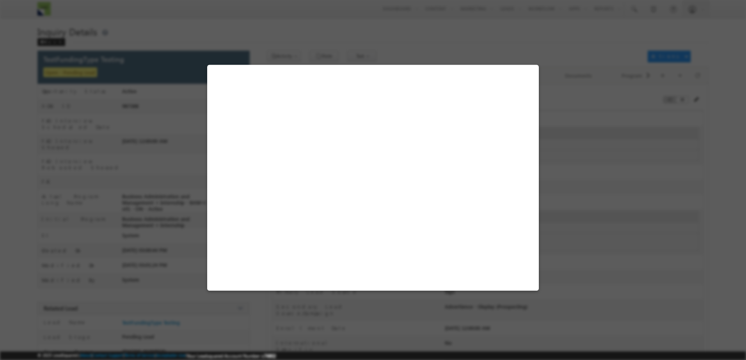
select select "Business Administration and Management + Internship"
select select "Remote"
select select "Kitchener"
select select "N.A."
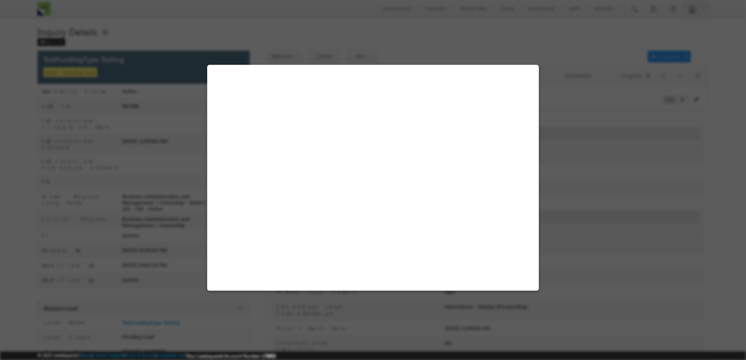
select select "N.A."
select select "Not Tested"
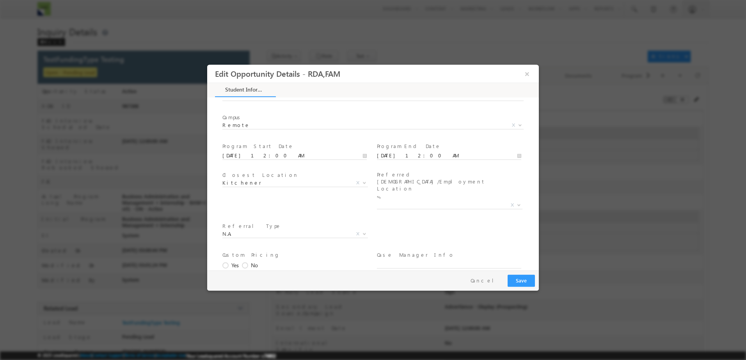
scroll to position [1404, 0]
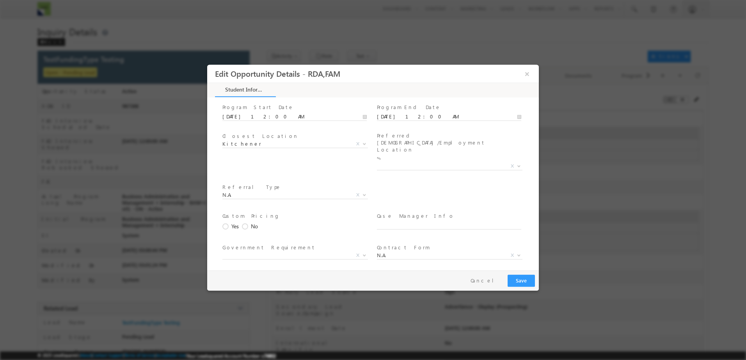
click at [276, 309] on span "X" at bounding box center [294, 313] width 145 height 8
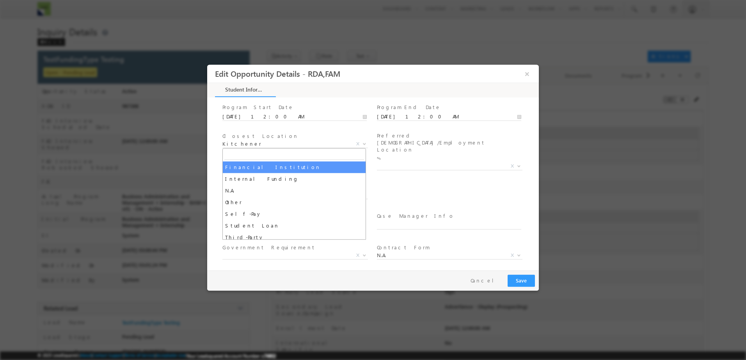
drag, startPoint x: 275, startPoint y: 176, endPoint x: 278, endPoint y: 170, distance: 6.3
select select "Financial Institution"
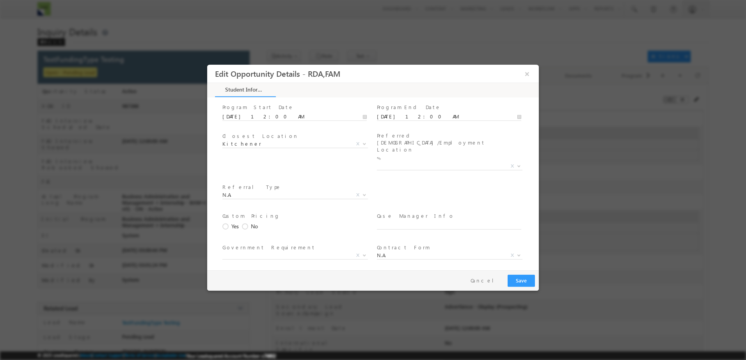
click at [278, 232] on span at bounding box center [294, 236] width 144 height 9
click at [449, 270] on span "X" at bounding box center [449, 274] width 145 height 8
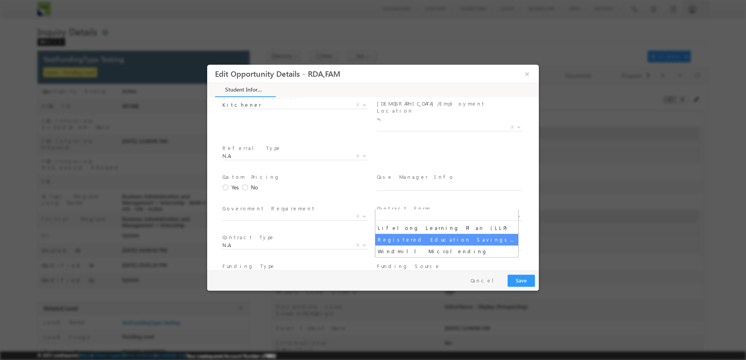
select select "Registered Education Savings Plan (RESP)"
select select "Payment Plan/Cash"
click at [298, 300] on span "WSIB Out of Province Loan Employment Insurance Other EduPay/EduLease MCU-SC OSA…" at bounding box center [297, 304] width 151 height 9
click at [297, 300] on span "WSIB Out of Province Loan Employment Insurance Other EduPay/EduLease MCU-SC OSA…" at bounding box center [297, 304] width 151 height 9
click at [357, 300] on span "WSIB Out of Province Loan Employment Insurance Other EduPay/EduLease MCU-SC OSA…" at bounding box center [297, 304] width 151 height 9
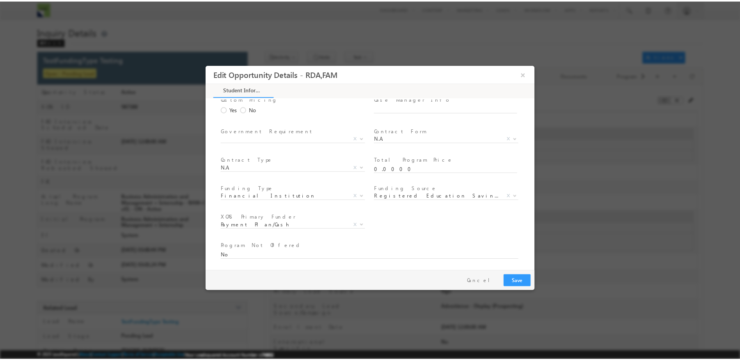
scroll to position [1482, 0]
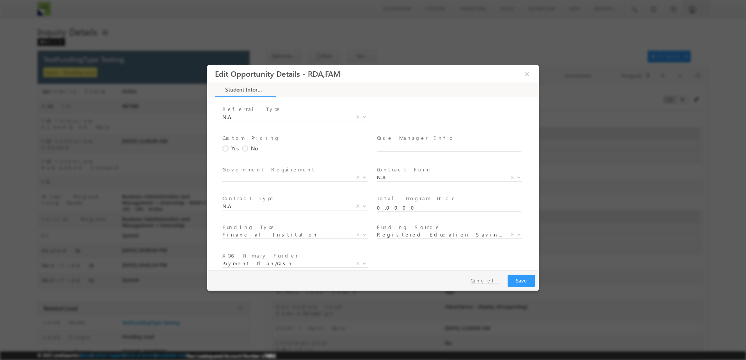
click at [495, 280] on button "Cancel" at bounding box center [485, 280] width 41 height 11
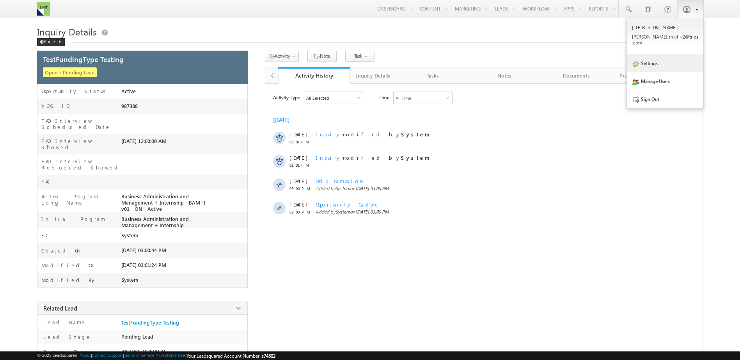
click at [681, 59] on link "Settings" at bounding box center [665, 63] width 76 height 18
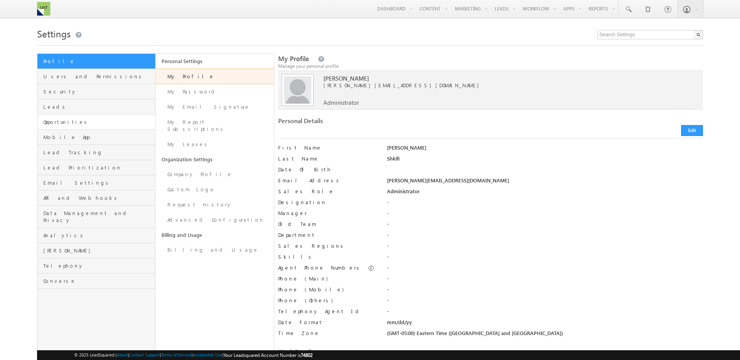
click at [101, 128] on link "Opportunities" at bounding box center [96, 122] width 118 height 15
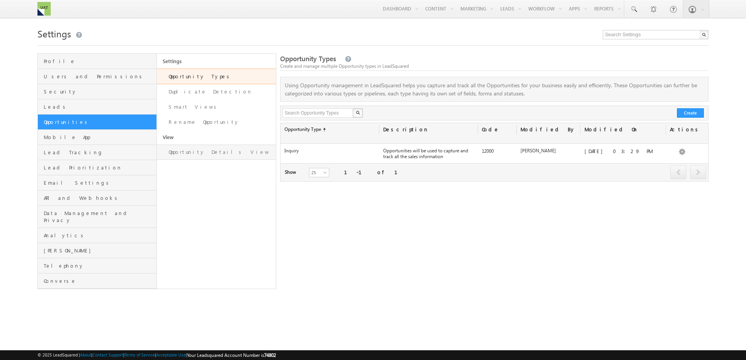
click at [233, 158] on link "Opportunity Details View" at bounding box center [216, 152] width 119 height 15
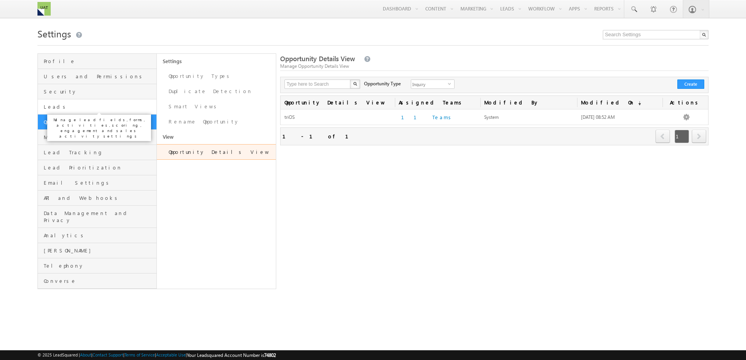
click at [129, 104] on span "Leads" at bounding box center [99, 106] width 111 height 7
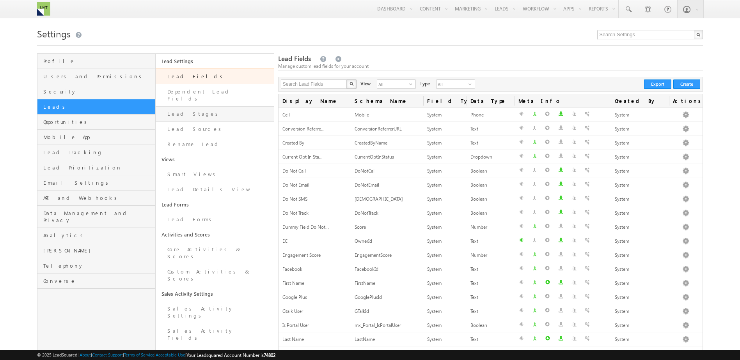
click at [213, 106] on link "Lead Stages" at bounding box center [215, 113] width 118 height 15
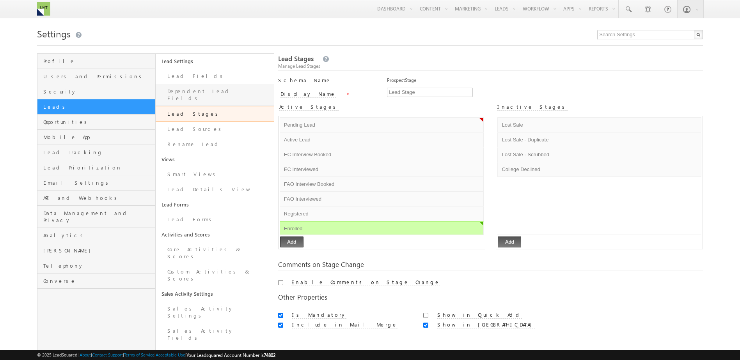
click at [213, 94] on link "Dependent Lead Fields" at bounding box center [215, 95] width 118 height 22
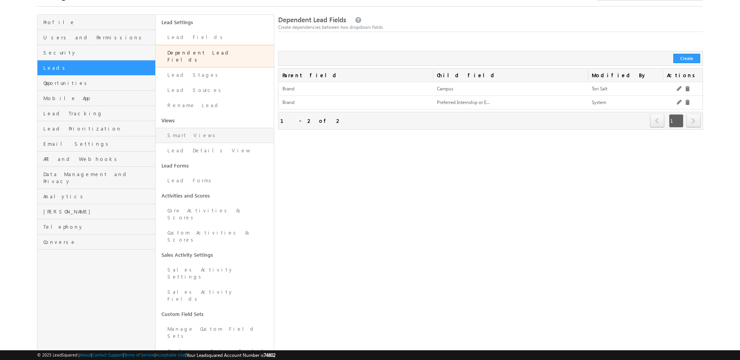
scroll to position [78, 0]
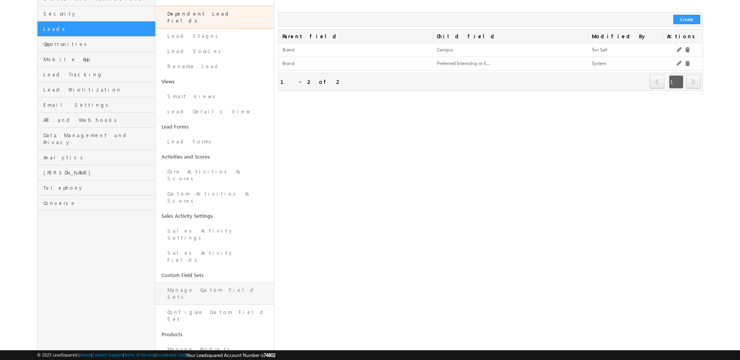
click at [210, 283] on link "Manage Custom Field Sets" at bounding box center [215, 294] width 118 height 22
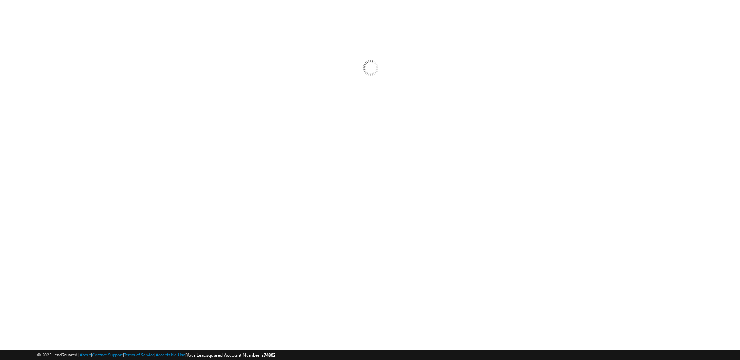
scroll to position [28, 0]
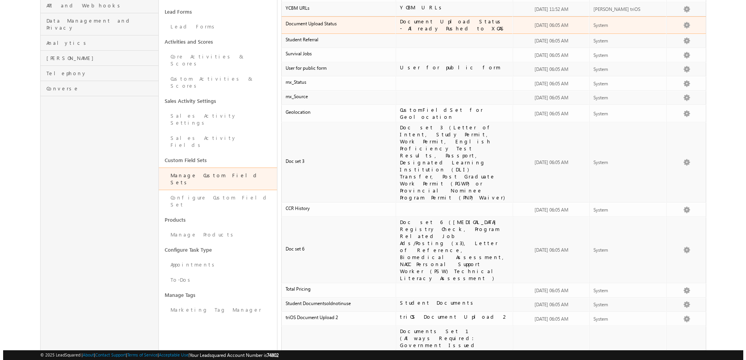
scroll to position [16, 0]
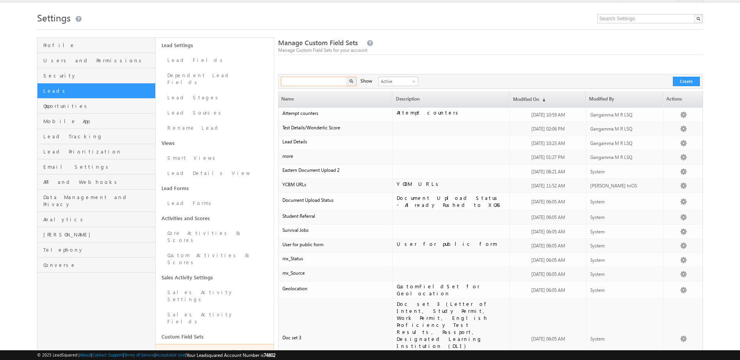
click at [328, 82] on input "text" at bounding box center [314, 81] width 67 height 9
type input "funding"
click at [346, 77] on button "button" at bounding box center [351, 81] width 10 height 9
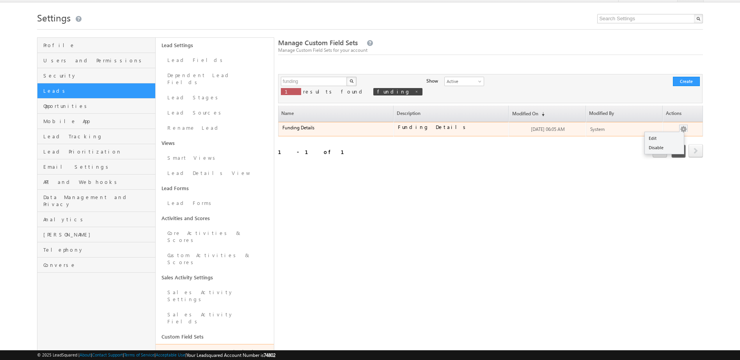
click at [682, 130] on button "button" at bounding box center [683, 130] width 8 height 8
click at [671, 137] on link "Edit" at bounding box center [664, 138] width 39 height 9
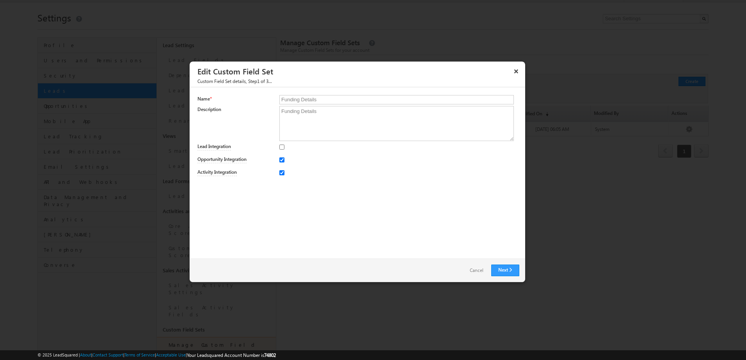
click at [255, 83] on span "Custom Field Set details, Step1 of 3..." at bounding box center [357, 82] width 335 height 9
drag, startPoint x: 325, startPoint y: 99, endPoint x: 360, endPoint y: 101, distance: 35.2
click at [360, 101] on input "Funding Details" at bounding box center [396, 99] width 234 height 9
drag, startPoint x: 357, startPoint y: 112, endPoint x: 395, endPoint y: 113, distance: 38.6
click at [395, 113] on textarea "Funding Details" at bounding box center [396, 123] width 234 height 35
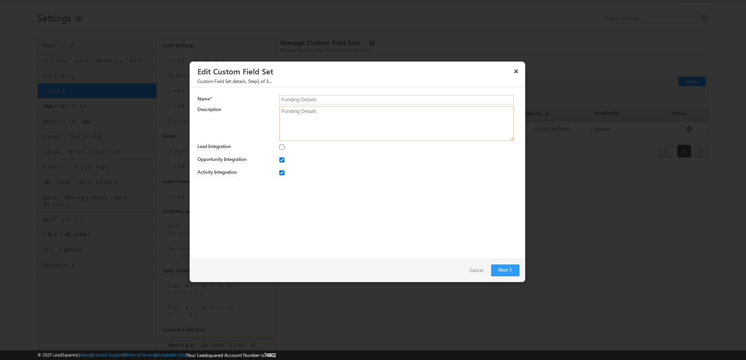
drag, startPoint x: 336, startPoint y: 111, endPoint x: 362, endPoint y: 113, distance: 25.8
click at [362, 113] on textarea "Funding Details" at bounding box center [396, 123] width 234 height 35
click at [501, 268] on link "Next" at bounding box center [505, 271] width 28 height 12
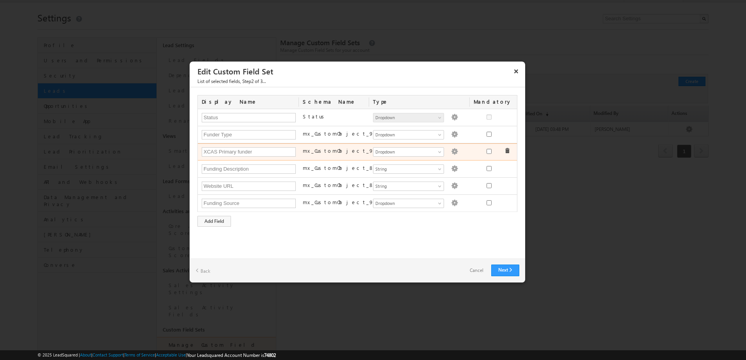
click at [451, 151] on img at bounding box center [454, 151] width 7 height 7
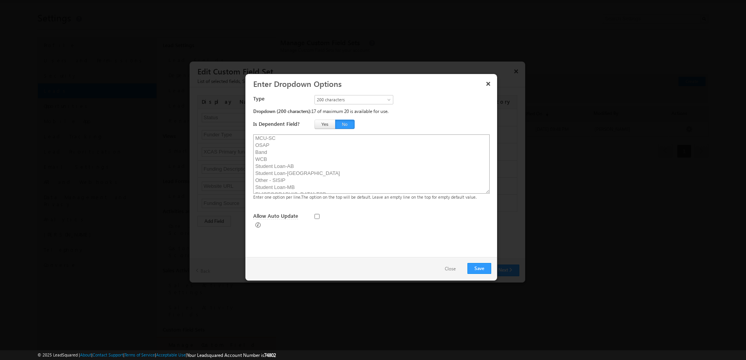
scroll to position [155, 0]
drag, startPoint x: 300, startPoint y: 186, endPoint x: 259, endPoint y: 144, distance: 58.8
click at [259, 144] on textarea "WSIB Out of Province Loan Employment Insurance Payment Plan/Cash Other EduPay/E…" at bounding box center [371, 164] width 236 height 59
click at [289, 167] on textarea "WSIB Out of Province Loan Employment Insurance Payment Plan/Cash Other EduPay/E…" at bounding box center [371, 164] width 236 height 59
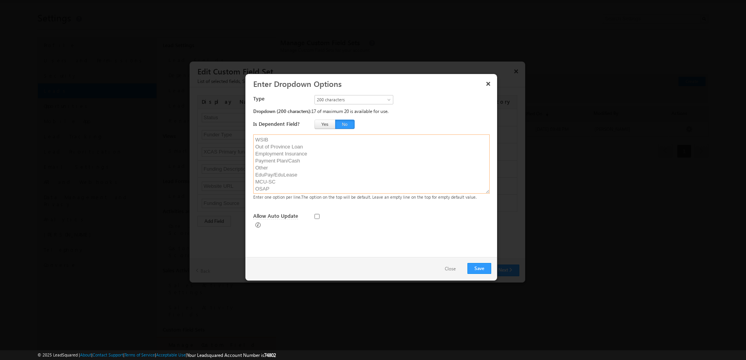
drag, startPoint x: 287, startPoint y: 166, endPoint x: 300, endPoint y: 170, distance: 13.2
click at [300, 170] on textarea "WSIB Out of Province Loan Employment Insurance Payment Plan/Cash Other EduPay/E…" at bounding box center [371, 164] width 236 height 59
click at [286, 168] on textarea "WSIB Out of Province Loan Employment Insurance Payment Plan/Cash Other EduPay/E…" at bounding box center [371, 164] width 236 height 59
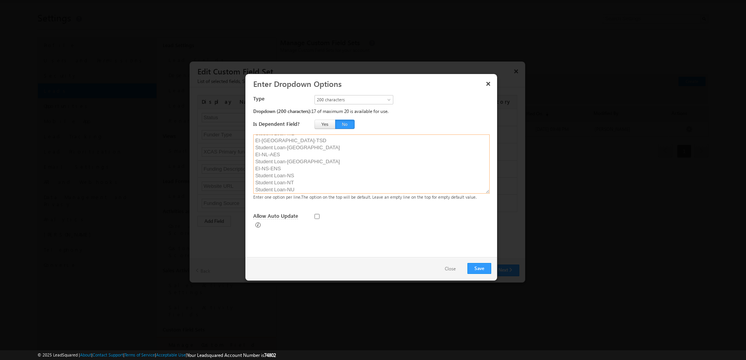
scroll to position [155, 0]
click at [297, 186] on textarea "WSIB Out of Province Loan Employment Insurance Payment Plan/Cash Other EduPay/E…" at bounding box center [371, 164] width 236 height 59
paste textarea "Payment Plan/Cash"
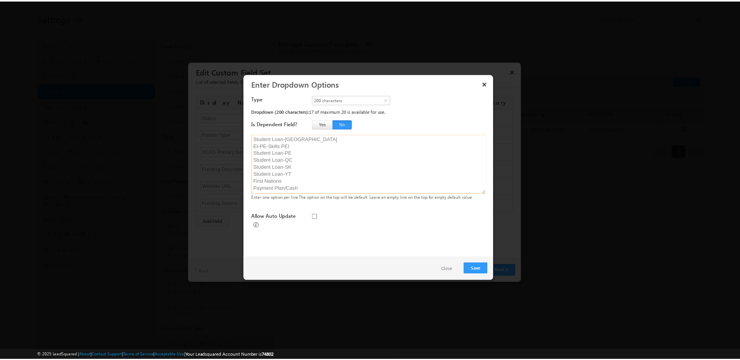
scroll to position [162, 0]
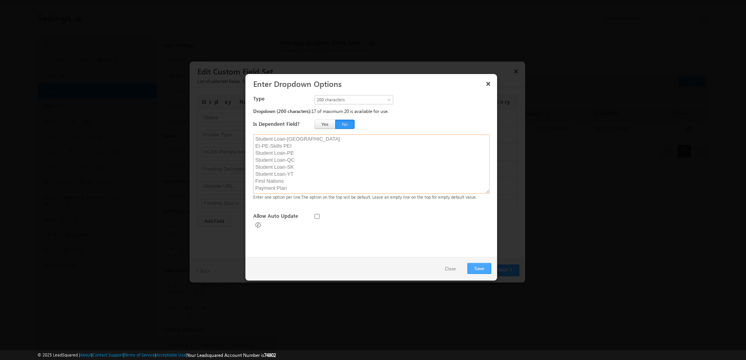
type textarea "WSIB Out of Province Loan Employment Insurance Payment Plan/Cash Other EduPay/E…"
click at [481, 264] on button "Save" at bounding box center [479, 268] width 24 height 11
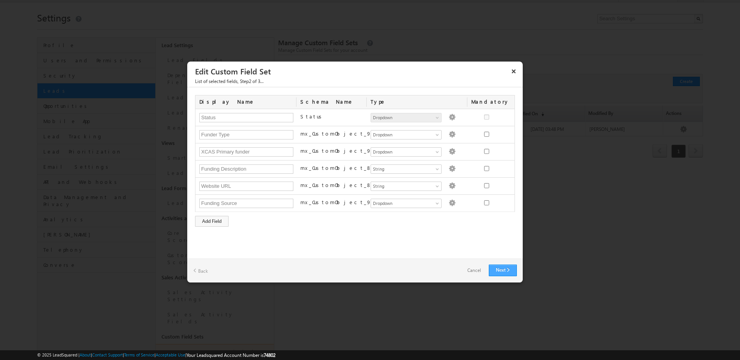
click at [497, 267] on link "Next" at bounding box center [503, 271] width 28 height 12
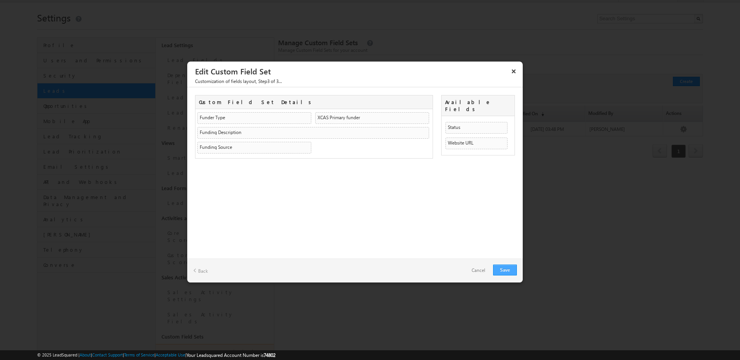
click at [507, 269] on link "Save" at bounding box center [505, 270] width 24 height 11
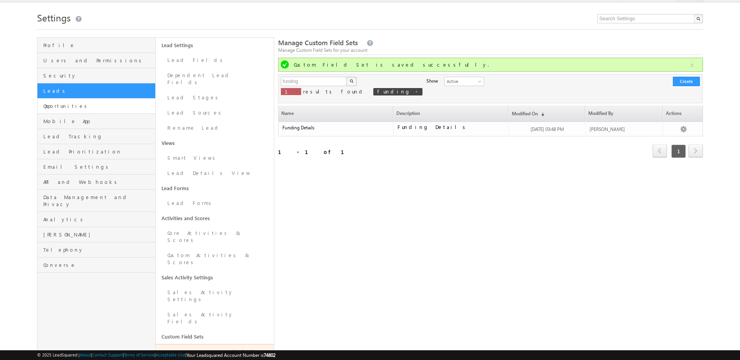
click at [88, 102] on link "Opportunities" at bounding box center [96, 106] width 118 height 15
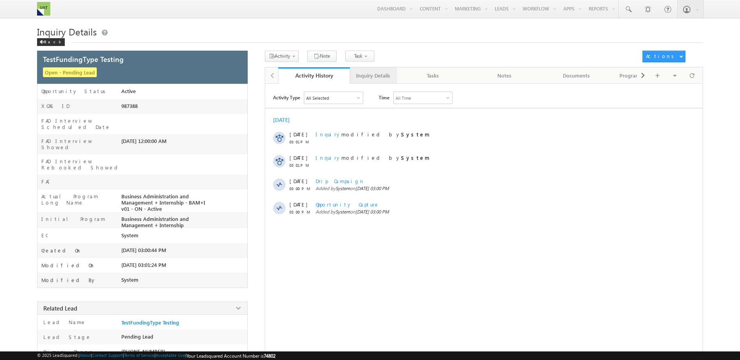
click at [389, 78] on div "Inquiry Details" at bounding box center [373, 75] width 34 height 9
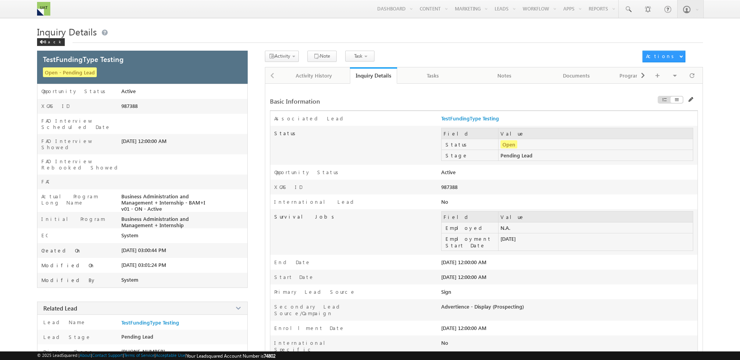
click at [690, 98] on span at bounding box center [690, 99] width 5 height 5
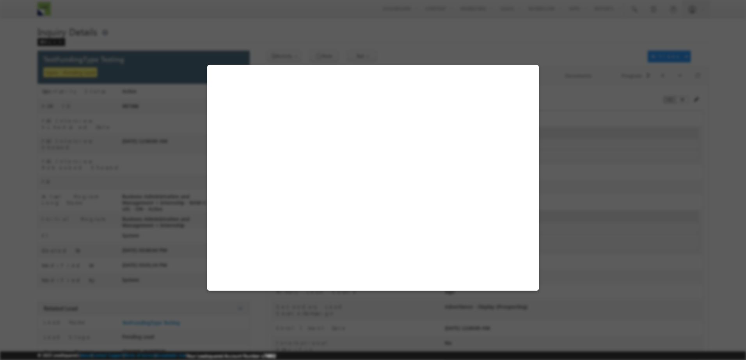
select select "Pending Lead"
select select "Canadian Citizen"
select select "N.A."
select select "false"
select select "N.A."
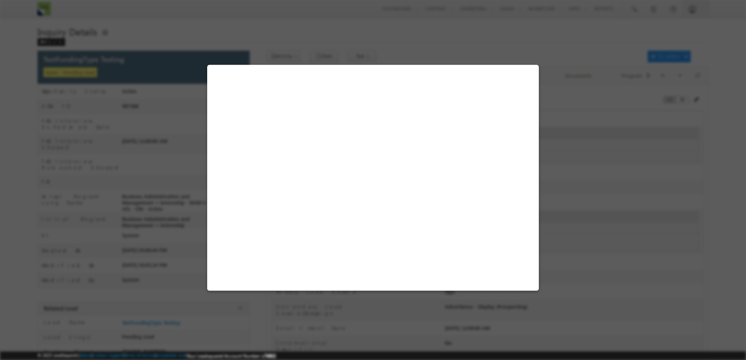
select select "in-person interview"
select select "Manual"
select select "N.A."
select select "triOS"
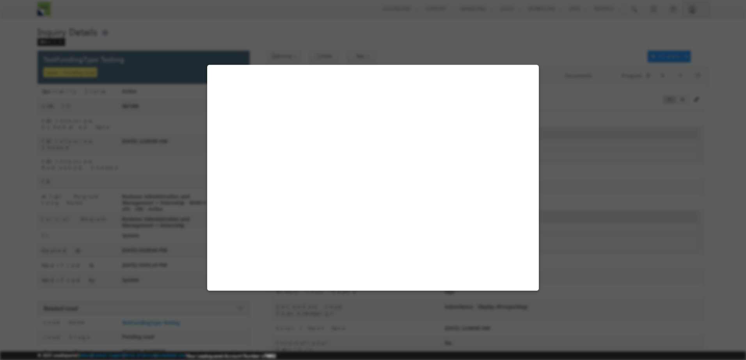
select select "Business Administration and Management + Internship"
select select "Remote"
select select "Kitchener"
select select "N.A."
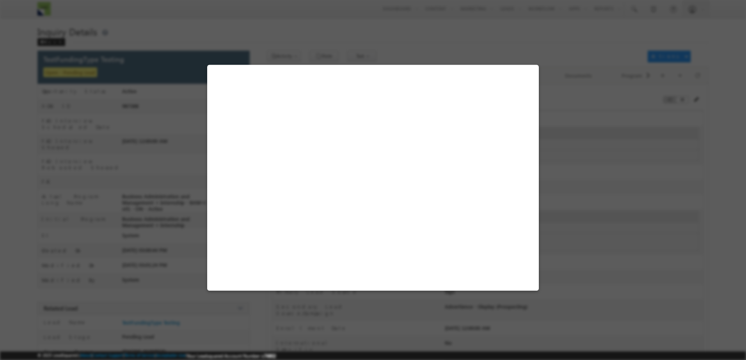
select select "N.A."
select select "Not Tested"
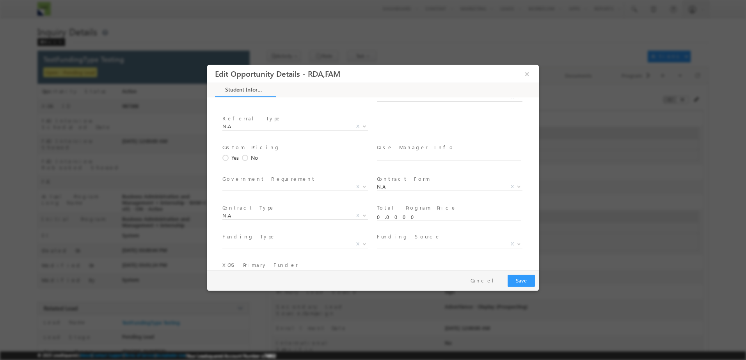
scroll to position [1482, 0]
click at [312, 231] on span "X" at bounding box center [294, 235] width 145 height 8
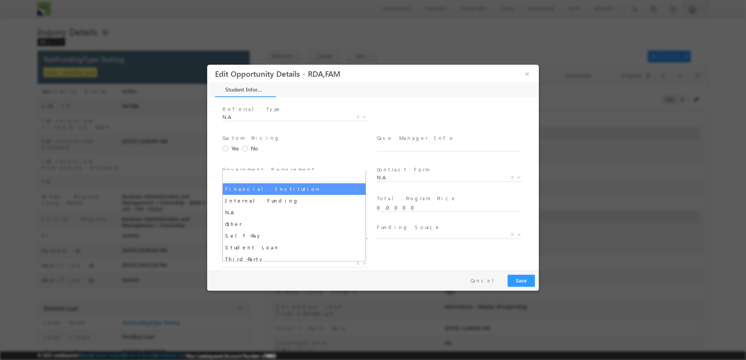
select select "Financial Institution"
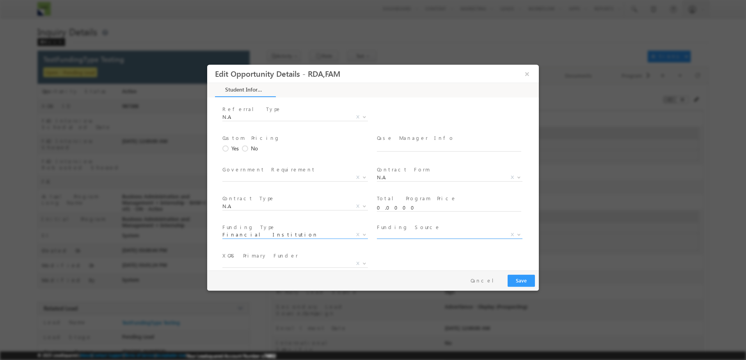
click at [412, 231] on span "X" at bounding box center [449, 235] width 145 height 8
select select "Registered Education Savings Plan (RESP)"
select select "Payment Plan/Cash"
click at [257, 261] on span "WSIB Out of Province Loan Employment Insurance Other EduPay/EduLease MCU-SC OSA…" at bounding box center [297, 265] width 151 height 9
click at [356, 261] on span "WSIB Out of Province Loan Employment Insurance Other EduPay/EduLease MCU-SC OSA…" at bounding box center [297, 265] width 151 height 9
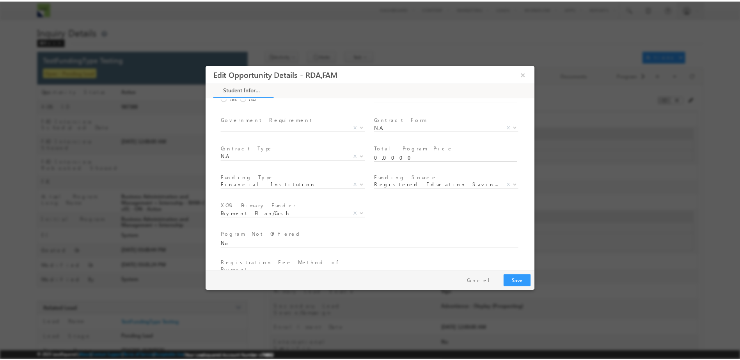
scroll to position [1521, 0]
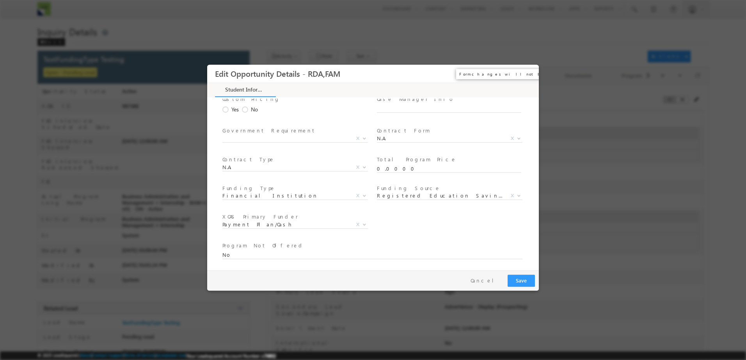
click at [527, 72] on button "×" at bounding box center [526, 74] width 13 height 14
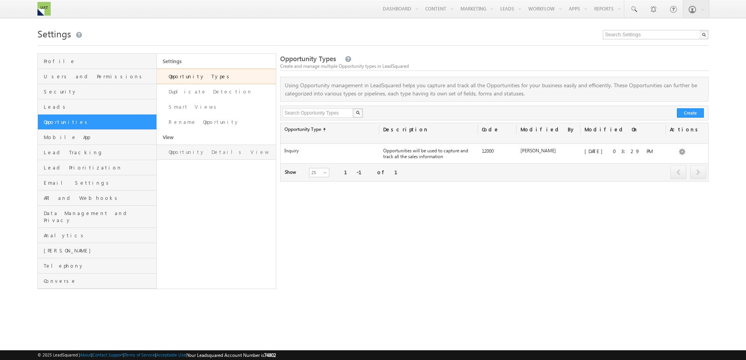
click at [232, 153] on link "Opportunity Details View" at bounding box center [216, 152] width 119 height 15
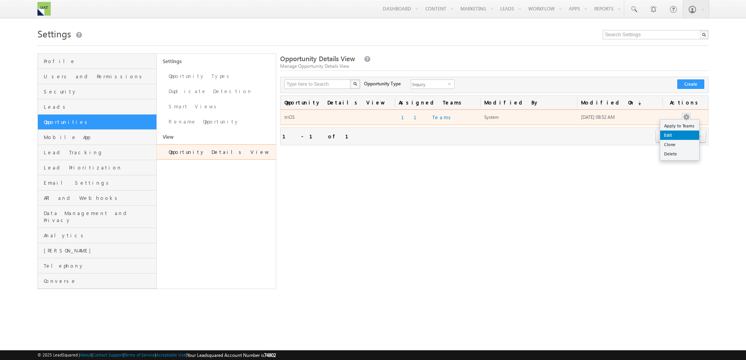
click at [685, 135] on link "Edit" at bounding box center [679, 135] width 39 height 9
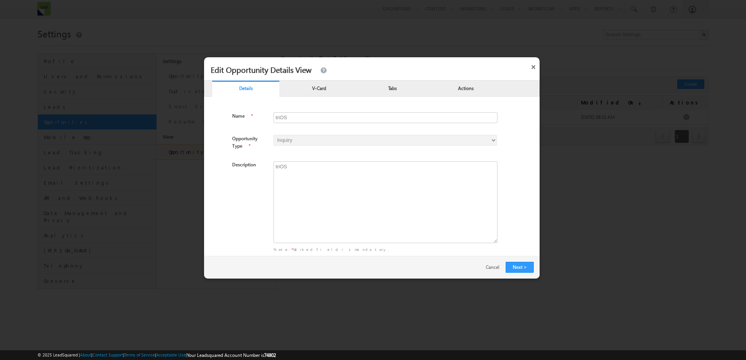
click at [316, 89] on p "V-Card" at bounding box center [319, 87] width 67 height 7
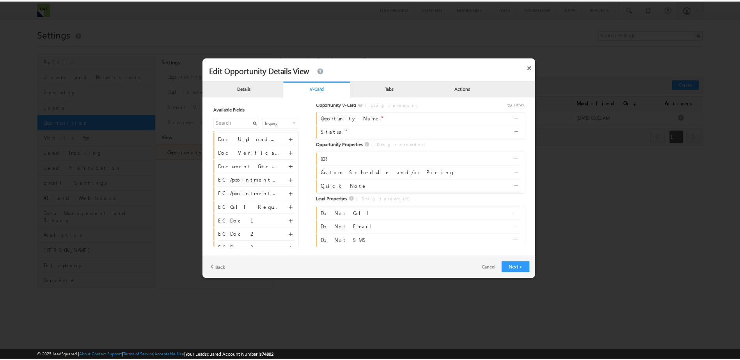
scroll to position [5, 0]
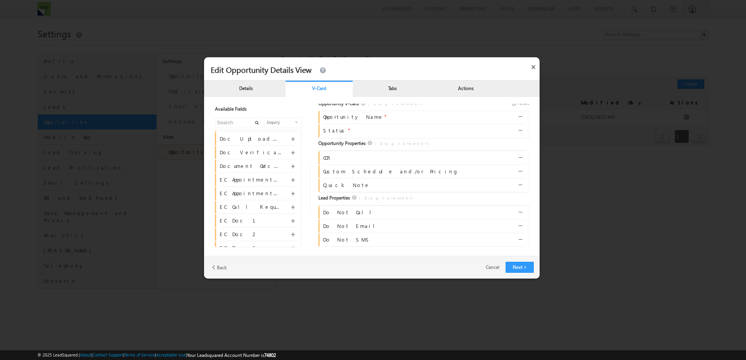
click at [403, 82] on div "Tabs" at bounding box center [392, 90] width 67 height 16
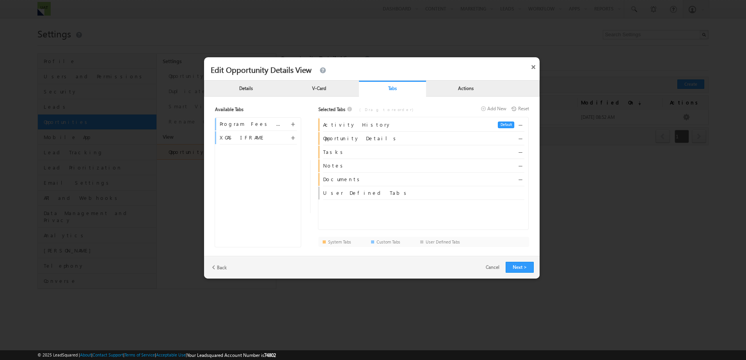
click at [465, 86] on p "Actions" at bounding box center [465, 87] width 67 height 7
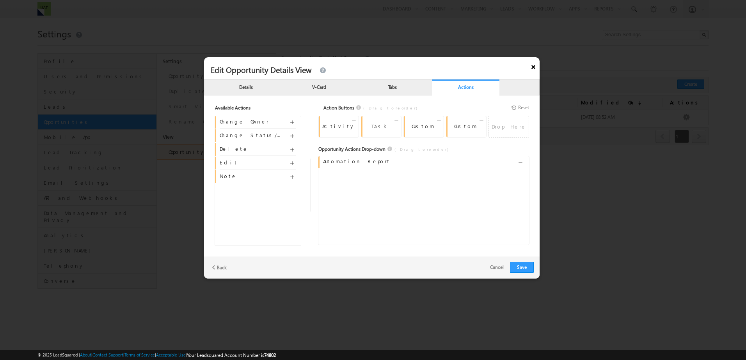
click at [532, 66] on button "×" at bounding box center [533, 65] width 12 height 16
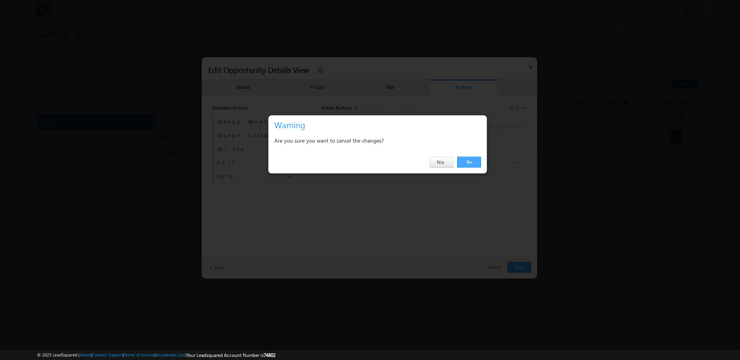
click at [471, 163] on link "Yes" at bounding box center [469, 162] width 24 height 11
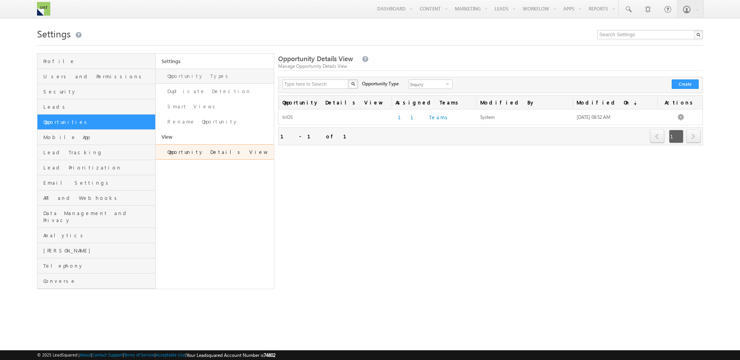
click at [217, 78] on link "Opportunity Types" at bounding box center [215, 76] width 118 height 15
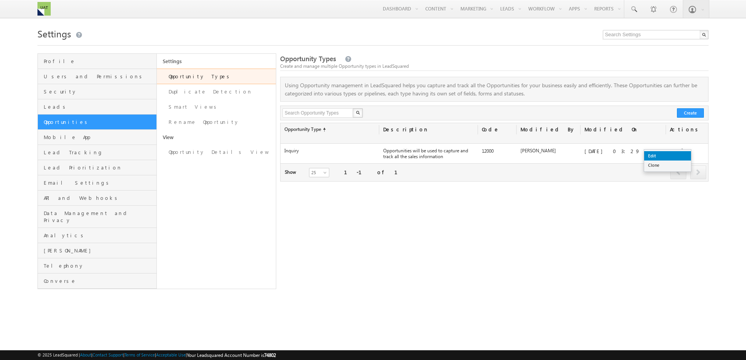
click at [670, 156] on link "Edit" at bounding box center [667, 155] width 47 height 9
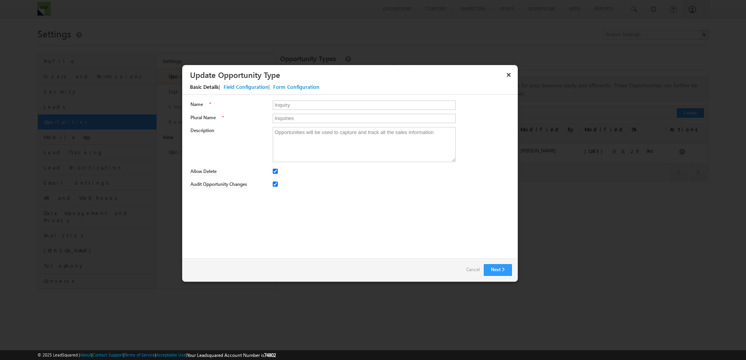
click at [248, 87] on div "Field Configuration" at bounding box center [245, 86] width 45 height 7
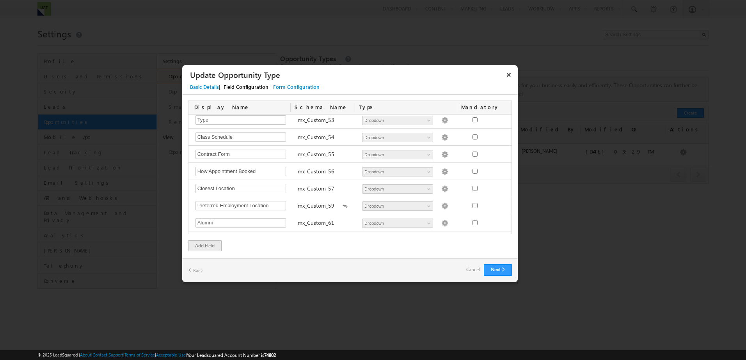
scroll to position [897, 0]
click at [329, 193] on div "Notes Required Field ActivityEvent_Note Number String DateTime Dropdown User Ap…" at bounding box center [349, 175] width 323 height 120
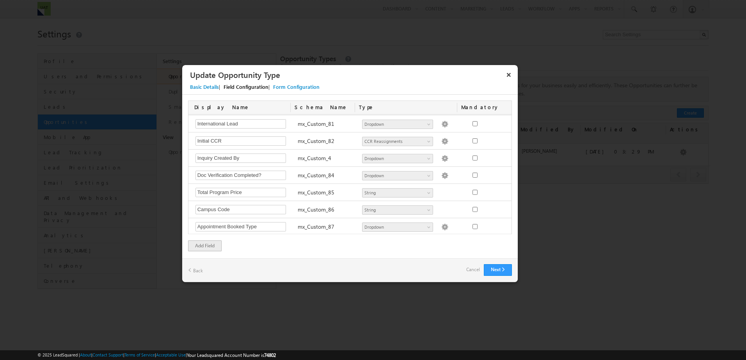
scroll to position [1053, 0]
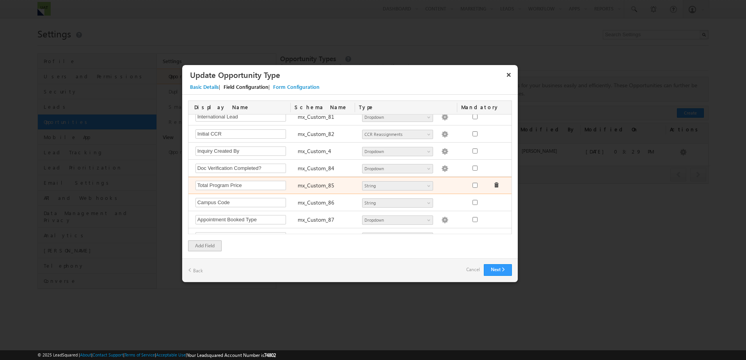
click at [324, 191] on div "mx_Custom_85" at bounding box center [326, 186] width 65 height 11
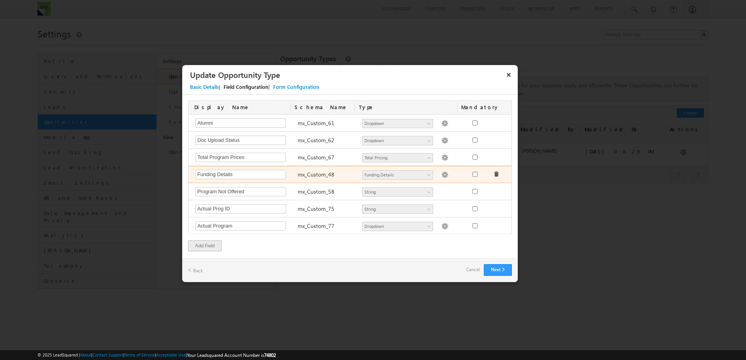
click at [441, 177] on img at bounding box center [444, 175] width 7 height 7
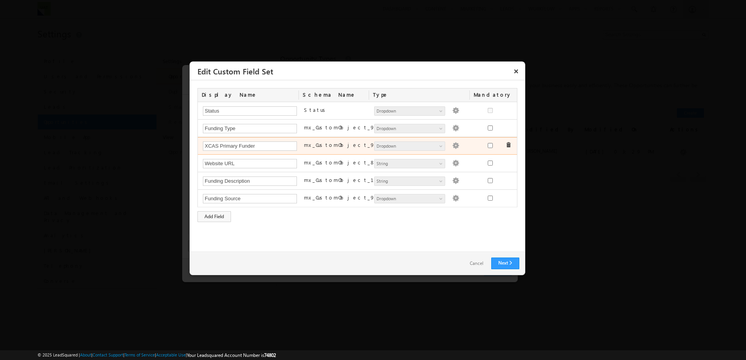
click at [452, 147] on img at bounding box center [455, 145] width 7 height 7
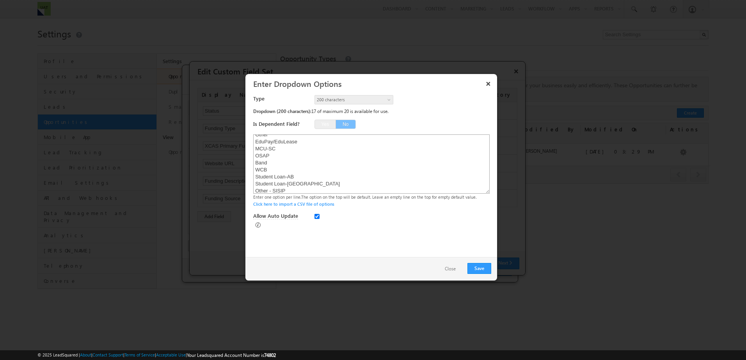
scroll to position [218, 0]
click at [294, 184] on textarea "WSIB Out of Province Loan Employment Insurance Other EduPay/EduLease MCU-SC OSA…" at bounding box center [371, 164] width 236 height 59
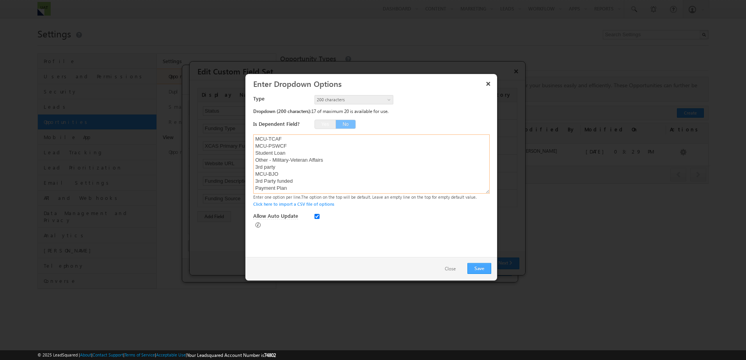
type textarea "WSIB Out of Province Loan Employment Insurance Other EduPay/EduLease MCU-SC OSA…"
click at [478, 265] on button "Save" at bounding box center [479, 268] width 24 height 11
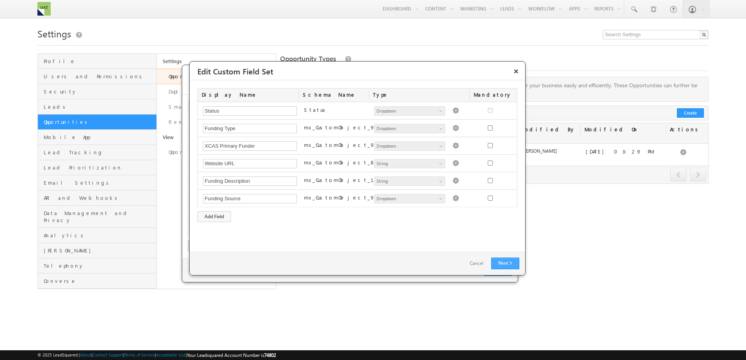
click at [500, 266] on link "Next" at bounding box center [505, 264] width 28 height 12
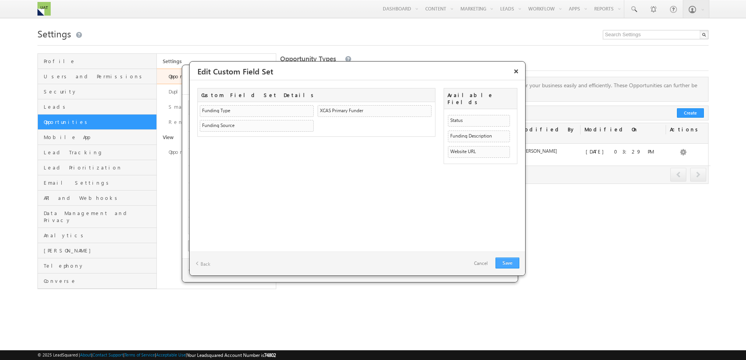
click at [499, 262] on link "Save" at bounding box center [507, 263] width 24 height 11
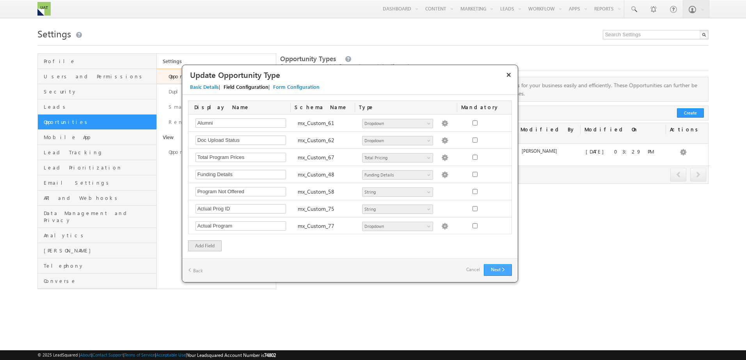
click at [496, 266] on button "Next" at bounding box center [498, 270] width 28 height 12
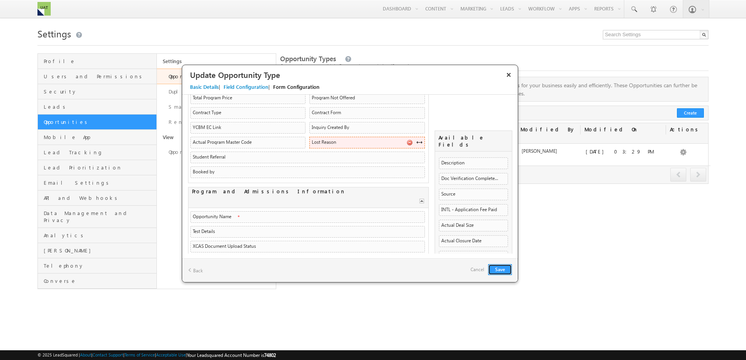
scroll to position [657, 0]
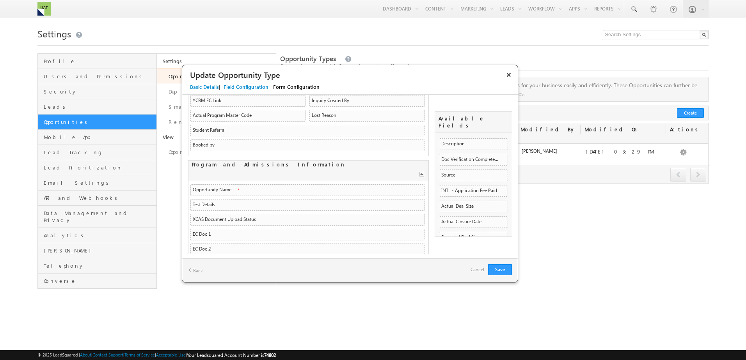
click at [515, 270] on div "Save Back Cancel" at bounding box center [349, 271] width 335 height 24
click at [502, 270] on button "Save" at bounding box center [500, 269] width 24 height 11
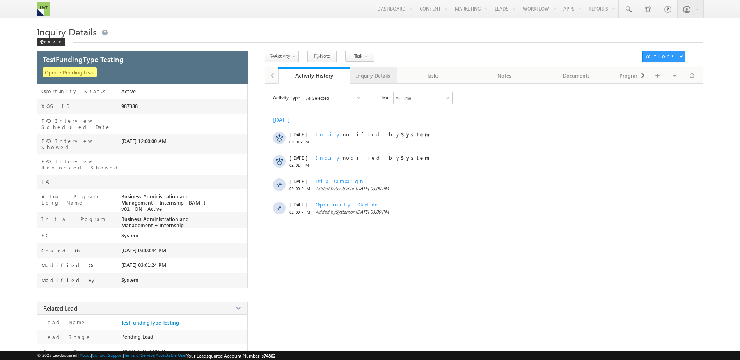
click at [371, 82] on link "Inquiry Details" at bounding box center [373, 75] width 47 height 16
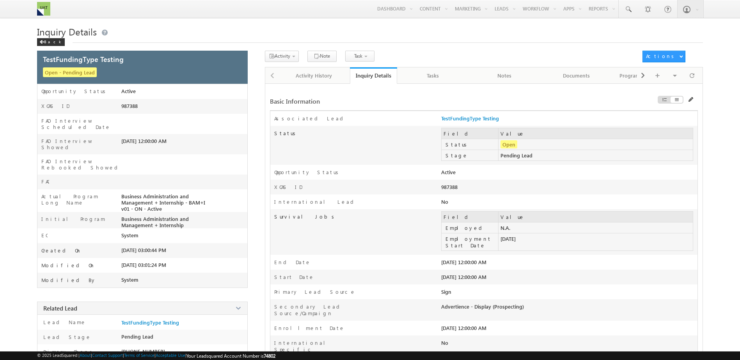
click at [687, 101] on div at bounding box center [629, 101] width 135 height 9
click at [690, 101] on span at bounding box center [690, 99] width 5 height 5
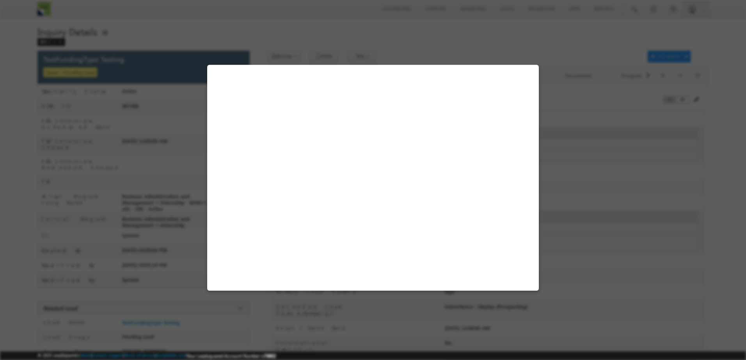
select select "Pending Lead"
select select "[DEMOGRAPHIC_DATA] Citizen"
select select "N.A."
select select "false"
select select "N.A."
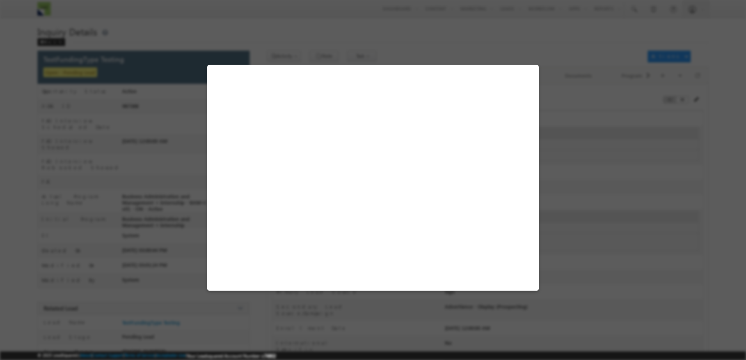
select select "in-person interview"
select select "Manual"
select select "N.A."
select select "triOS"
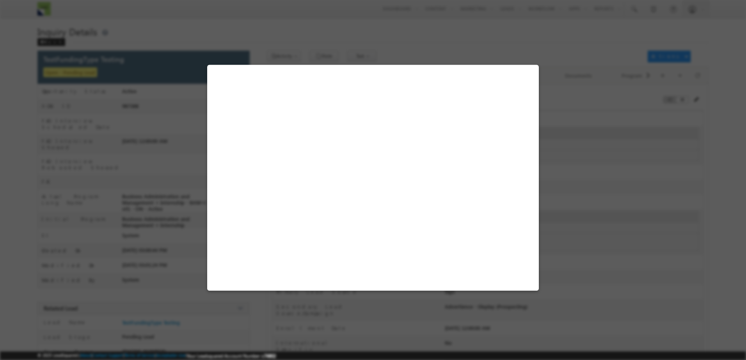
select select "Business Administration and Management + Internship"
select select "Remote"
select select "Kitchener"
select select "N.A."
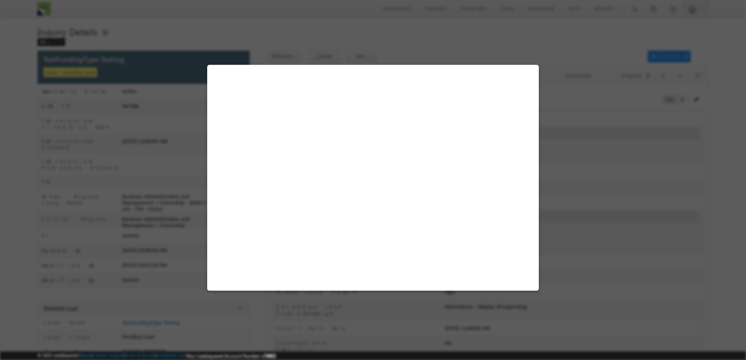
select select "N.A."
select select "Not Tested"
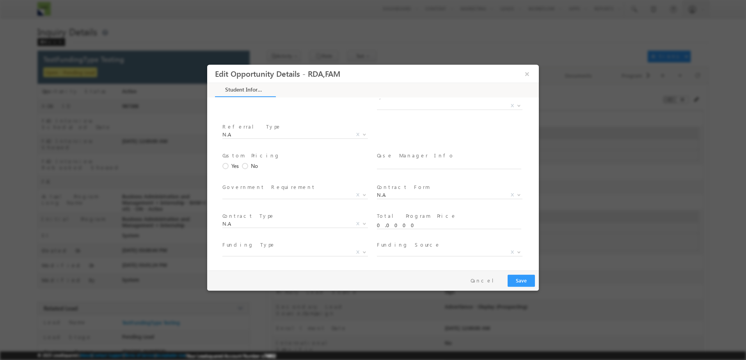
scroll to position [1482, 0]
click at [286, 231] on span "X" at bounding box center [294, 235] width 145 height 8
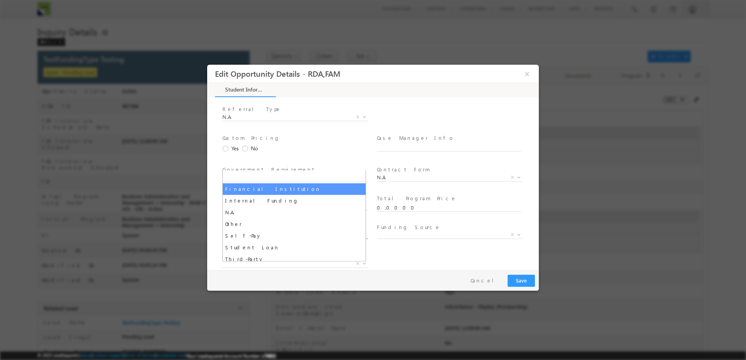
select select "Financial Institution"
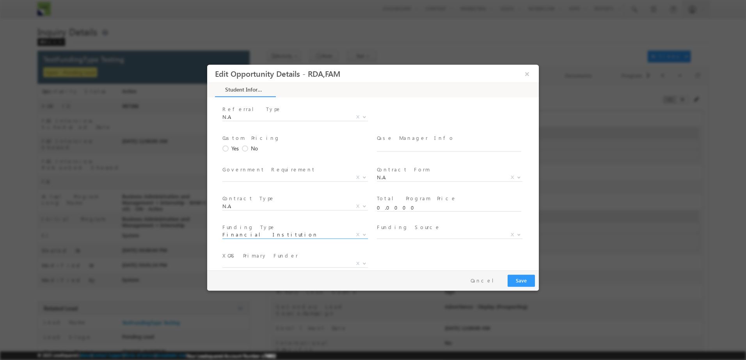
click at [426, 231] on span "X" at bounding box center [449, 235] width 145 height 8
select select "Registered Education Savings Plan (RESP)"
drag, startPoint x: 246, startPoint y: 192, endPoint x: 301, endPoint y: 192, distance: 55.8
click at [311, 252] on div "XCAS Primary Funder * WSIB Out of Province Loan Employment Insurance Other EduP…" at bounding box center [297, 261] width 151 height 18
drag, startPoint x: 275, startPoint y: 194, endPoint x: 280, endPoint y: 193, distance: 4.7
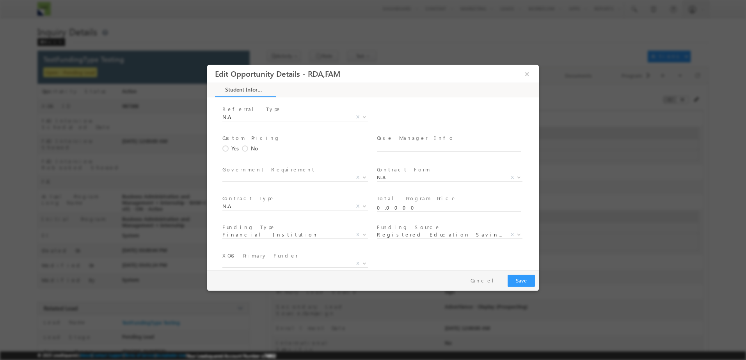
click at [276, 261] on span "WSIB Out of Province Loan Employment Insurance Other EduPay/EduLease MCU-SC OSA…" at bounding box center [297, 265] width 151 height 9
click at [249, 261] on span "WSIB Out of Province Loan Employment Insurance Other EduPay/EduLease MCU-SC OSA…" at bounding box center [297, 265] width 151 height 9
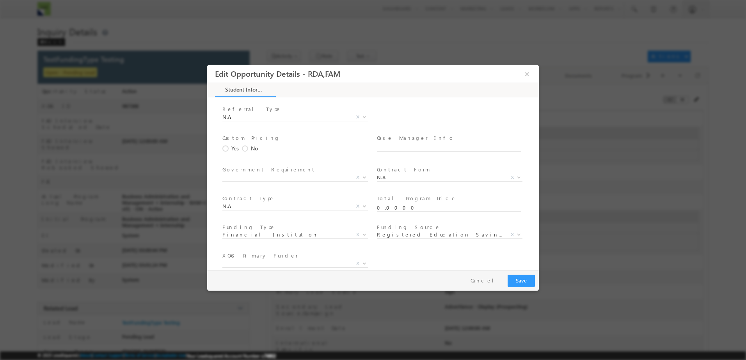
click at [249, 261] on span "WSIB Out of Province Loan Employment Insurance Other EduPay/EduLease MCU-SC OSA…" at bounding box center [297, 265] width 151 height 9
click at [292, 261] on span "WSIB Out of Province Loan Employment Insurance Other EduPay/EduLease MCU-SC OSA…" at bounding box center [297, 265] width 151 height 9
click at [330, 261] on span "WSIB Out of Province Loan Employment Insurance Other EduPay/EduLease MCU-SC OSA…" at bounding box center [297, 265] width 151 height 9
click at [278, 231] on span "Financial Institution" at bounding box center [285, 234] width 127 height 7
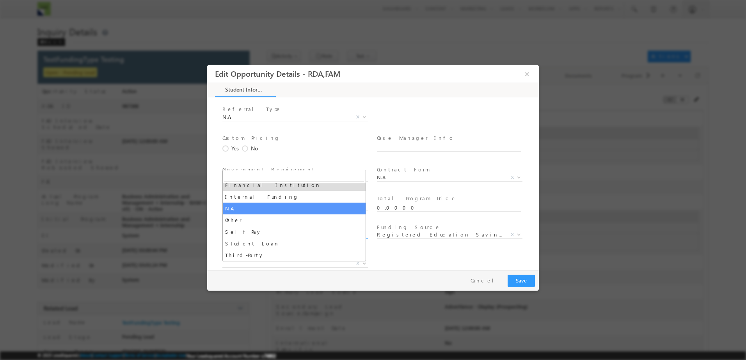
scroll to position [0, 0]
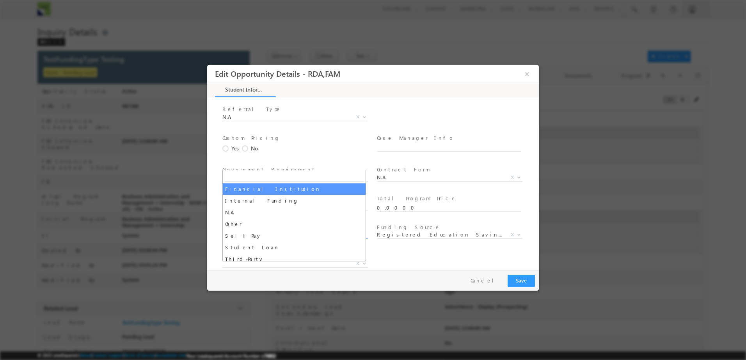
click at [442, 250] on div "XCAS Primary Funder * WSIB Out of Province Loan Employment Insurance Other EduP…" at bounding box center [380, 264] width 318 height 29
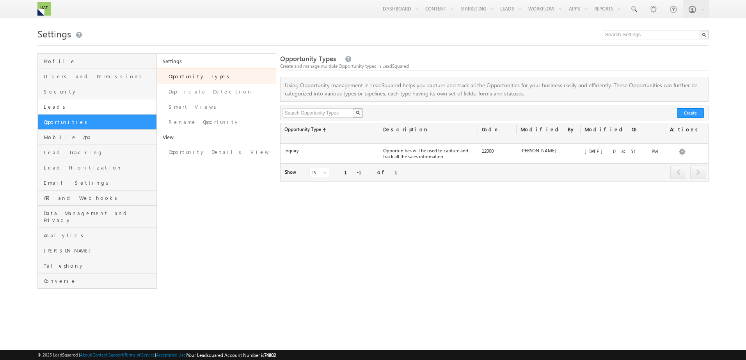
click at [113, 111] on link "Leads" at bounding box center [97, 106] width 119 height 15
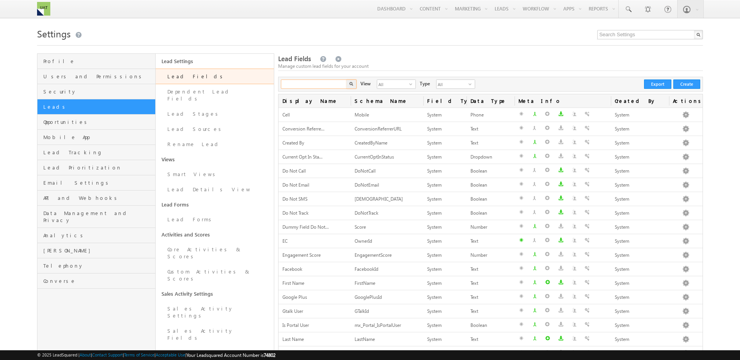
click at [309, 84] on input "text" at bounding box center [314, 84] width 67 height 9
type input "funding"
click at [346, 80] on button "button" at bounding box center [351, 84] width 10 height 9
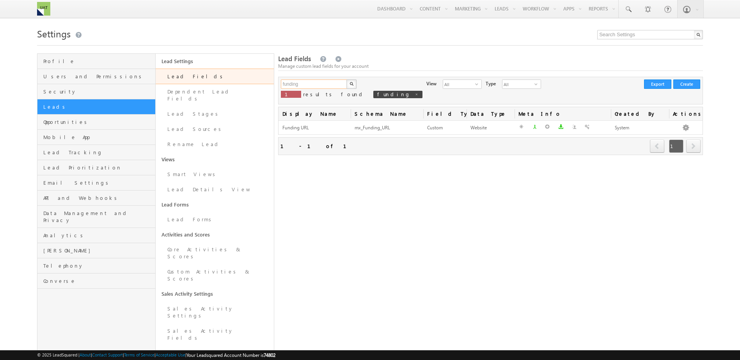
click at [322, 84] on input "funding" at bounding box center [314, 84] width 67 height 9
type input "fund"
click at [346, 80] on button "button" at bounding box center [351, 84] width 10 height 9
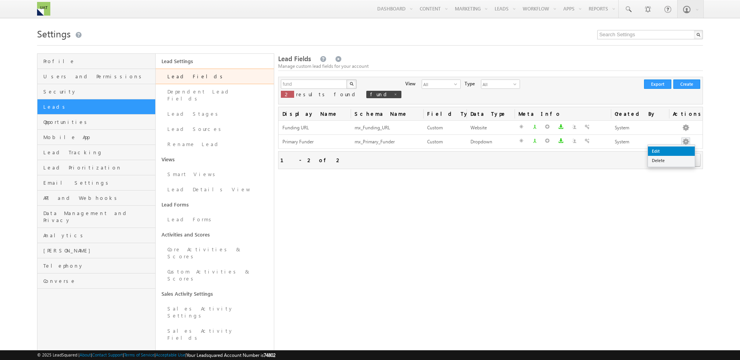
click at [679, 150] on link "Edit" at bounding box center [671, 151] width 47 height 9
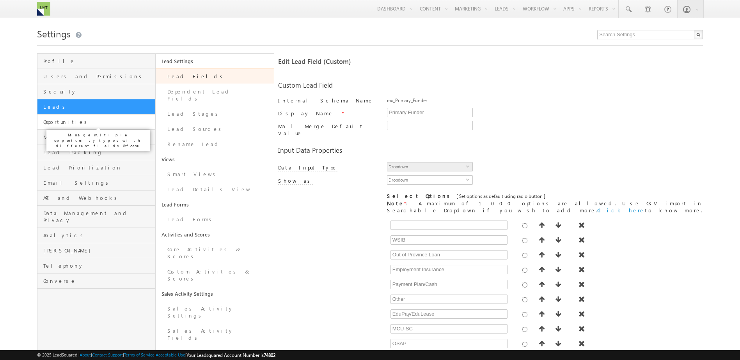
click at [115, 122] on span "Opportunities" at bounding box center [98, 122] width 110 height 7
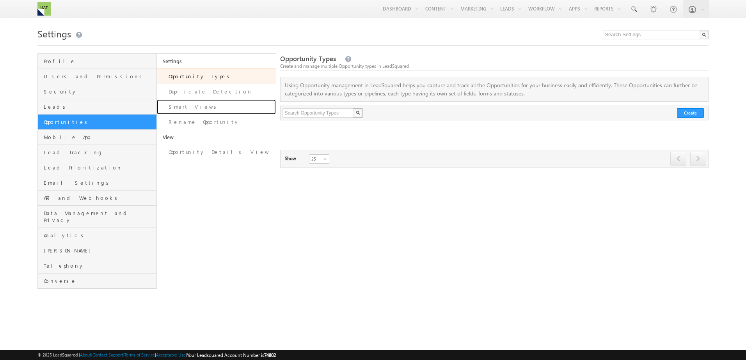
drag, startPoint x: 218, startPoint y: 101, endPoint x: 221, endPoint y: 96, distance: 5.1
click at [218, 101] on link "Smart Views" at bounding box center [216, 106] width 119 height 15
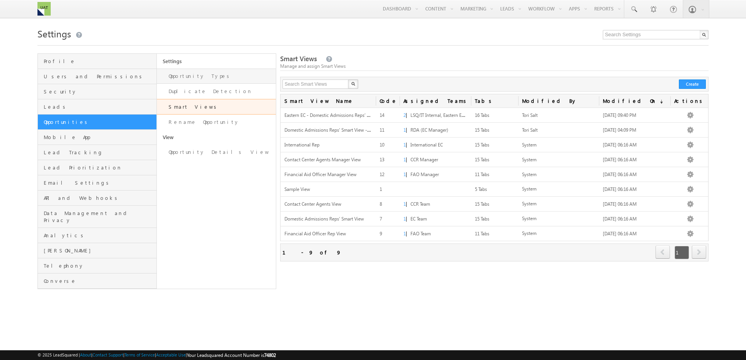
click at [179, 71] on link "Opportunity Types" at bounding box center [216, 76] width 119 height 15
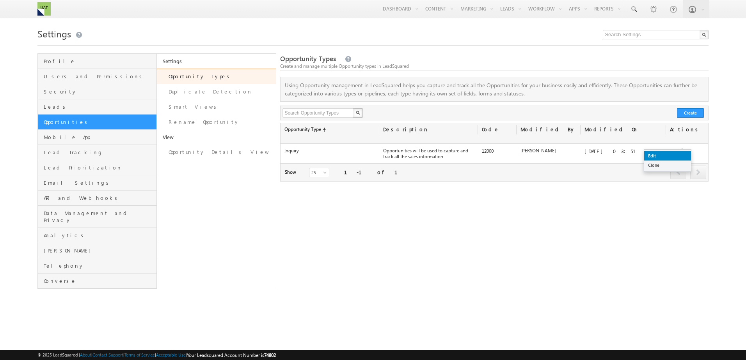
click at [677, 151] on link "Edit" at bounding box center [667, 155] width 47 height 9
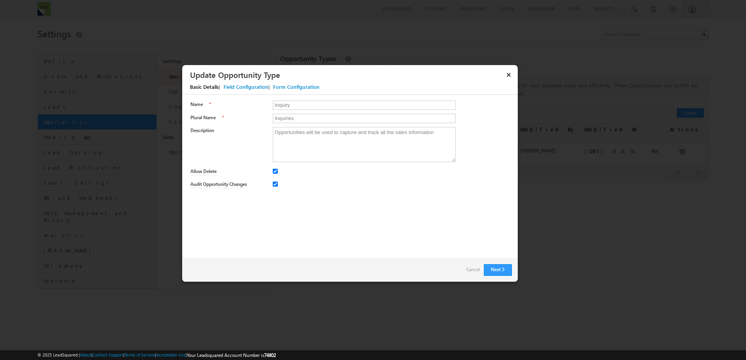
click at [251, 90] on div "Field Configuration" at bounding box center [245, 86] width 45 height 7
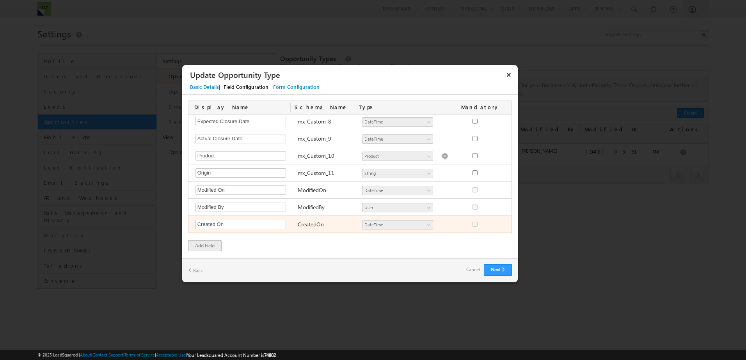
scroll to position [195, 0]
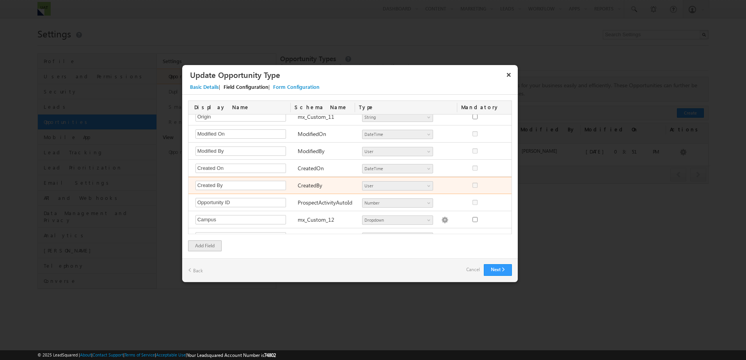
click at [303, 192] on div "Created By Required Field CreatedBy Number String DateTime Dropdown User Appoin…" at bounding box center [350, 185] width 325 height 17
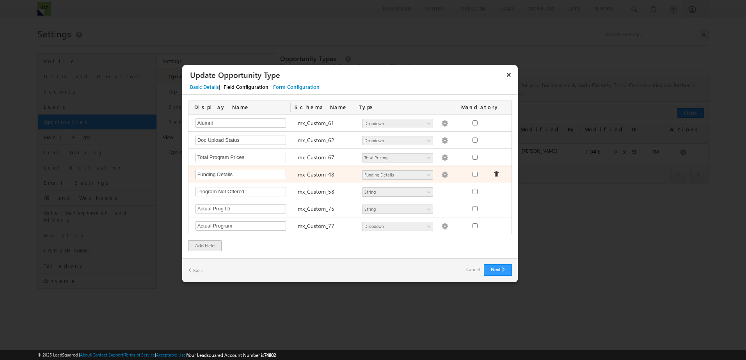
click at [441, 176] on img at bounding box center [444, 175] width 7 height 7
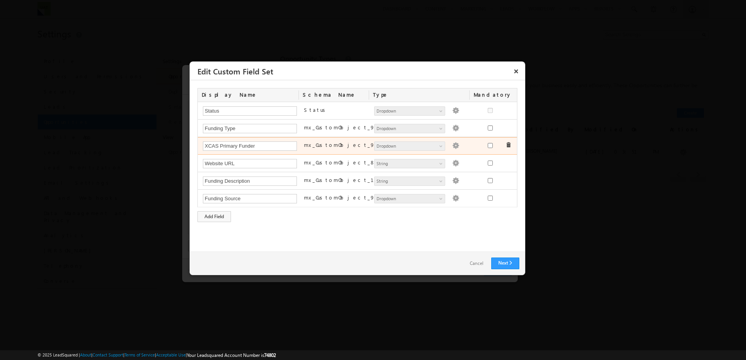
click at [454, 146] on img at bounding box center [455, 145] width 7 height 7
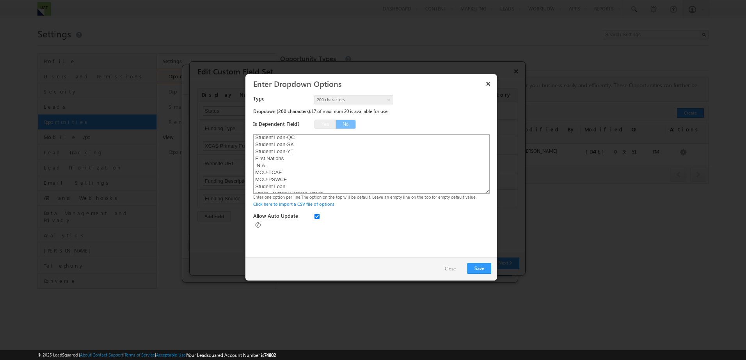
scroll to position [211, 0]
click at [308, 186] on textarea "WSIB Out of Province Loan Employment Insurance Other EduPay/EduLease MCU-SC OSA…" at bounding box center [371, 164] width 236 height 59
click at [307, 186] on textarea "WSIB Out of Province Loan Employment Insurance Other EduPay/EduLease MCU-SC OSA…" at bounding box center [371, 164] width 236 height 59
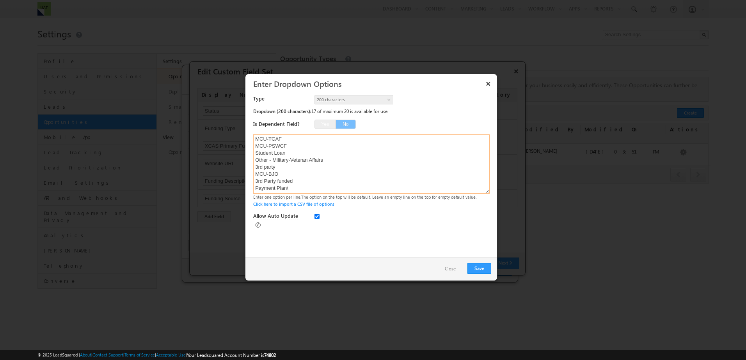
paste textarea "Payment Plan"
type textarea "WSIB Out of Province Loan Employment Insurance Other EduPay/EduLease MCU-SC OSA…"
click at [484, 267] on button "Save" at bounding box center [479, 268] width 24 height 11
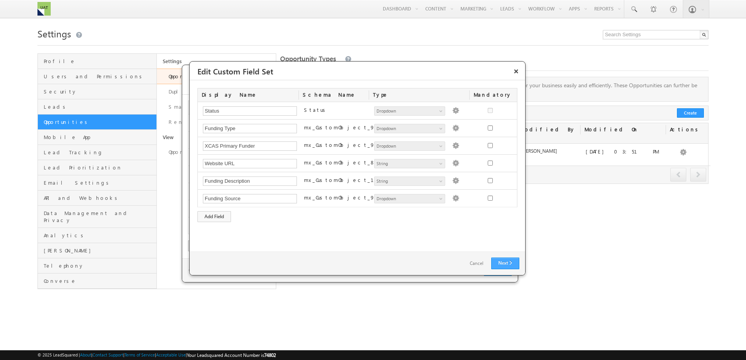
click at [501, 266] on link "Next" at bounding box center [505, 264] width 28 height 12
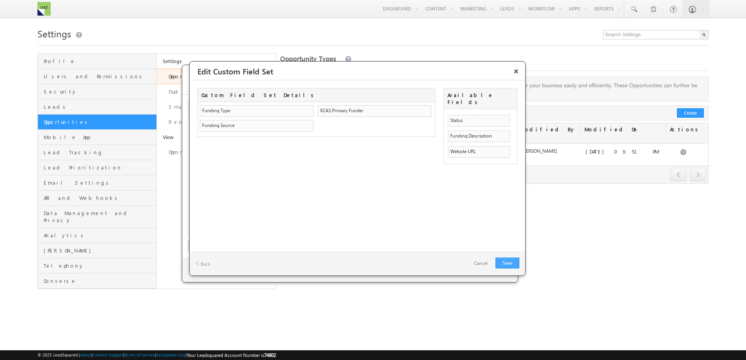
click at [503, 266] on link "Save" at bounding box center [507, 263] width 24 height 11
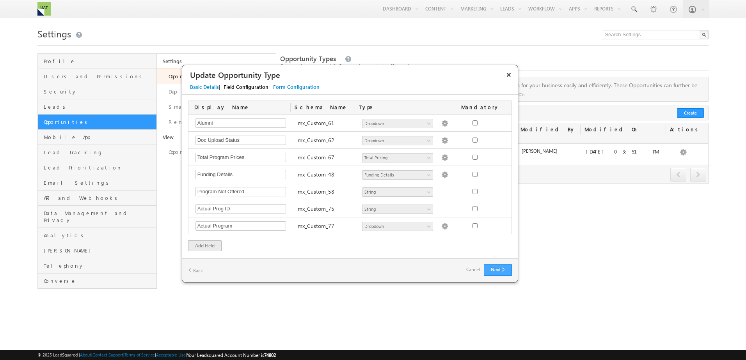
click at [503, 266] on button "Next" at bounding box center [498, 270] width 28 height 12
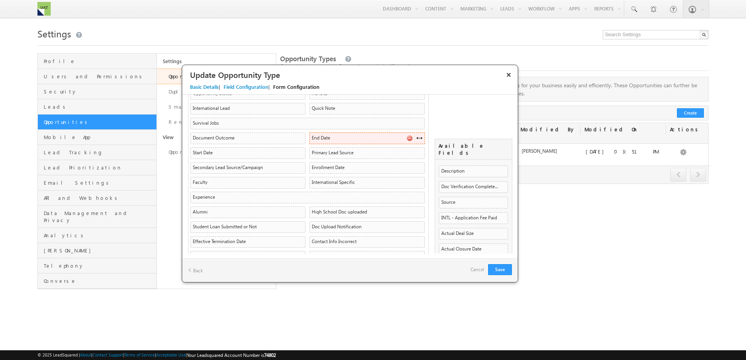
scroll to position [117, 0]
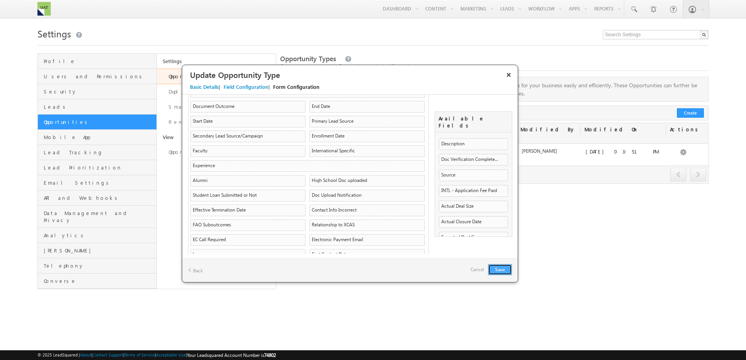
click at [500, 271] on button "Save" at bounding box center [500, 269] width 24 height 11
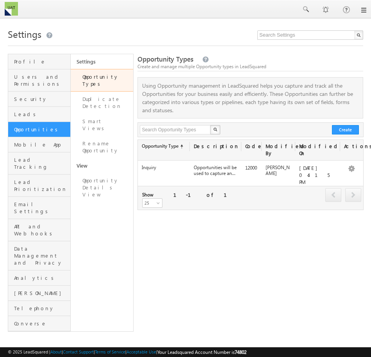
click at [364, 10] on link at bounding box center [363, 10] width 6 height 6
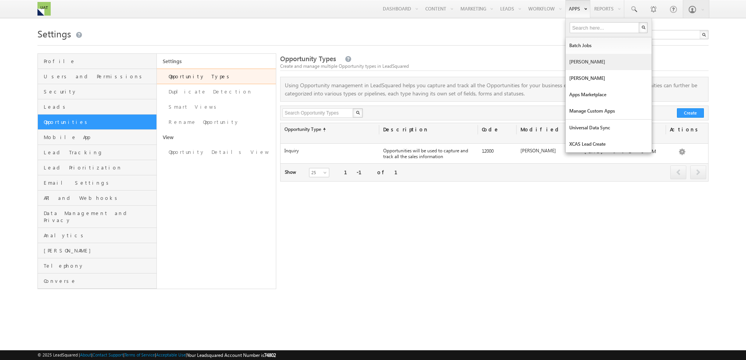
click at [576, 64] on link "[PERSON_NAME]" at bounding box center [609, 62] width 86 height 16
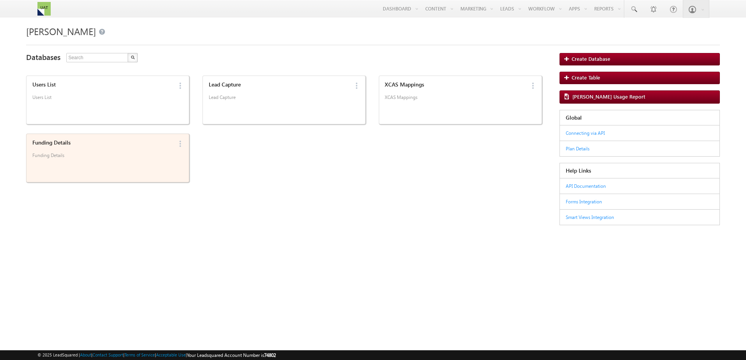
click at [94, 160] on p "Funding Details" at bounding box center [102, 159] width 140 height 12
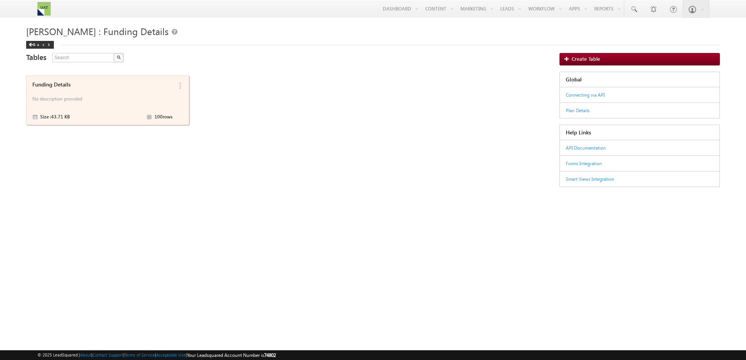
click at [92, 111] on div "Funding Details No description provided Size : 43.71 KB 100 rows" at bounding box center [101, 100] width 143 height 43
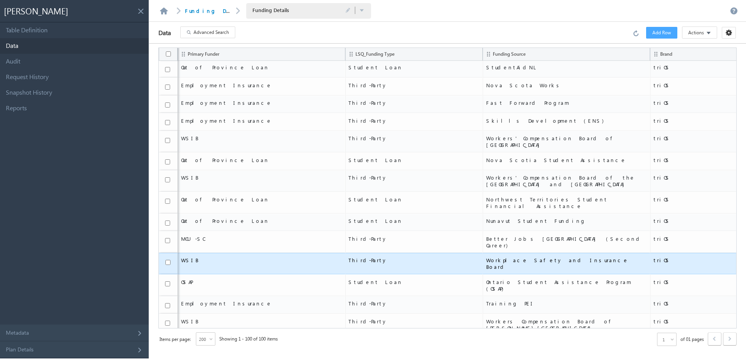
scroll to position [1507, 0]
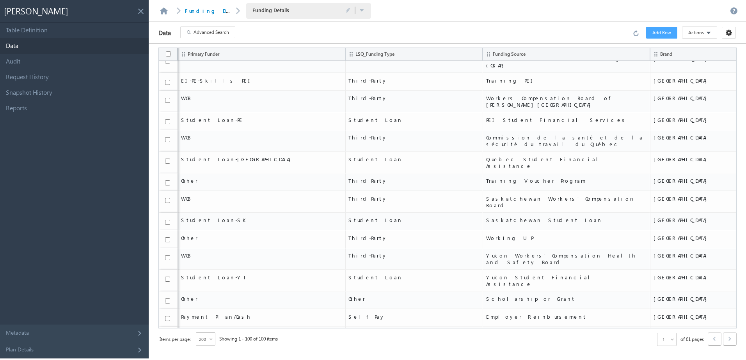
drag, startPoint x: 183, startPoint y: 303, endPoint x: 253, endPoint y: 295, distance: 70.6
click at [161, 12] on link at bounding box center [163, 10] width 9 height 7
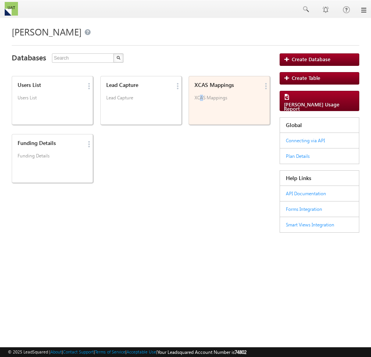
click at [200, 94] on div "XCAS Mappings XCAS Mappings" at bounding box center [226, 93] width 68 height 27
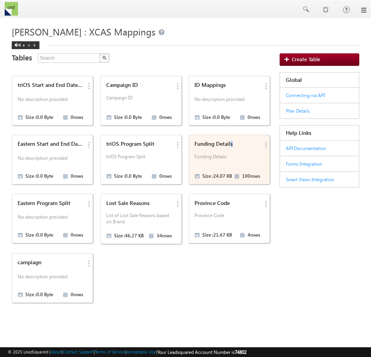
click at [229, 143] on div "Funding Details" at bounding box center [227, 144] width 66 height 7
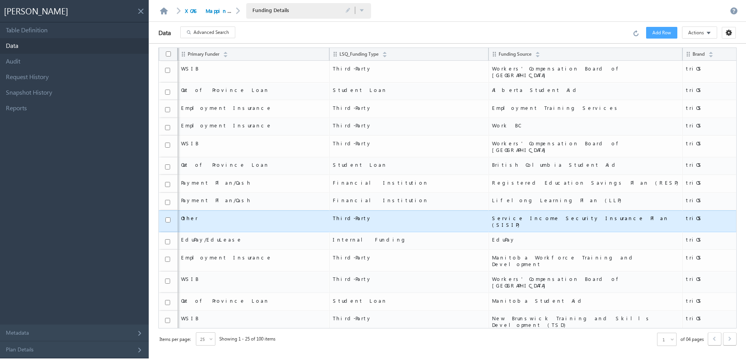
click at [370, 219] on td "Third-Party" at bounding box center [408, 222] width 159 height 22
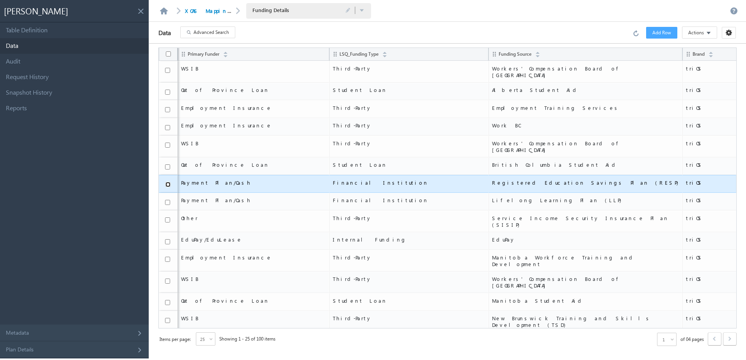
click at [167, 182] on input "checkbox" at bounding box center [167, 184] width 5 height 5
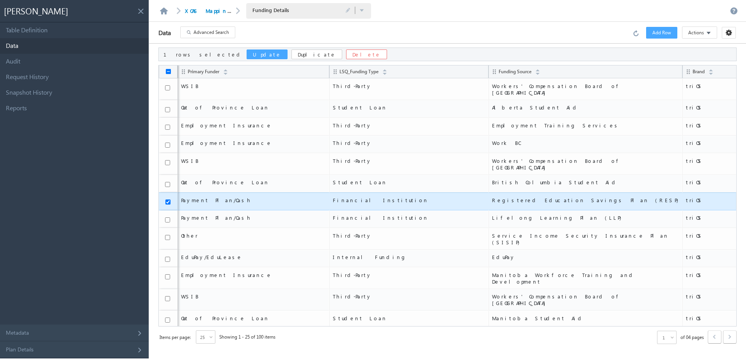
click at [213, 332] on div "25" at bounding box center [206, 337] width 20 height 13
click at [213, 339] on span at bounding box center [212, 339] width 6 height 6
click at [209, 343] on div "25" at bounding box center [206, 337] width 20 height 13
click at [209, 323] on li "200" at bounding box center [206, 327] width 19 height 8
checkbox input "false"
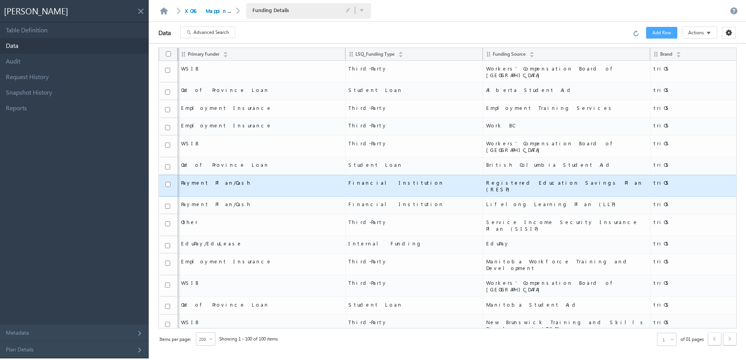
scroll to position [839, 0]
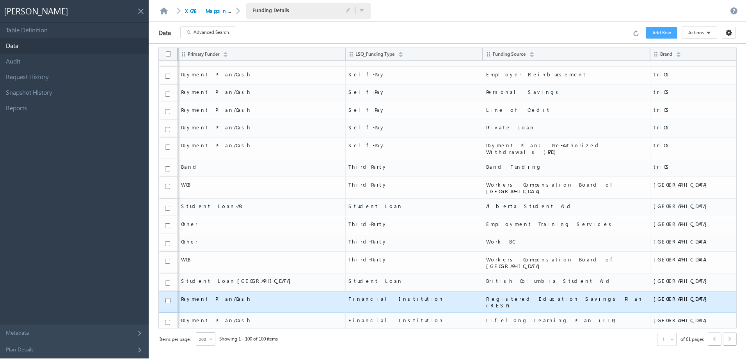
click at [164, 291] on td at bounding box center [168, 302] width 19 height 22
click at [166, 298] on input "checkbox" at bounding box center [167, 300] width 5 height 5
checkbox input "true"
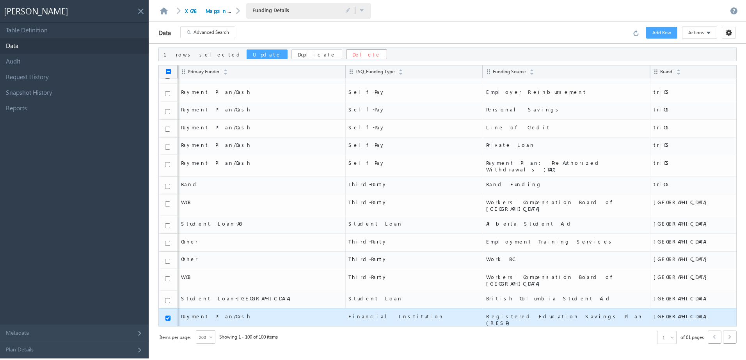
click at [247, 55] on button "Update" at bounding box center [267, 55] width 41 height 10
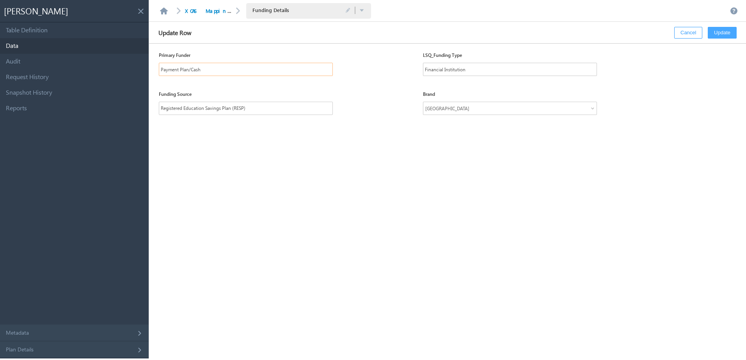
drag, startPoint x: 190, startPoint y: 69, endPoint x: 218, endPoint y: 69, distance: 27.7
click at [218, 69] on input "Payment Plan/Cash" at bounding box center [246, 69] width 174 height 13
type input "Payment Plan"
click at [370, 29] on button "Update" at bounding box center [722, 33] width 29 height 12
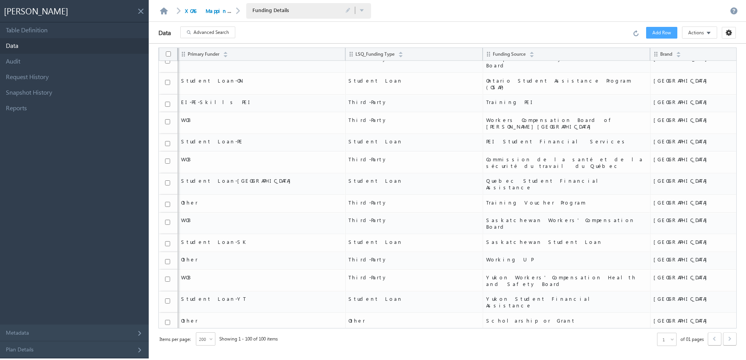
scroll to position [0, 0]
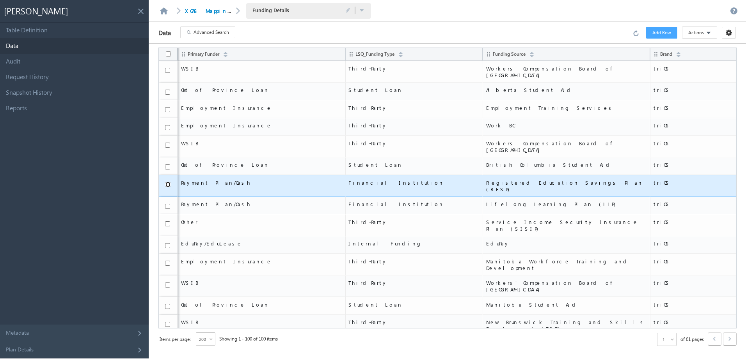
click at [168, 182] on input "checkbox" at bounding box center [167, 184] width 5 height 5
checkbox input "true"
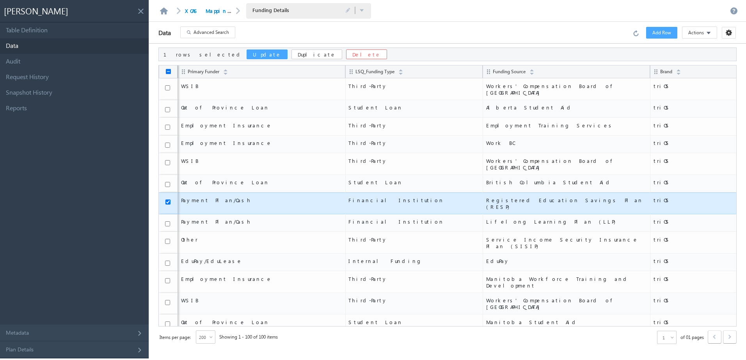
click at [247, 55] on button "Update" at bounding box center [267, 55] width 41 height 10
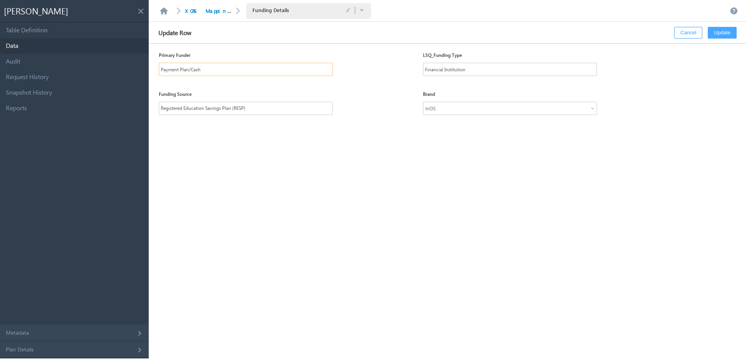
drag, startPoint x: 191, startPoint y: 70, endPoint x: 229, endPoint y: 69, distance: 38.6
click at [229, 69] on input "Payment Plan/Cash" at bounding box center [246, 69] width 174 height 13
drag, startPoint x: 199, startPoint y: 70, endPoint x: 192, endPoint y: 69, distance: 7.0
click at [192, 69] on input "Payment Plan/\\" at bounding box center [246, 69] width 174 height 13
type input "Payment Plan"
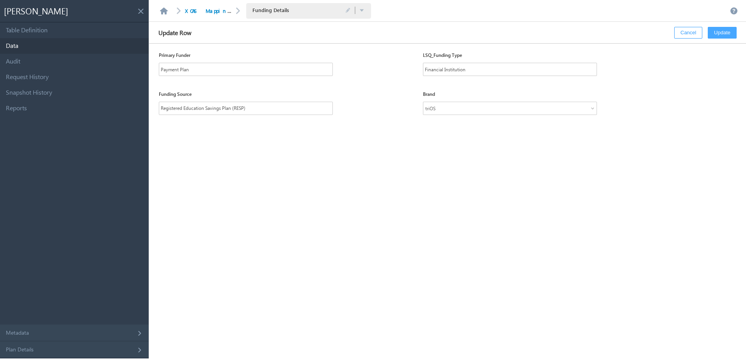
click at [370, 28] on button "Update" at bounding box center [722, 33] width 29 height 12
